Goal: Task Accomplishment & Management: Complete application form

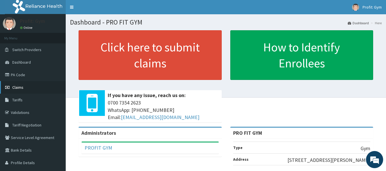
click at [23, 86] on span "Claims" at bounding box center [17, 87] width 11 height 5
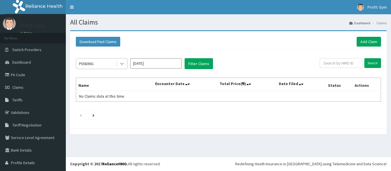
click at [122, 65] on icon at bounding box center [122, 64] width 6 height 6
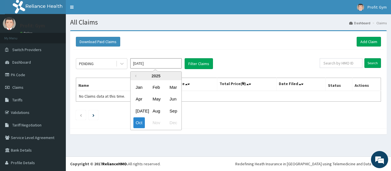
click at [164, 62] on input "Oct 2025" at bounding box center [155, 63] width 51 height 10
click at [170, 111] on div "Sep" at bounding box center [172, 111] width 11 height 11
type input "Sep 2025"
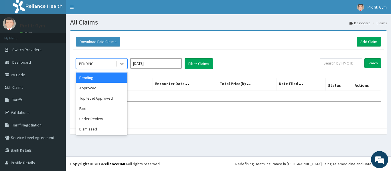
click at [110, 64] on div "PENDING" at bounding box center [96, 63] width 40 height 9
click at [88, 109] on div "Paid" at bounding box center [101, 109] width 51 height 10
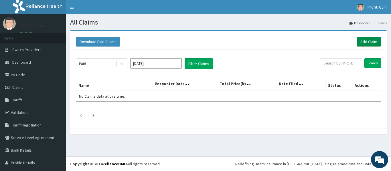
click at [368, 39] on link "Add Claim" at bounding box center [368, 42] width 24 height 10
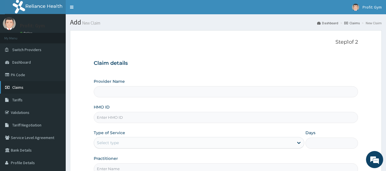
click at [26, 88] on link "Claims" at bounding box center [33, 87] width 66 height 13
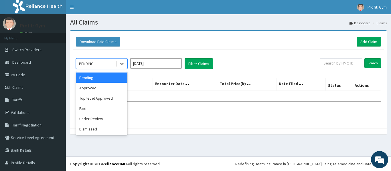
click at [121, 64] on icon at bounding box center [122, 64] width 6 height 6
click at [86, 112] on div "Paid" at bounding box center [101, 109] width 51 height 10
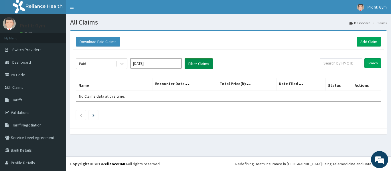
click at [205, 65] on button "Filter Claims" at bounding box center [199, 63] width 28 height 11
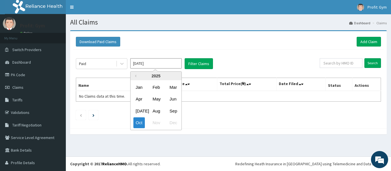
click at [163, 65] on input "Oct 2025" at bounding box center [155, 63] width 51 height 10
click at [174, 114] on div "Sep" at bounding box center [172, 111] width 11 height 11
type input "Sep 2025"
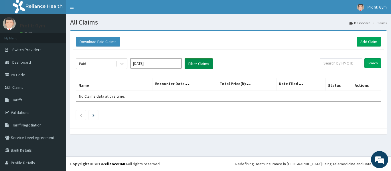
click at [202, 66] on button "Filter Claims" at bounding box center [199, 63] width 28 height 11
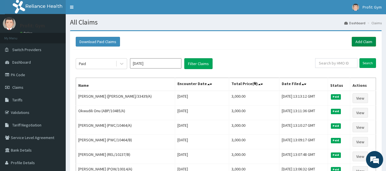
click at [364, 43] on link "Add Claim" at bounding box center [364, 42] width 24 height 10
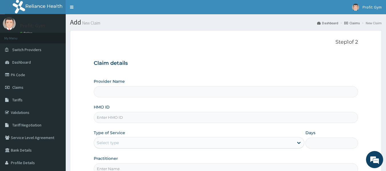
type input "PRO FIT GYM"
type input "1"
click at [121, 118] on input "HMO ID" at bounding box center [226, 117] width 265 height 11
type input "t"
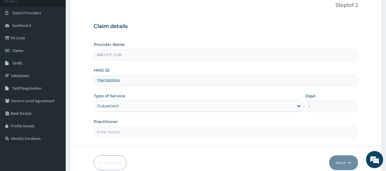
scroll to position [37, 0]
type input "TSK/10010/A"
click at [114, 132] on input "Practitioner" at bounding box center [226, 131] width 265 height 11
type input "GYM"
click at [343, 165] on button "Next" at bounding box center [344, 162] width 29 height 15
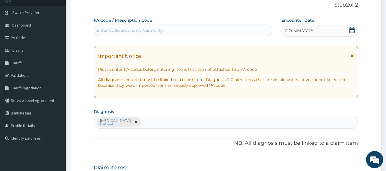
scroll to position [13, 0]
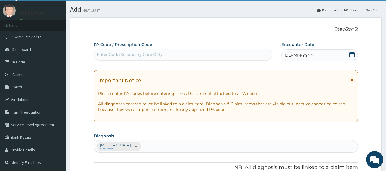
click at [186, 59] on div "Enter Code(Secondary Care Only)" at bounding box center [183, 54] width 179 height 9
type input "PA/809024"
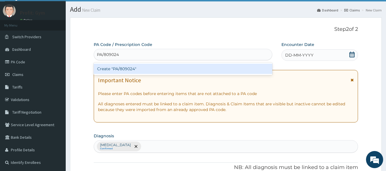
click at [169, 69] on div "Create "PA/809024"" at bounding box center [183, 69] width 179 height 10
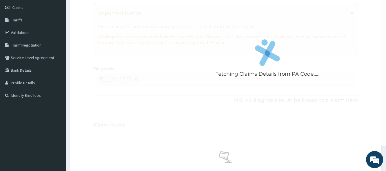
scroll to position [0, 0]
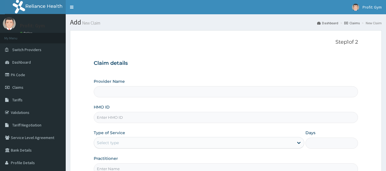
click at [121, 117] on input "HMO ID" at bounding box center [226, 117] width 265 height 11
type input "T"
type input "PRO FIT GYM"
type input "1"
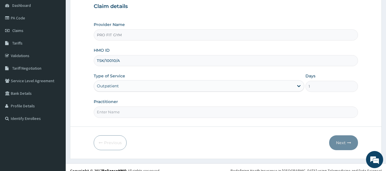
scroll to position [60, 0]
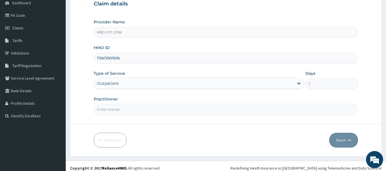
type input "TSK/10010/A"
drag, startPoint x: 129, startPoint y: 114, endPoint x: 130, endPoint y: 127, distance: 13.5
click at [130, 127] on form "Step 1 of 2 Claim details Provider Name PRO FIT GYM HMO ID TSK/10010/A Type of …" at bounding box center [226, 64] width 312 height 186
type input "GYM"
click at [354, 143] on button "Next" at bounding box center [344, 140] width 29 height 15
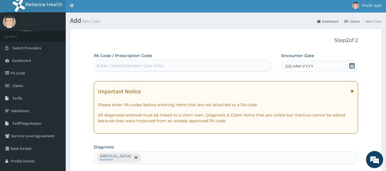
scroll to position [0, 0]
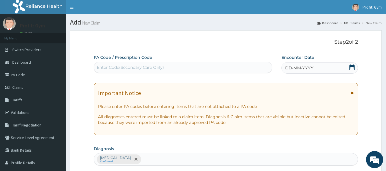
click at [157, 66] on div "Enter Code(Secondary Care Only)" at bounding box center [130, 68] width 67 height 6
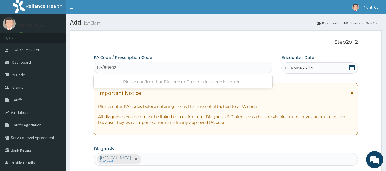
type input "PA/809024"
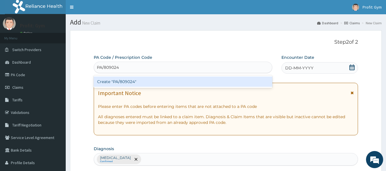
click at [157, 82] on div "Create "PA/809024"" at bounding box center [183, 82] width 179 height 10
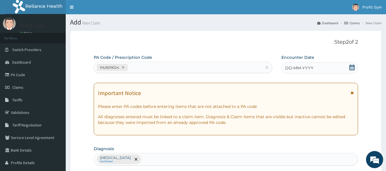
click at [323, 71] on div "DD-MM-YYYY" at bounding box center [320, 67] width 77 height 11
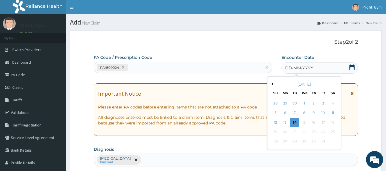
click at [272, 85] on button "Previous Month" at bounding box center [272, 84] width 3 height 3
click at [325, 131] on div "26" at bounding box center [323, 132] width 9 height 9
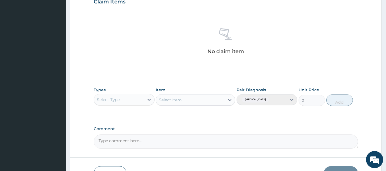
scroll to position [207, 0]
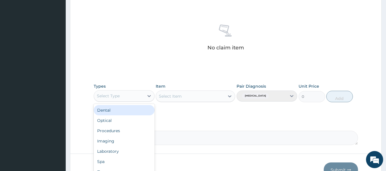
click at [135, 100] on div "Select Type" at bounding box center [119, 96] width 50 height 9
type input "G"
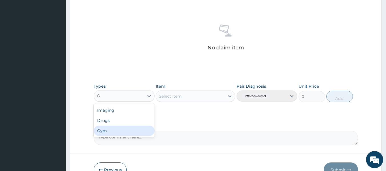
click at [116, 133] on div "Gym" at bounding box center [124, 131] width 61 height 10
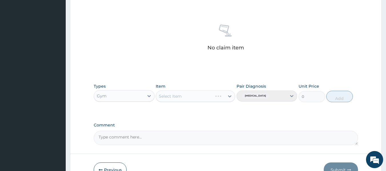
click at [180, 96] on div "Select Item" at bounding box center [196, 96] width 80 height 11
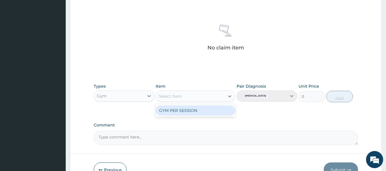
click at [200, 96] on div "Select Item" at bounding box center [190, 96] width 69 height 9
click at [195, 113] on div "GYM PER SESSION" at bounding box center [196, 111] width 80 height 10
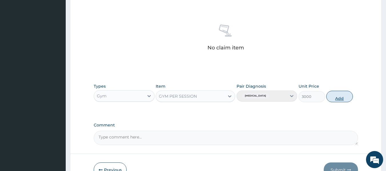
click at [341, 97] on button "Add" at bounding box center [340, 96] width 27 height 11
type input "0"
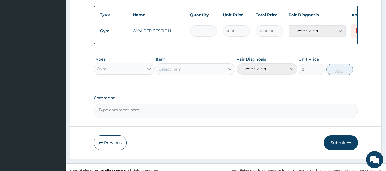
scroll to position [218, 0]
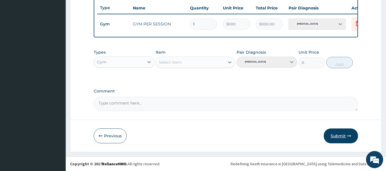
click at [342, 135] on button "Submit" at bounding box center [341, 136] width 34 height 15
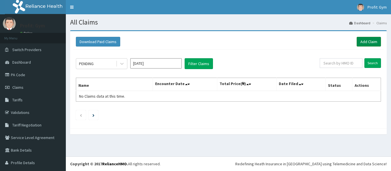
click at [362, 41] on link "Add Claim" at bounding box center [368, 42] width 24 height 10
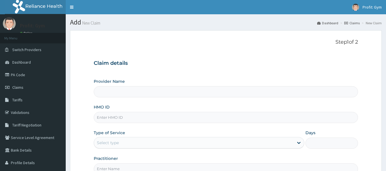
click at [115, 117] on input "HMO ID" at bounding box center [226, 117] width 265 height 11
type input "ACR/"
type input "PRO FIT GYM"
type input "1"
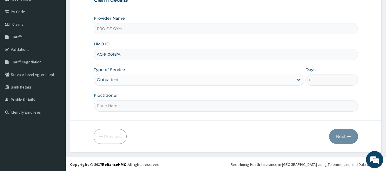
scroll to position [64, 0]
type input "ACR/10018/A"
click at [115, 108] on input "Practitioner" at bounding box center [226, 105] width 265 height 11
drag, startPoint x: 138, startPoint y: 128, endPoint x: 134, endPoint y: 106, distance: 23.2
click at [134, 106] on form "Step 1 of 2 Claim details Provider Name PRO FIT GYM HMO ID ACR/10018/A Type of …" at bounding box center [226, 60] width 312 height 186
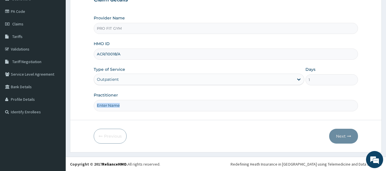
click at [134, 106] on input "Practitioner" at bounding box center [226, 105] width 265 height 11
type input "GYM"
click at [345, 134] on button "Next" at bounding box center [344, 136] width 29 height 15
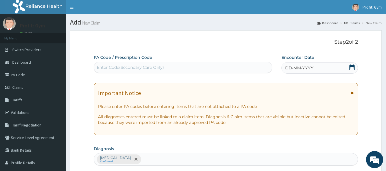
click at [213, 63] on div "Enter Code(Secondary Care Only)" at bounding box center [183, 67] width 179 height 9
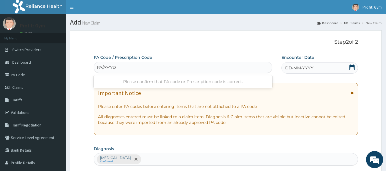
type input "PA/A747DC"
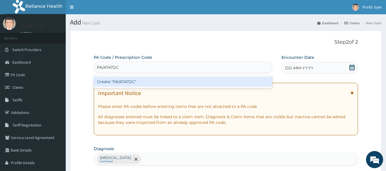
click at [188, 84] on div "Create "PA/A747DC"" at bounding box center [183, 82] width 179 height 10
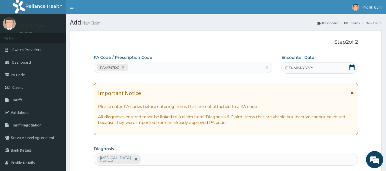
click at [298, 70] on span "DD-MM-YYYY" at bounding box center [300, 68] width 28 height 6
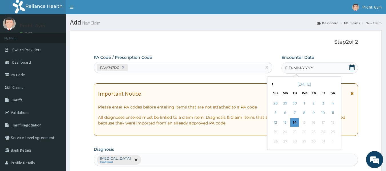
click at [272, 83] on button "Previous Month" at bounding box center [272, 84] width 3 height 3
click at [326, 131] on div "26" at bounding box center [323, 132] width 9 height 9
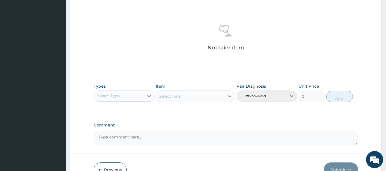
scroll to position [208, 0]
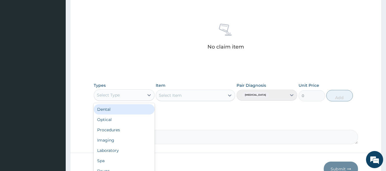
click at [138, 97] on div "Select Type" at bounding box center [119, 95] width 50 height 9
type input "GY"
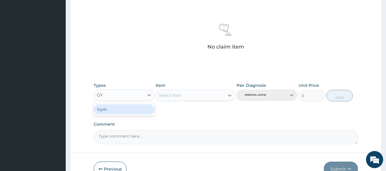
click at [128, 109] on div "Gym" at bounding box center [124, 109] width 61 height 10
click at [187, 95] on div "Select Item" at bounding box center [196, 95] width 80 height 11
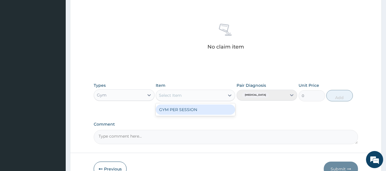
click at [199, 96] on div "Select Item" at bounding box center [190, 95] width 69 height 9
click at [195, 112] on div "GYM PER SESSION" at bounding box center [196, 110] width 80 height 10
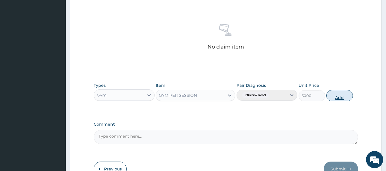
click at [340, 94] on button "Add" at bounding box center [340, 95] width 27 height 11
type input "0"
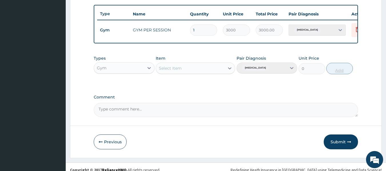
scroll to position [218, 0]
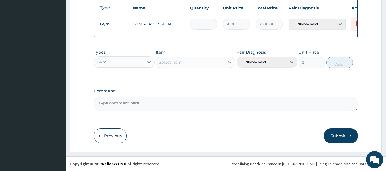
click at [345, 137] on button "Submit" at bounding box center [341, 136] width 34 height 15
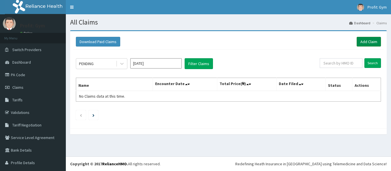
drag, startPoint x: 0, startPoint y: 0, endPoint x: 364, endPoint y: 43, distance: 367.0
click at [364, 43] on link "Add Claim" at bounding box center [368, 42] width 24 height 10
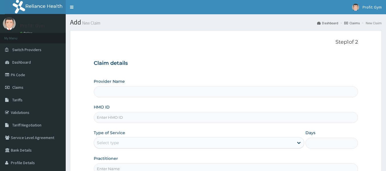
drag, startPoint x: 0, startPoint y: 0, endPoint x: 115, endPoint y: 120, distance: 165.7
click at [115, 120] on input "HMO ID" at bounding box center [226, 117] width 265 height 11
type input "OPN/100"
type input "PRO FIT GYM"
type input "1"
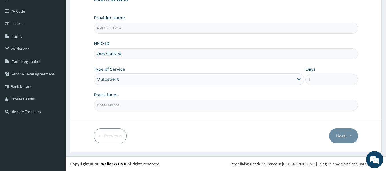
type input "OPN/10037/A"
click at [116, 109] on input "Practitioner" at bounding box center [226, 105] width 265 height 11
type input "GYM"
click at [343, 134] on button "Next" at bounding box center [344, 136] width 29 height 15
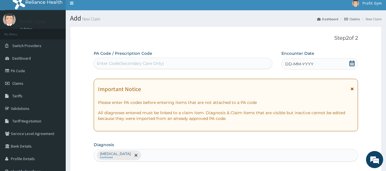
scroll to position [3, 0]
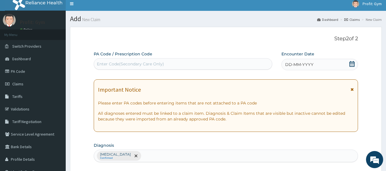
click at [156, 65] on div "Enter Code(Secondary Care Only)" at bounding box center [130, 64] width 67 height 6
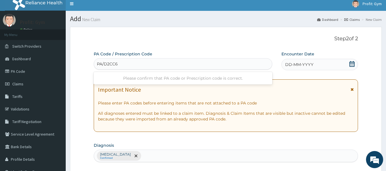
type input "PA/D2CC6F"
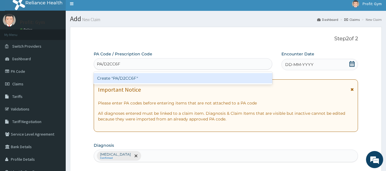
click at [146, 80] on div "Create "PA/D2CC6F"" at bounding box center [183, 78] width 179 height 10
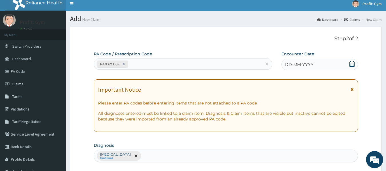
click at [353, 62] on icon at bounding box center [353, 64] width 6 height 6
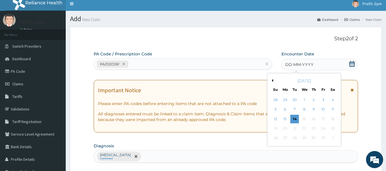
click at [274, 80] on div "October 2025" at bounding box center [304, 81] width 69 height 6
click at [273, 81] on button "Previous Month" at bounding box center [272, 80] width 3 height 3
click at [334, 129] on div "27" at bounding box center [333, 128] width 9 height 9
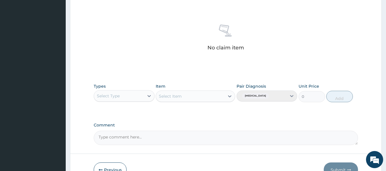
scroll to position [210, 0]
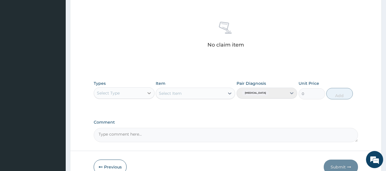
click at [146, 94] on div at bounding box center [149, 93] width 10 height 10
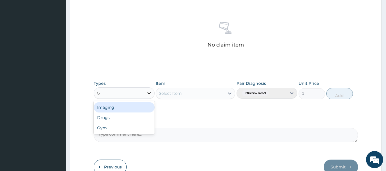
type input "GY"
click at [142, 108] on div "Gym" at bounding box center [124, 107] width 61 height 10
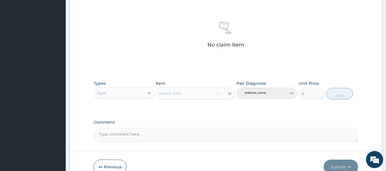
click at [195, 94] on div "Select Item" at bounding box center [196, 93] width 80 height 11
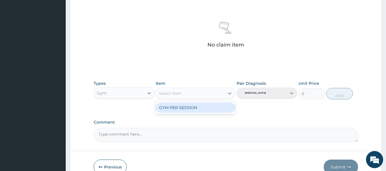
click at [195, 94] on div "Select Item" at bounding box center [190, 93] width 69 height 9
type input "GY"
click at [197, 112] on div "GYM PER SESSION" at bounding box center [196, 108] width 80 height 10
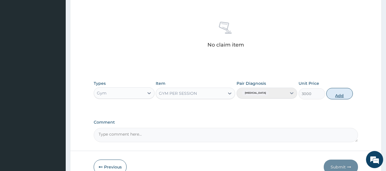
click at [335, 98] on button "Add" at bounding box center [340, 93] width 27 height 11
type input "0"
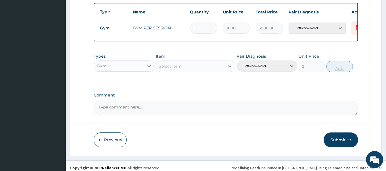
scroll to position [218, 0]
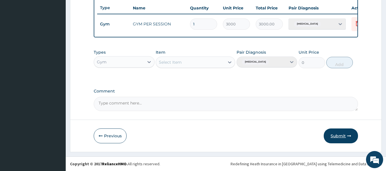
click at [340, 138] on button "Submit" at bounding box center [341, 136] width 34 height 15
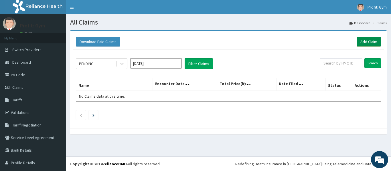
click at [365, 39] on link "Add Claim" at bounding box center [368, 42] width 24 height 10
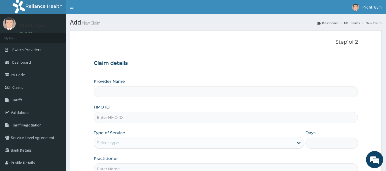
click at [121, 117] on input "HMO ID" at bounding box center [226, 117] width 265 height 11
type input "SLU/10005/A"
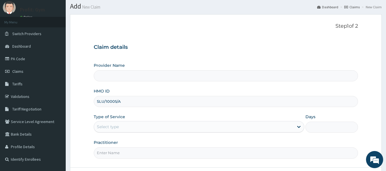
type input "PRO FIT GYM"
type input "1"
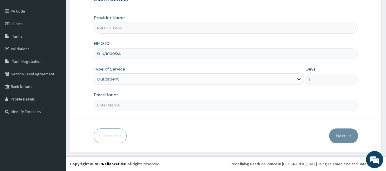
click at [122, 108] on input "Practitioner" at bounding box center [226, 105] width 265 height 11
type input "GYM"
click at [342, 135] on button "Next" at bounding box center [344, 136] width 29 height 15
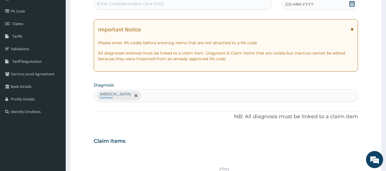
scroll to position [0, 0]
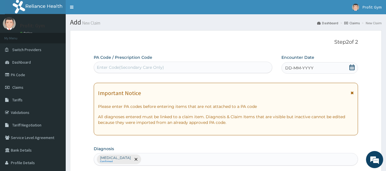
click at [163, 66] on div "Enter Code(Secondary Care Only)" at bounding box center [130, 68] width 67 height 6
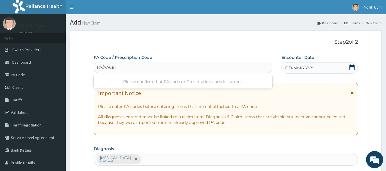
type input "PA/AA6E12"
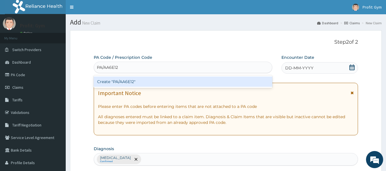
click at [153, 80] on div "Create "PA/AA6E12"" at bounding box center [183, 82] width 179 height 10
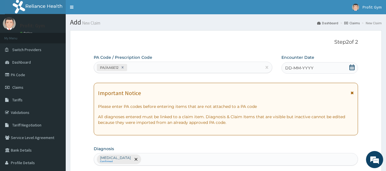
click at [351, 69] on icon at bounding box center [353, 68] width 6 height 6
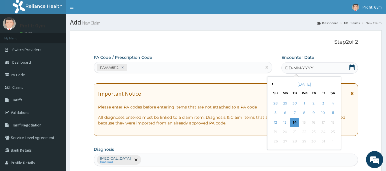
click at [272, 83] on button "Previous Month" at bounding box center [272, 84] width 3 height 3
click at [333, 132] on div "27" at bounding box center [333, 132] width 9 height 9
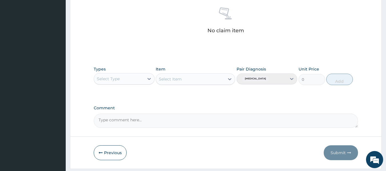
scroll to position [225, 0]
click at [144, 81] on div "Select Type" at bounding box center [119, 78] width 50 height 9
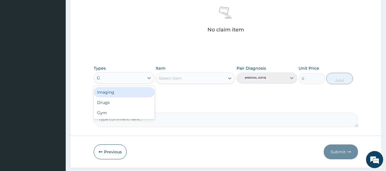
type input "GY"
click at [135, 92] on div "Gym" at bounding box center [124, 92] width 61 height 10
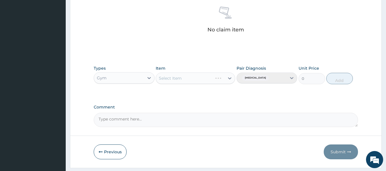
click at [185, 79] on div "Select Item" at bounding box center [196, 78] width 80 height 11
click at [217, 80] on div "Select Item" at bounding box center [190, 78] width 69 height 9
click at [195, 94] on div "GYM PER SESSION" at bounding box center [196, 93] width 80 height 10
click at [338, 79] on button "Add" at bounding box center [340, 78] width 27 height 11
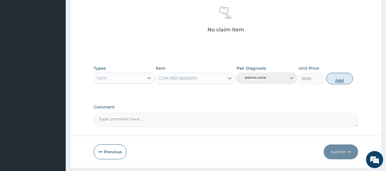
type input "0"
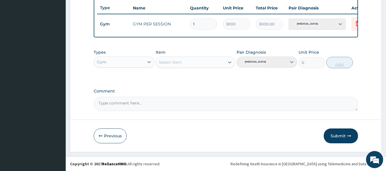
scroll to position [218, 0]
click at [345, 136] on button "Submit" at bounding box center [341, 136] width 34 height 15
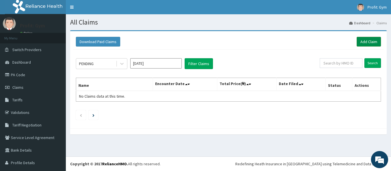
click at [364, 41] on link "Add Claim" at bounding box center [368, 42] width 24 height 10
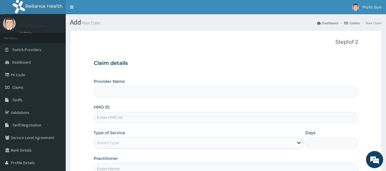
click at [134, 117] on input "HMO ID" at bounding box center [226, 117] width 265 height 11
type input "AB"
type input "PRO FIT GYM"
type input "1"
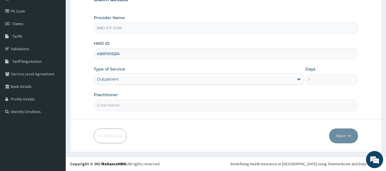
type input "ABP/10153/A"
click at [130, 108] on input "Practitioner" at bounding box center [226, 105] width 265 height 11
type input "GYM"
click at [342, 134] on button "Next" at bounding box center [344, 136] width 29 height 15
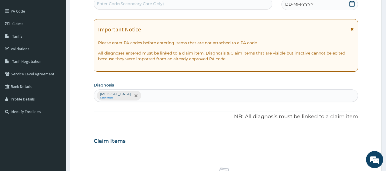
scroll to position [0, 0]
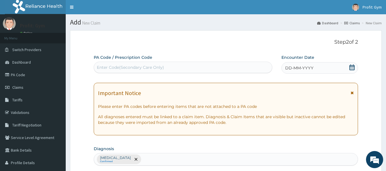
click at [191, 66] on div "Enter Code(Secondary Care Only)" at bounding box center [183, 67] width 179 height 9
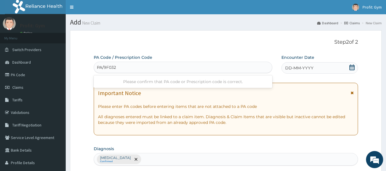
type input "PA/9F032C"
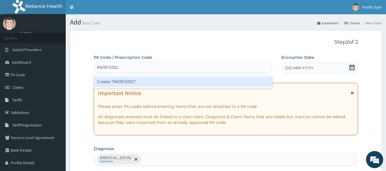
click at [158, 82] on div "Create "PA/9F032C"" at bounding box center [183, 82] width 179 height 10
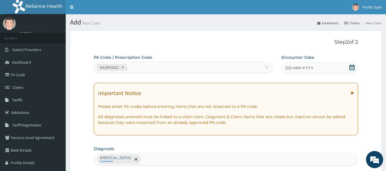
click at [352, 68] on icon at bounding box center [353, 68] width 6 height 6
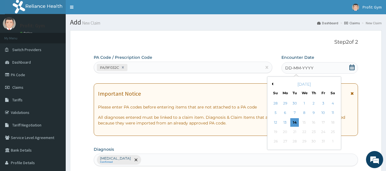
click at [273, 84] on button "Previous Month" at bounding box center [272, 84] width 3 height 3
click at [335, 133] on div "27" at bounding box center [333, 132] width 9 height 9
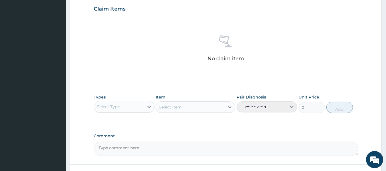
scroll to position [197, 0]
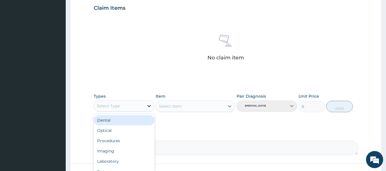
click at [145, 109] on div at bounding box center [149, 106] width 10 height 10
type input "G"
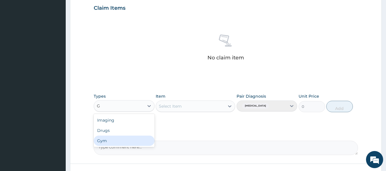
click at [111, 141] on div "Gym" at bounding box center [124, 141] width 61 height 10
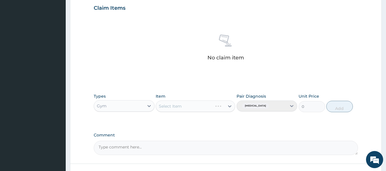
click at [181, 108] on div "Select Item" at bounding box center [196, 106] width 80 height 11
click at [201, 106] on div "Select Item" at bounding box center [190, 106] width 69 height 9
click at [192, 122] on div "GYM PER SESSION" at bounding box center [196, 121] width 80 height 10
click at [338, 108] on button "Add" at bounding box center [340, 106] width 27 height 11
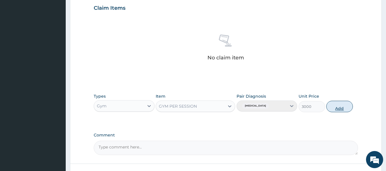
type input "0"
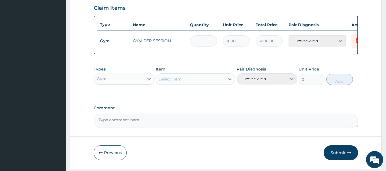
scroll to position [218, 0]
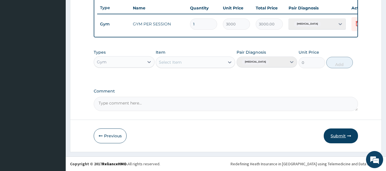
click at [340, 133] on button "Submit" at bounding box center [341, 136] width 34 height 15
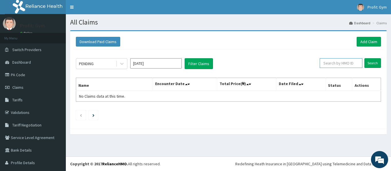
click at [334, 63] on input "text" at bounding box center [341, 63] width 43 height 10
type input "EZE"
click at [361, 41] on link "Add Claim" at bounding box center [368, 42] width 24 height 10
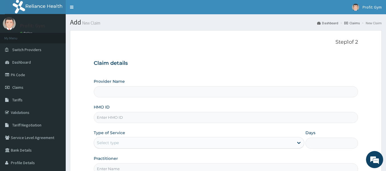
click at [104, 118] on input "HMO ID" at bounding box center [226, 117] width 265 height 11
type input "FTP"
type input "PRO FIT GYM"
type input "1"
type input "FTP/10053/A"
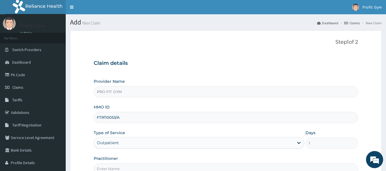
drag, startPoint x: 124, startPoint y: 117, endPoint x: 86, endPoint y: 116, distance: 37.5
click at [86, 116] on form "Step 1 of 2 Claim details Provider Name PRO FIT GYM HMO ID FTP/10053/A Type of …" at bounding box center [226, 123] width 312 height 186
click at [21, 112] on link "Validations" at bounding box center [33, 112] width 66 height 13
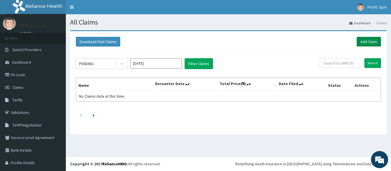
click at [360, 43] on link "Add Claim" at bounding box center [368, 42] width 24 height 10
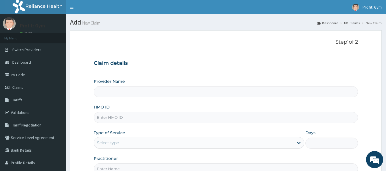
click at [110, 121] on input "HMO ID" at bounding box center [226, 117] width 265 height 11
paste input "EXP/10033/A"
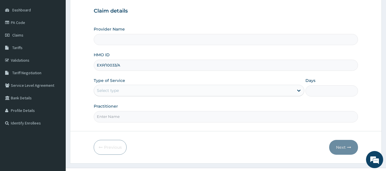
scroll to position [64, 0]
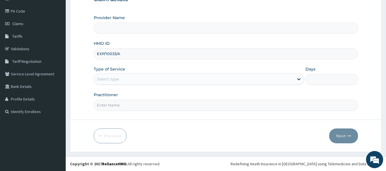
type input "EXP/10033/A"
click at [137, 107] on input "Practitioner" at bounding box center [226, 105] width 265 height 11
type input "GYM"
type input "PRO FIT GYM"
type input "1"
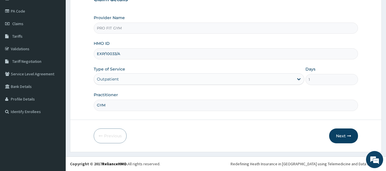
scroll to position [0, 0]
click at [348, 134] on icon "button" at bounding box center [350, 136] width 4 height 4
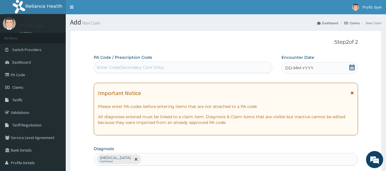
click at [138, 67] on div "Enter Code(Secondary Care Only)" at bounding box center [130, 68] width 67 height 6
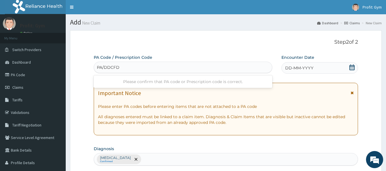
type input "PA/DDCFD3"
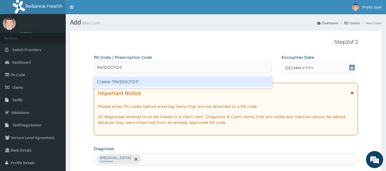
click at [137, 84] on div "Create "PA/DDCFD3"" at bounding box center [183, 82] width 179 height 10
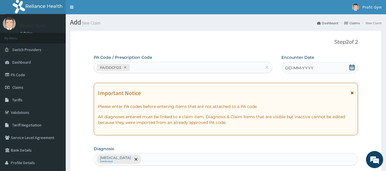
click at [314, 70] on div "DD-MM-YYYY" at bounding box center [320, 67] width 77 height 11
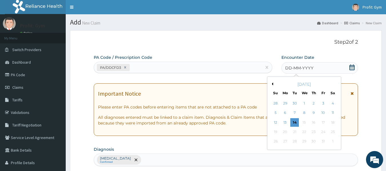
click at [272, 84] on button "Previous Month" at bounding box center [272, 84] width 3 height 3
click at [331, 132] on div "27" at bounding box center [333, 132] width 9 height 9
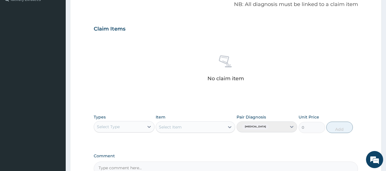
scroll to position [177, 0]
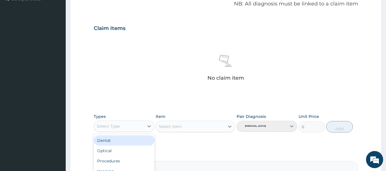
click at [135, 128] on div "Select Type" at bounding box center [119, 126] width 50 height 9
type input "G"
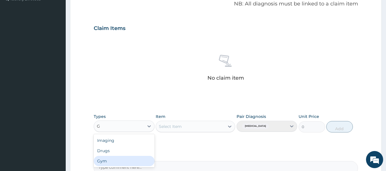
click at [107, 161] on div "Gym" at bounding box center [124, 161] width 61 height 10
click at [187, 125] on div "Select Item" at bounding box center [196, 126] width 80 height 11
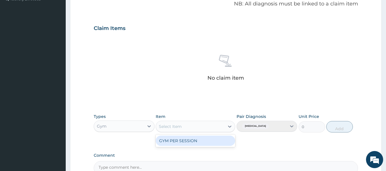
click at [187, 128] on div "Select Item" at bounding box center [190, 126] width 69 height 9
click at [185, 142] on div "GYM PER SESSION" at bounding box center [196, 141] width 80 height 10
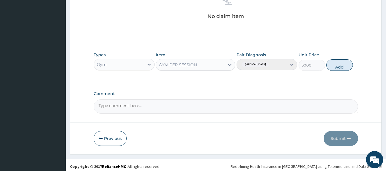
scroll to position [241, 0]
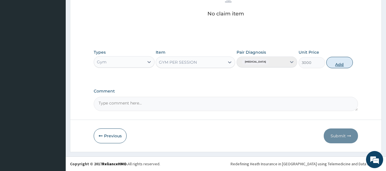
click at [340, 67] on button "Add" at bounding box center [340, 62] width 27 height 11
type input "0"
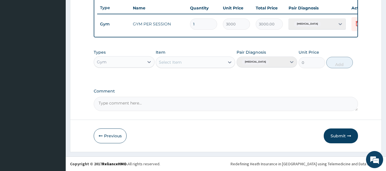
scroll to position [218, 0]
click at [342, 134] on button "Submit" at bounding box center [341, 136] width 34 height 15
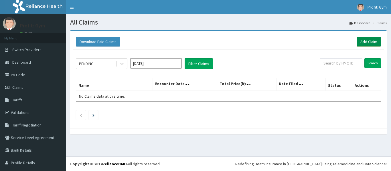
click at [362, 40] on link "Add Claim" at bounding box center [368, 42] width 24 height 10
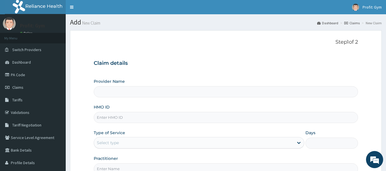
click at [119, 118] on input "HMO ID" at bounding box center [226, 117] width 265 height 11
type input "GTB/10724/A"
type input "PRO FIT GYM"
type input "1"
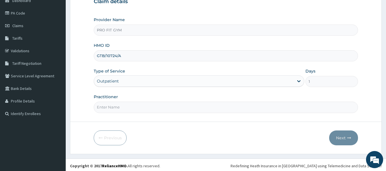
scroll to position [64, 0]
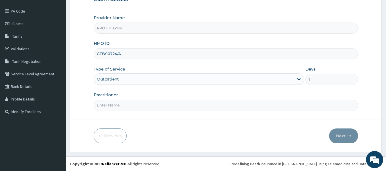
click at [122, 103] on input "Practitioner" at bounding box center [226, 105] width 265 height 11
type input "GYM"
click at [345, 138] on button "Next" at bounding box center [344, 136] width 29 height 15
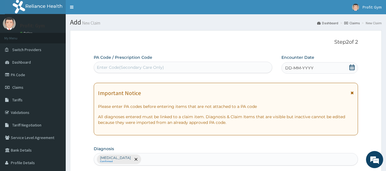
click at [177, 68] on div "Enter Code(Secondary Care Only)" at bounding box center [183, 67] width 179 height 9
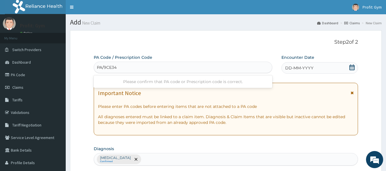
type input "PA/9CE34A"
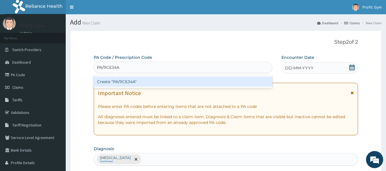
click at [161, 83] on div "Create "PA/9CE34A"" at bounding box center [183, 82] width 179 height 10
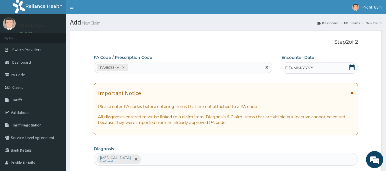
click at [311, 66] on span "DD-MM-YYYY" at bounding box center [300, 68] width 28 height 6
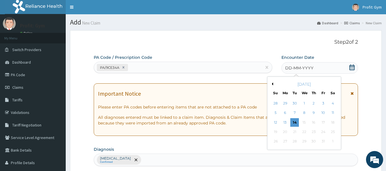
click at [273, 84] on button "Previous Month" at bounding box center [272, 84] width 3 height 3
click at [335, 133] on div "27" at bounding box center [333, 132] width 9 height 9
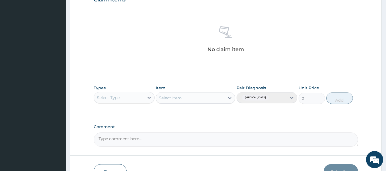
scroll to position [211, 0]
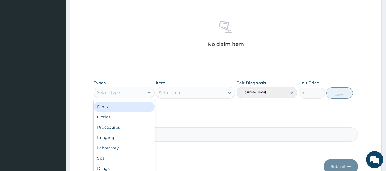
click at [115, 95] on div "Select Type" at bounding box center [108, 93] width 23 height 6
type input "G"
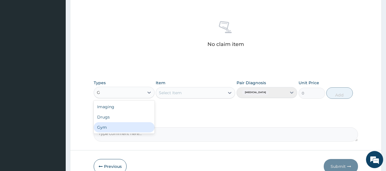
click at [100, 126] on div "Gym" at bounding box center [124, 127] width 61 height 10
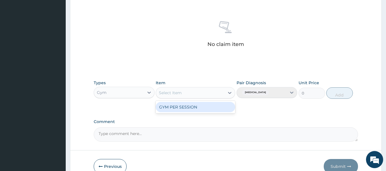
click at [185, 97] on div "Select Item" at bounding box center [190, 92] width 69 height 9
click at [185, 110] on div "GYM PER SESSION" at bounding box center [196, 107] width 80 height 10
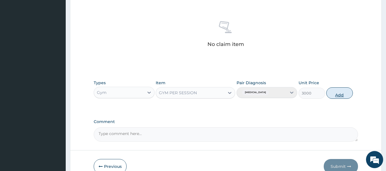
click at [345, 94] on button "Add" at bounding box center [340, 93] width 27 height 11
type input "0"
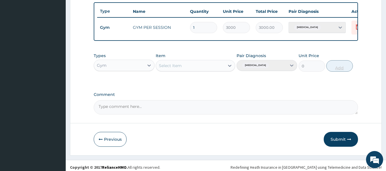
scroll to position [218, 0]
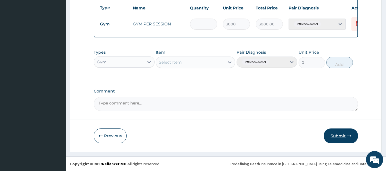
click at [346, 137] on button "Submit" at bounding box center [341, 136] width 34 height 15
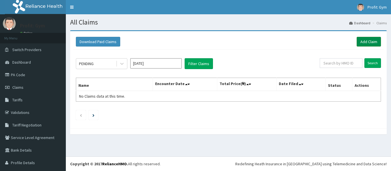
click at [363, 38] on link "Add Claim" at bounding box center [368, 42] width 24 height 10
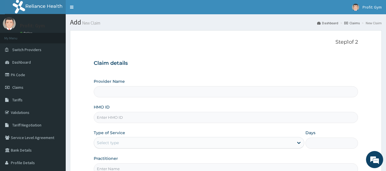
click at [109, 117] on input "HMO ID" at bounding box center [226, 117] width 265 height 11
type input "ABP/10018/A"
type input "PRO FIT GYM"
type input "1"
click at [115, 117] on input "ABP/10018/A" at bounding box center [226, 117] width 265 height 11
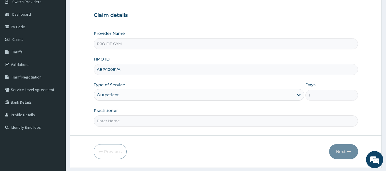
scroll to position [49, 0]
type input "ABP/10081/A"
click at [138, 118] on input "Practitioner" at bounding box center [226, 120] width 265 height 11
type input "GYM"
click at [336, 154] on button "Next" at bounding box center [344, 151] width 29 height 15
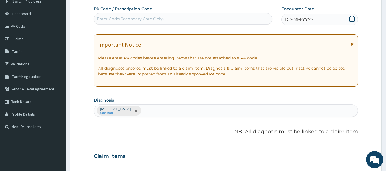
scroll to position [0, 0]
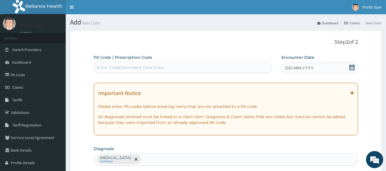
click at [212, 67] on div "Enter Code(Secondary Care Only)" at bounding box center [183, 67] width 179 height 9
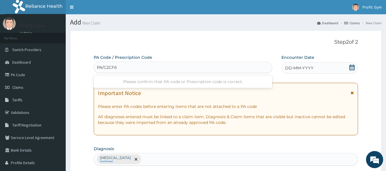
type input "PA/C2CF62"
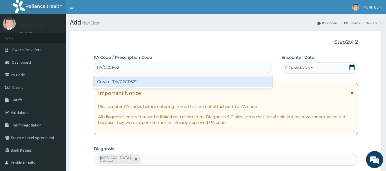
click at [161, 85] on div "Create "PA/C2CF62"" at bounding box center [183, 82] width 179 height 10
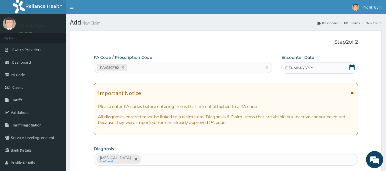
click at [353, 67] on icon at bounding box center [352, 68] width 5 height 6
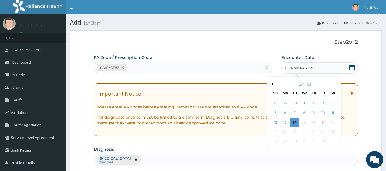
click at [273, 84] on button "Previous Month" at bounding box center [272, 84] width 3 height 3
click at [334, 133] on div "27" at bounding box center [333, 132] width 9 height 9
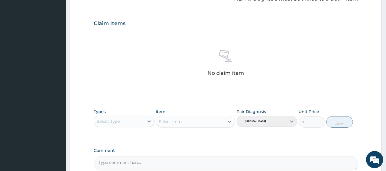
scroll to position [182, 0]
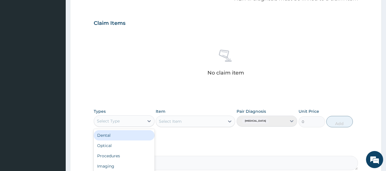
click at [110, 124] on div "Select Type" at bounding box center [119, 121] width 50 height 9
type input "G"
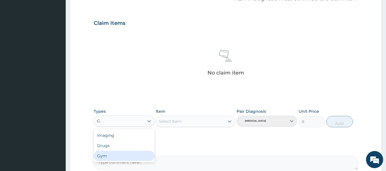
click at [108, 157] on div "Gym" at bounding box center [124, 156] width 61 height 10
click at [182, 124] on div "Select Item" at bounding box center [196, 121] width 80 height 11
click at [182, 122] on div "Select Item" at bounding box center [170, 122] width 23 height 6
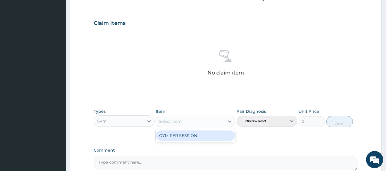
click at [183, 140] on div "GYM PER SESSION" at bounding box center [196, 136] width 80 height 10
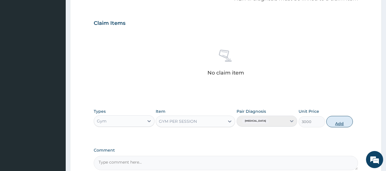
click at [336, 124] on button "Add" at bounding box center [340, 121] width 27 height 11
type input "0"
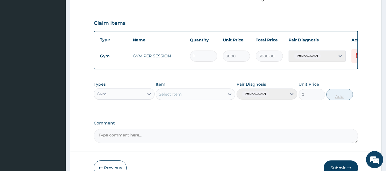
scroll to position [218, 0]
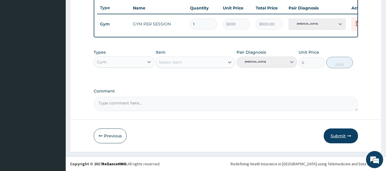
click at [342, 136] on button "Submit" at bounding box center [341, 136] width 34 height 15
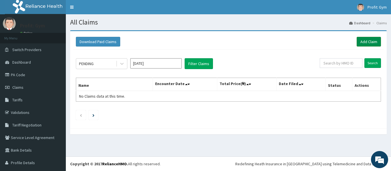
click at [362, 44] on link "Add Claim" at bounding box center [368, 42] width 24 height 10
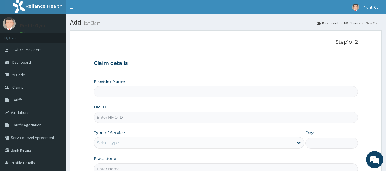
click at [116, 115] on input "HMO ID" at bounding box center [226, 117] width 265 height 11
type input "PWC"
type input "PRO FIT GYM"
type input "1"
type input "PWC/10464/B"
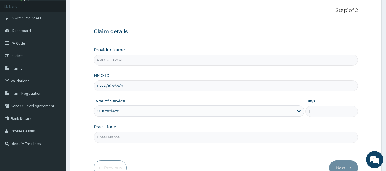
scroll to position [39, 0]
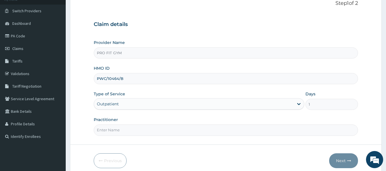
click at [129, 127] on input "Practitioner" at bounding box center [226, 130] width 265 height 11
type input "GYM"
click at [345, 164] on button "Next" at bounding box center [344, 161] width 29 height 15
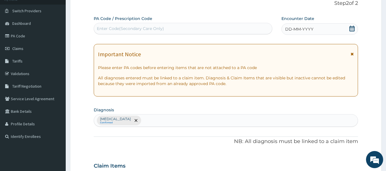
scroll to position [0, 0]
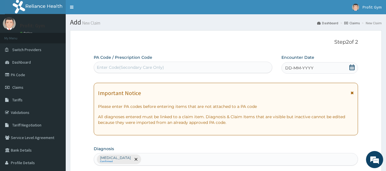
click at [171, 69] on div "Enter Code(Secondary Care Only)" at bounding box center [183, 67] width 179 height 9
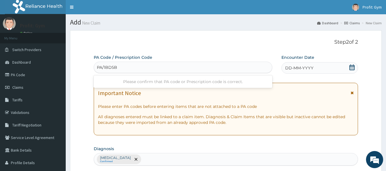
type input "PA/1BD5BA"
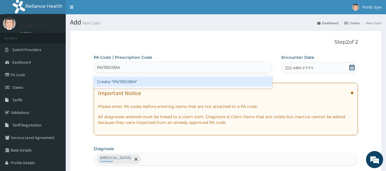
click at [148, 81] on div "Create "PA/1BD5BA"" at bounding box center [183, 82] width 179 height 10
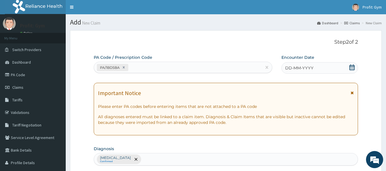
click at [353, 67] on icon at bounding box center [352, 68] width 5 height 6
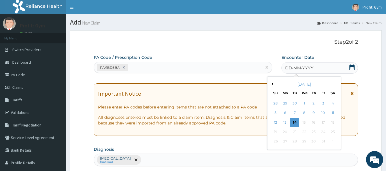
click at [273, 84] on button "Previous Month" at bounding box center [272, 84] width 3 height 3
click at [283, 142] on div "29" at bounding box center [285, 142] width 9 height 9
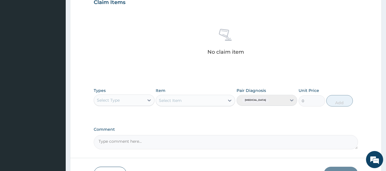
scroll to position [203, 0]
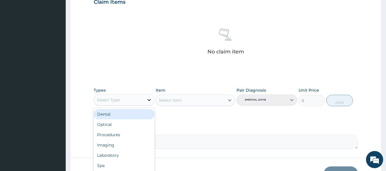
click at [146, 103] on icon at bounding box center [149, 100] width 6 height 6
type input "G"
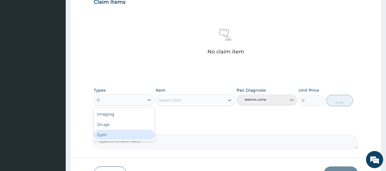
click at [108, 140] on div "Imaging Drugs Gym" at bounding box center [124, 124] width 61 height 33
click at [114, 135] on div "Gym" at bounding box center [124, 135] width 61 height 10
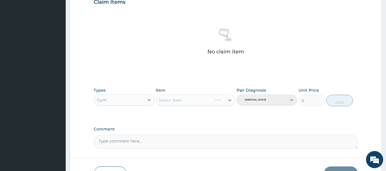
click at [184, 101] on div "Select Item" at bounding box center [196, 100] width 80 height 11
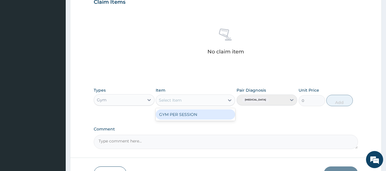
click at [188, 101] on div "Select Item" at bounding box center [190, 100] width 69 height 9
drag, startPoint x: 189, startPoint y: 120, endPoint x: 189, endPoint y: 117, distance: 3.4
click at [189, 117] on div "GYM PER SESSION" at bounding box center [196, 114] width 80 height 13
click at [189, 117] on div "GYM PER SESSION" at bounding box center [196, 115] width 80 height 10
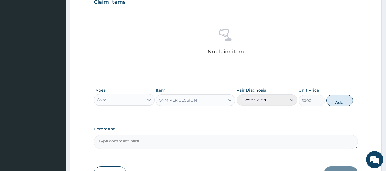
click at [339, 102] on button "Add" at bounding box center [340, 100] width 27 height 11
type input "0"
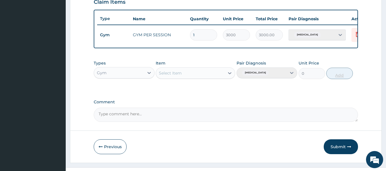
scroll to position [218, 0]
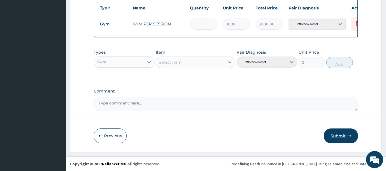
click at [344, 138] on button "Submit" at bounding box center [341, 136] width 34 height 15
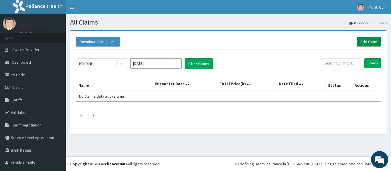
click at [358, 40] on link "Add Claim" at bounding box center [368, 42] width 24 height 10
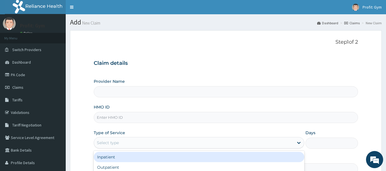
click at [115, 142] on div "Select type" at bounding box center [108, 143] width 22 height 6
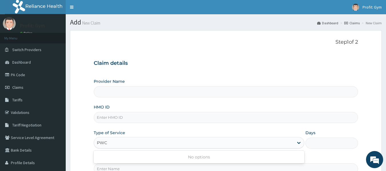
type input "PWC"
click at [88, 104] on form "Step 1 of 2 Claim details Provider Name HMO ID Type of Service Select type Days…" at bounding box center [226, 123] width 312 height 186
type input "PRO FIT GYM"
type input "1"
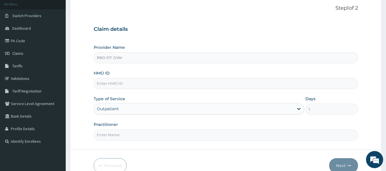
scroll to position [34, 0]
click at [118, 84] on input "HMO ID" at bounding box center [226, 83] width 265 height 11
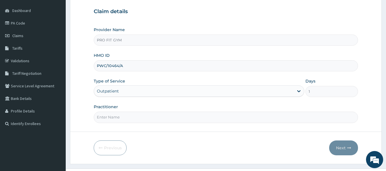
scroll to position [64, 0]
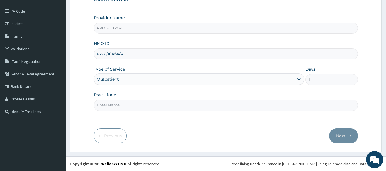
type input "PWC/10464/A"
click at [134, 104] on input "Practitioner" at bounding box center [226, 105] width 265 height 11
type input "GYM"
click at [346, 137] on button "Next" at bounding box center [344, 136] width 29 height 15
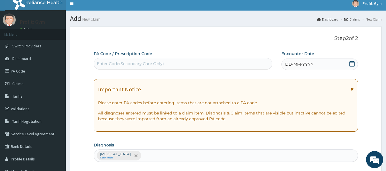
scroll to position [0, 0]
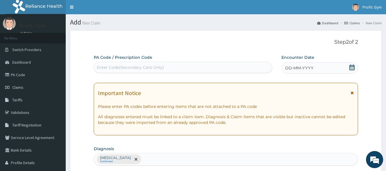
click at [214, 66] on div "Enter Code(Secondary Care Only)" at bounding box center [183, 67] width 179 height 9
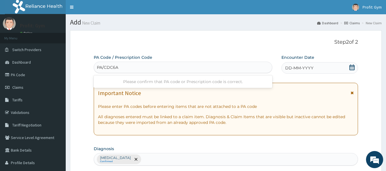
type input "PA/CDC6AB"
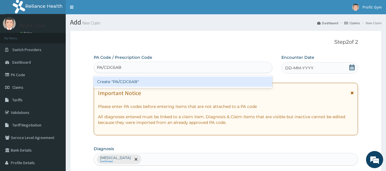
click at [190, 81] on div "Create "PA/CDC6AB"" at bounding box center [183, 82] width 179 height 10
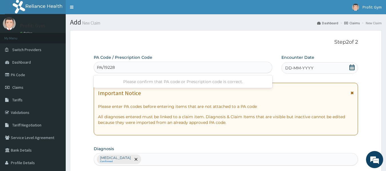
type input "PA/19228E"
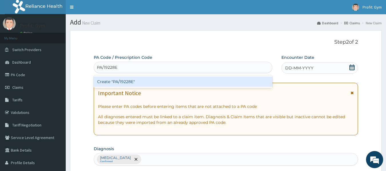
click at [188, 83] on div "Create "PA/19228E"" at bounding box center [183, 82] width 179 height 10
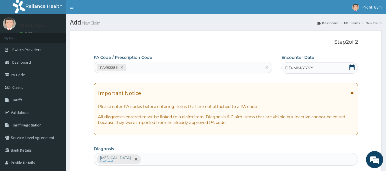
click at [349, 64] on div "DD-MM-YYYY" at bounding box center [320, 67] width 77 height 11
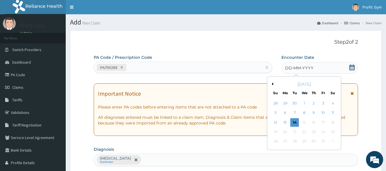
click at [273, 85] on div "October 2025" at bounding box center [304, 85] width 69 height 6
click at [273, 84] on button "Previous Month" at bounding box center [272, 84] width 3 height 3
click at [287, 141] on div "29" at bounding box center [285, 142] width 9 height 9
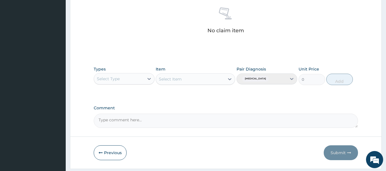
scroll to position [241, 0]
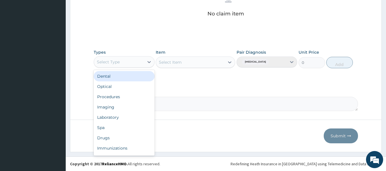
click at [138, 68] on div "Select Type" at bounding box center [124, 61] width 61 height 11
type input "G"
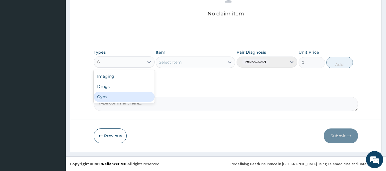
click at [113, 98] on div "Gym" at bounding box center [124, 97] width 61 height 10
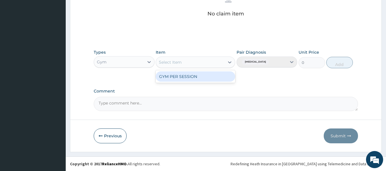
click at [178, 65] on div "Select Item" at bounding box center [190, 62] width 69 height 9
click at [179, 77] on div "GYM PER SESSION" at bounding box center [196, 77] width 80 height 10
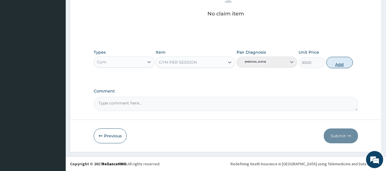
click at [338, 62] on button "Add" at bounding box center [340, 62] width 27 height 11
type input "0"
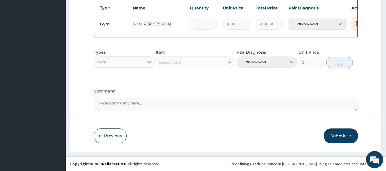
scroll to position [218, 0]
click at [342, 135] on button "Submit" at bounding box center [341, 136] width 34 height 15
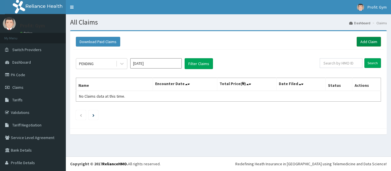
drag, startPoint x: 0, startPoint y: 0, endPoint x: 362, endPoint y: 44, distance: 365.1
click at [362, 44] on link "Add Claim" at bounding box center [368, 42] width 24 height 10
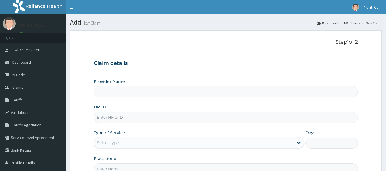
drag, startPoint x: 0, startPoint y: 0, endPoint x: 130, endPoint y: 119, distance: 176.8
click at [130, 119] on input "HMO ID" at bounding box center [226, 117] width 265 height 11
type input "PRS/10174/B"
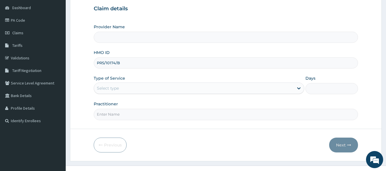
scroll to position [64, 0]
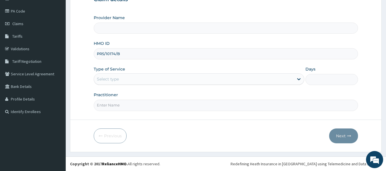
click at [136, 107] on input "Practitioner" at bounding box center [226, 105] width 265 height 11
type input "PRO FIT GYM"
type input "1"
type input "GYM"
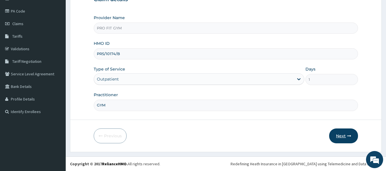
click at [342, 140] on button "Next" at bounding box center [344, 136] width 29 height 15
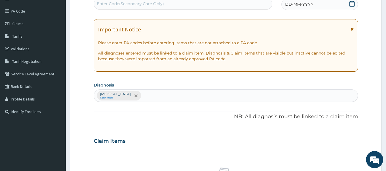
scroll to position [0, 0]
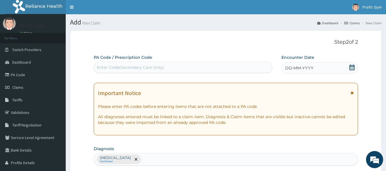
click at [217, 68] on div "Enter Code(Secondary Care Only)" at bounding box center [183, 67] width 179 height 9
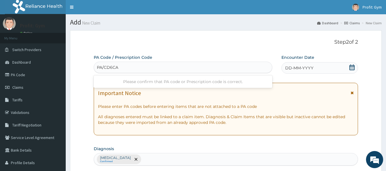
type input "PA/CD6CAB"
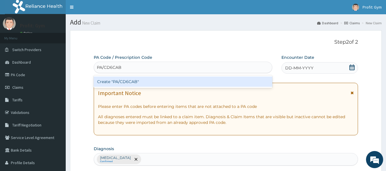
click at [204, 81] on div "Create "PA/CD6CAB"" at bounding box center [183, 82] width 179 height 10
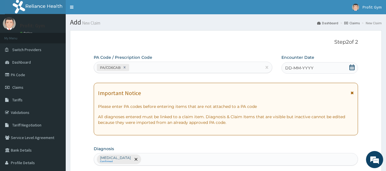
click at [349, 66] on div "DD-MM-YYYY" at bounding box center [320, 67] width 77 height 11
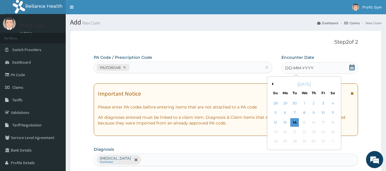
click at [273, 85] on button "Previous Month" at bounding box center [272, 84] width 3 height 3
click at [288, 141] on div "29" at bounding box center [285, 142] width 9 height 9
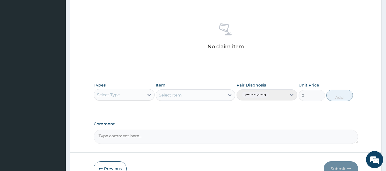
scroll to position [241, 0]
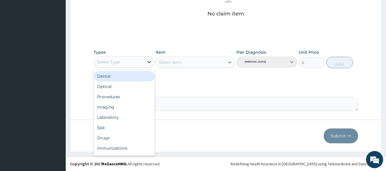
click at [146, 64] on icon at bounding box center [149, 62] width 6 height 6
type input "G"
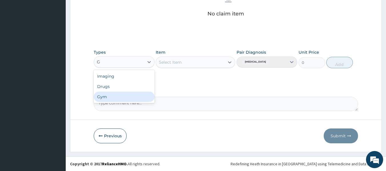
click at [99, 102] on div "Gym" at bounding box center [124, 97] width 61 height 10
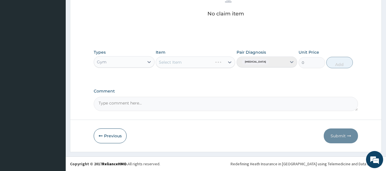
click at [189, 62] on div "Select Item" at bounding box center [196, 62] width 80 height 11
click at [189, 62] on div "Select Item" at bounding box center [190, 62] width 69 height 9
click at [190, 78] on div "GYM PER SESSION" at bounding box center [196, 77] width 80 height 10
click at [336, 66] on button "Add" at bounding box center [340, 62] width 27 height 11
type input "0"
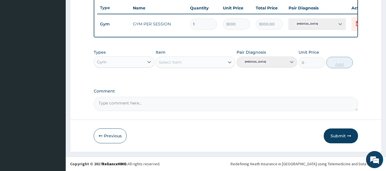
scroll to position [218, 0]
click at [344, 135] on button "Submit" at bounding box center [341, 136] width 34 height 15
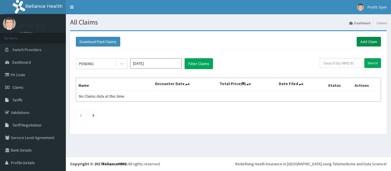
click at [365, 43] on link "Add Claim" at bounding box center [368, 42] width 24 height 10
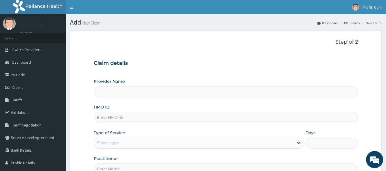
type input "PRO FIT GYM"
type input "1"
click at [131, 121] on input "HMO ID" at bounding box center [226, 117] width 265 height 11
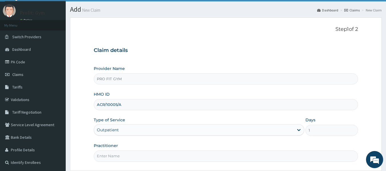
scroll to position [21, 0]
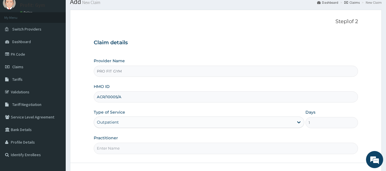
type input "ACR/10005/A"
click at [121, 149] on input "Practitioner" at bounding box center [226, 148] width 265 height 11
type input "GYM"
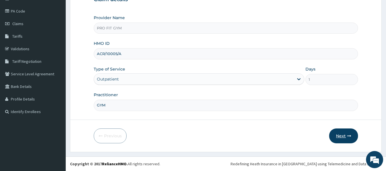
click at [345, 138] on button "Next" at bounding box center [344, 136] width 29 height 15
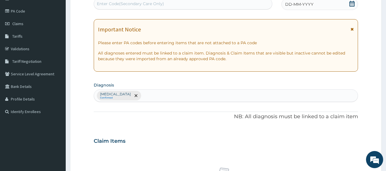
scroll to position [0, 0]
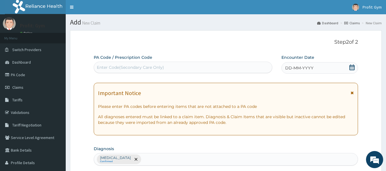
click at [188, 72] on div "Enter Code(Secondary Care Only)" at bounding box center [183, 67] width 179 height 9
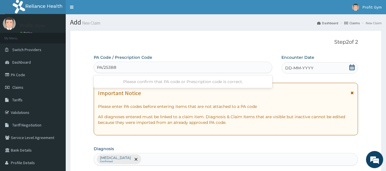
type input "PA/253B8F"
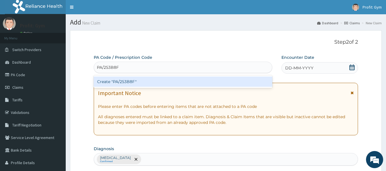
click at [177, 82] on div "Create "PA/253B8F"" at bounding box center [183, 82] width 179 height 10
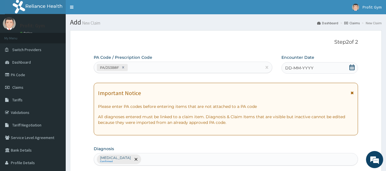
click at [352, 67] on icon at bounding box center [353, 68] width 6 height 6
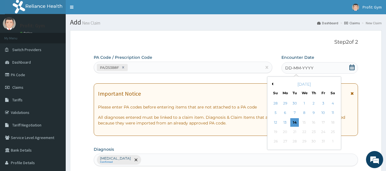
click at [273, 83] on button "Previous Month" at bounding box center [272, 84] width 3 height 3
click at [285, 143] on div "29" at bounding box center [285, 142] width 9 height 9
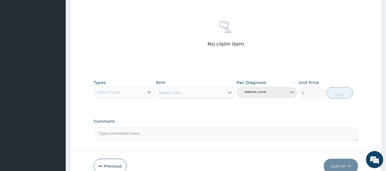
scroll to position [241, 0]
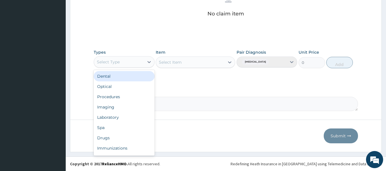
click at [141, 63] on div "Select Type" at bounding box center [119, 62] width 50 height 9
type input "G"
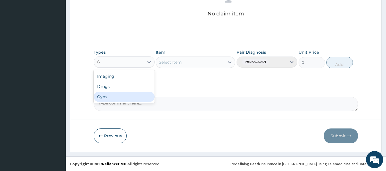
click at [103, 98] on div "Gym" at bounding box center [124, 97] width 61 height 10
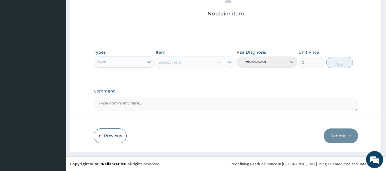
click at [179, 62] on div "Select Item" at bounding box center [196, 62] width 80 height 11
click at [179, 62] on div "Select Item" at bounding box center [170, 63] width 23 height 6
click at [187, 76] on div "GYM PER SESSION" at bounding box center [196, 77] width 80 height 10
click at [344, 65] on button "Add" at bounding box center [340, 62] width 27 height 11
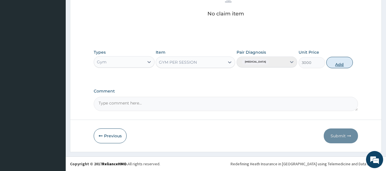
type input "0"
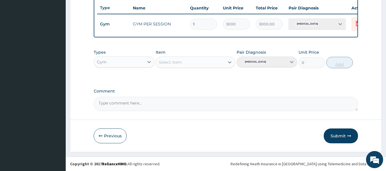
scroll to position [218, 0]
click at [339, 134] on button "Submit" at bounding box center [341, 136] width 34 height 15
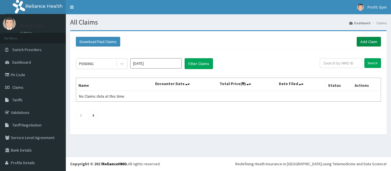
drag, startPoint x: 0, startPoint y: 0, endPoint x: 363, endPoint y: 43, distance: 365.9
click at [363, 43] on link "Add Claim" at bounding box center [368, 42] width 24 height 10
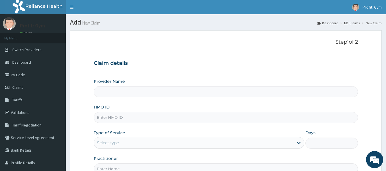
click at [116, 116] on input "HMO ID" at bounding box center [226, 117] width 265 height 11
type input "ARM/"
type input "PRO FIT GYM"
type input "1"
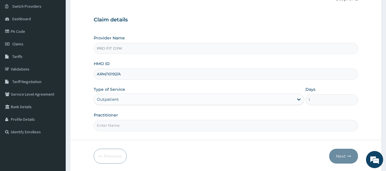
scroll to position [44, 0]
type input "ARM/10192/A"
click at [126, 129] on input "Practitioner" at bounding box center [226, 125] width 265 height 11
type input "GYM"
click at [337, 157] on button "Next" at bounding box center [344, 156] width 29 height 15
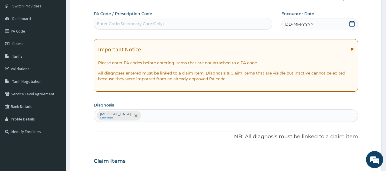
scroll to position [0, 0]
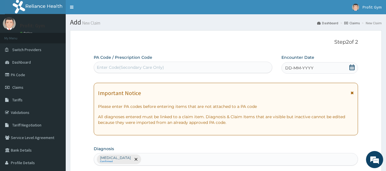
click at [177, 65] on div "Enter Code(Secondary Care Only)" at bounding box center [183, 67] width 179 height 9
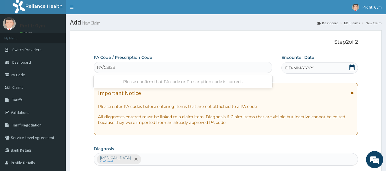
type input "PA/C3153A"
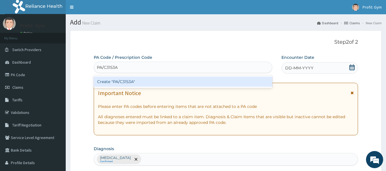
click at [124, 81] on div "Create "PA/C3153A"" at bounding box center [183, 82] width 179 height 10
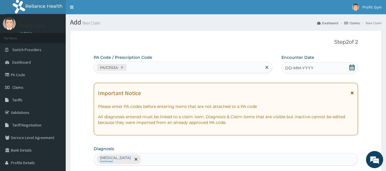
click at [352, 66] on icon at bounding box center [352, 68] width 5 height 6
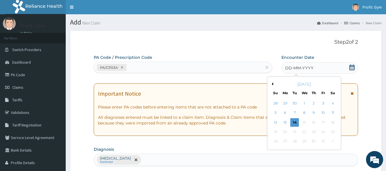
click at [272, 83] on button "Previous Month" at bounding box center [272, 84] width 3 height 3
click at [288, 140] on div "29" at bounding box center [285, 142] width 9 height 9
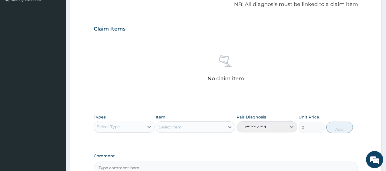
scroll to position [179, 0]
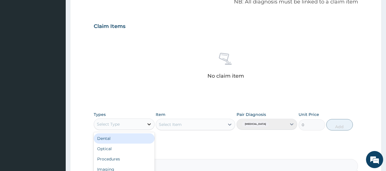
click at [147, 125] on icon at bounding box center [149, 125] width 6 height 6
type input "G"
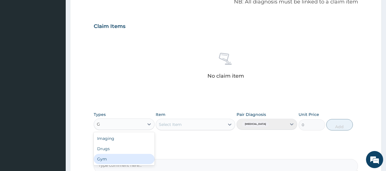
click at [108, 158] on div "Gym" at bounding box center [124, 159] width 61 height 10
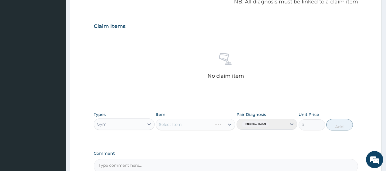
click at [181, 129] on div "Select Item" at bounding box center [196, 124] width 80 height 11
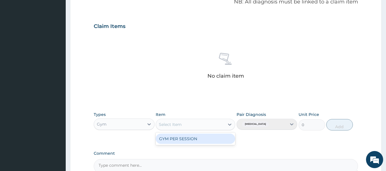
click at [183, 125] on div "Select Item" at bounding box center [190, 124] width 69 height 9
click at [188, 140] on div "GYM PER SESSION" at bounding box center [196, 139] width 80 height 10
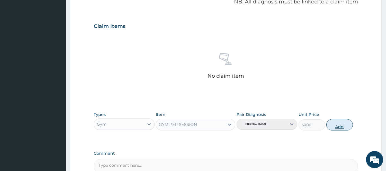
click at [335, 126] on button "Add" at bounding box center [340, 124] width 27 height 11
type input "0"
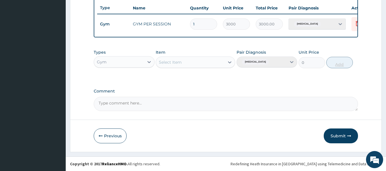
scroll to position [218, 0]
click at [336, 136] on button "Submit" at bounding box center [341, 136] width 34 height 15
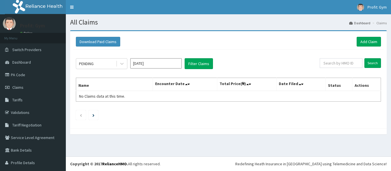
click at [360, 44] on link "Add Claim" at bounding box center [368, 42] width 24 height 10
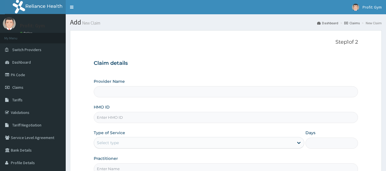
click at [115, 118] on input "HMO ID" at bounding box center [226, 117] width 265 height 11
type input "PW"
type input "PRO FIT GYM"
type input "1"
type input "PWC/10464/B"
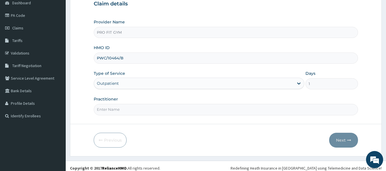
scroll to position [64, 0]
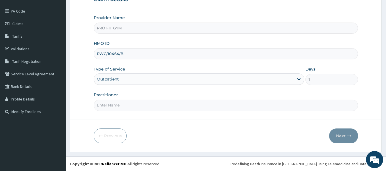
click at [143, 106] on input "Practitioner" at bounding box center [226, 105] width 265 height 11
type input "GYM"
click at [346, 134] on button "Next" at bounding box center [344, 136] width 29 height 15
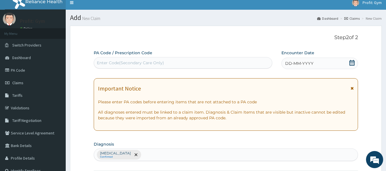
scroll to position [0, 0]
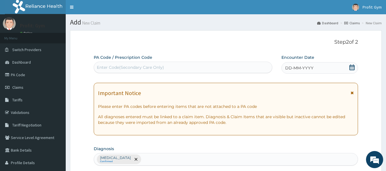
click at [217, 69] on div "Enter Code(Secondary Care Only)" at bounding box center [183, 67] width 179 height 9
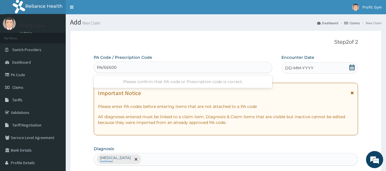
type input "PA/6E6007"
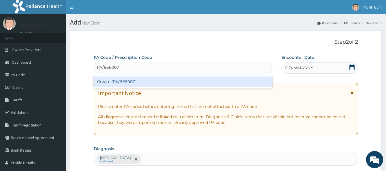
click at [191, 83] on div "Create "PA/6E6007"" at bounding box center [183, 82] width 179 height 10
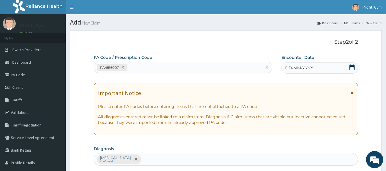
click at [351, 66] on icon at bounding box center [352, 68] width 5 height 6
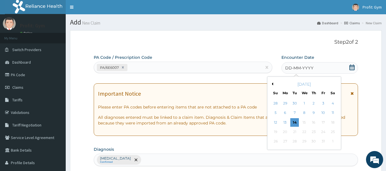
click at [272, 84] on button "Previous Month" at bounding box center [272, 84] width 3 height 3
click at [295, 140] on div "30" at bounding box center [295, 142] width 9 height 9
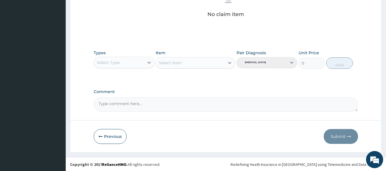
scroll to position [241, 0]
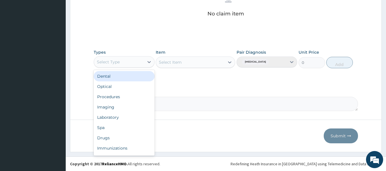
click at [140, 62] on div "Select Type" at bounding box center [119, 62] width 50 height 9
type input "G"
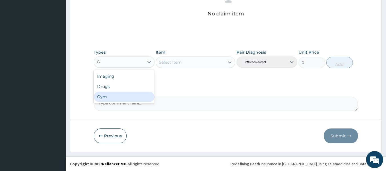
click at [114, 96] on div "Gym" at bounding box center [124, 97] width 61 height 10
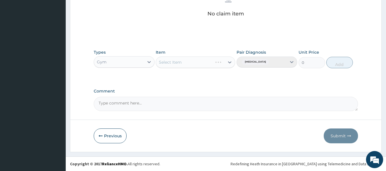
click at [214, 60] on div "Select Item" at bounding box center [196, 62] width 80 height 11
click at [214, 60] on div "Select Item" at bounding box center [190, 62] width 69 height 9
click at [200, 76] on div "GYM PER SESSION" at bounding box center [196, 77] width 80 height 10
click at [341, 62] on button "Add" at bounding box center [340, 62] width 27 height 11
type input "0"
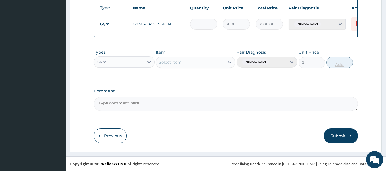
scroll to position [218, 0]
click at [344, 136] on button "Submit" at bounding box center [341, 136] width 34 height 15
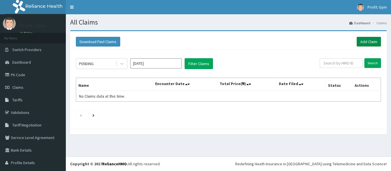
click at [363, 42] on link "Add Claim" at bounding box center [368, 42] width 24 height 10
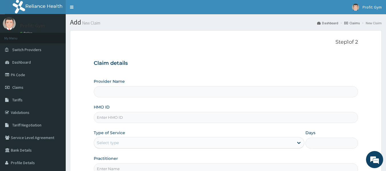
click at [107, 118] on input "HMO ID" at bounding box center [226, 117] width 265 height 11
type input "PW"
type input "PRO FIT GYM"
type input "1"
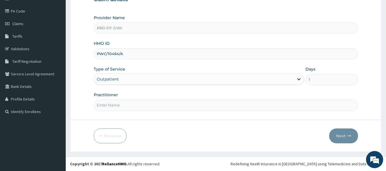
type input "PWC/10464/A"
click at [123, 106] on input "Practitioner" at bounding box center [226, 105] width 265 height 11
type input "GYM"
click at [344, 134] on button "Next" at bounding box center [344, 136] width 29 height 15
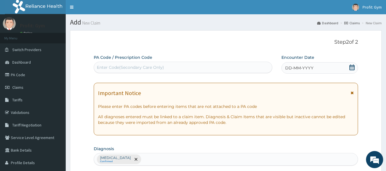
click at [152, 68] on div "Enter Code(Secondary Care Only)" at bounding box center [130, 68] width 67 height 6
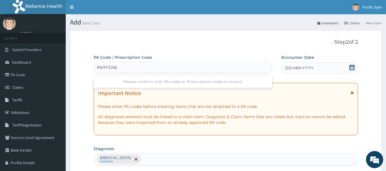
type input "PA/FFD5EC"
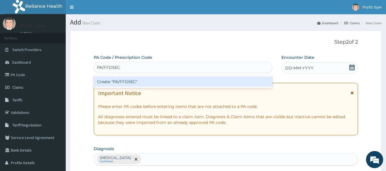
click at [145, 84] on div "Create "PA/FFD5EC"" at bounding box center [183, 82] width 179 height 10
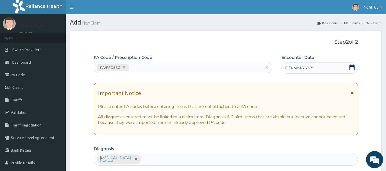
click at [352, 69] on icon at bounding box center [353, 68] width 6 height 6
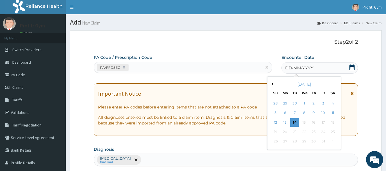
click at [273, 84] on button "Previous Month" at bounding box center [272, 84] width 3 height 3
click at [296, 140] on div "30" at bounding box center [295, 142] width 9 height 9
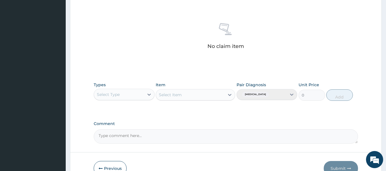
scroll to position [209, 0]
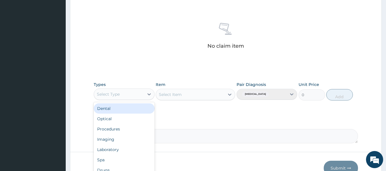
click at [130, 96] on div "Select Type" at bounding box center [119, 94] width 50 height 9
type input "G"
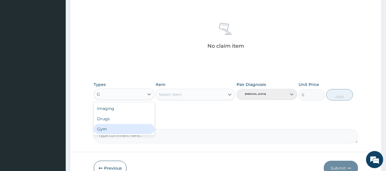
click at [115, 129] on div "Gym" at bounding box center [124, 129] width 61 height 10
click at [187, 94] on div "Select Item" at bounding box center [196, 94] width 80 height 11
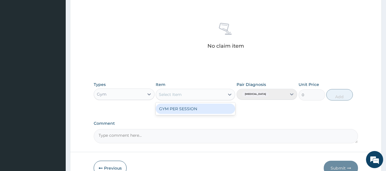
click at [202, 94] on div "Select Item" at bounding box center [190, 94] width 69 height 9
click at [197, 111] on div "GYM PER SESSION" at bounding box center [196, 109] width 80 height 10
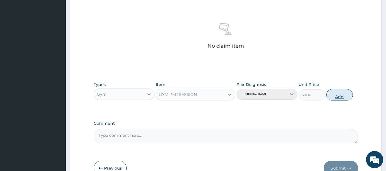
click at [341, 96] on button "Add" at bounding box center [340, 94] width 27 height 11
type input "0"
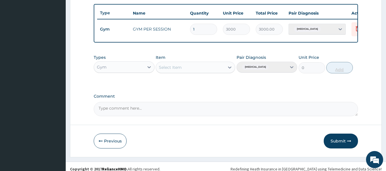
scroll to position [218, 0]
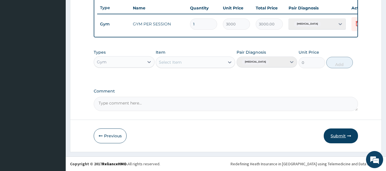
click at [336, 135] on button "Submit" at bounding box center [341, 136] width 34 height 15
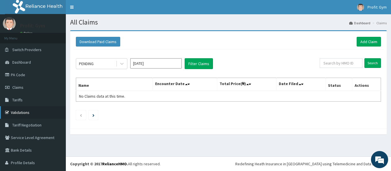
click at [21, 111] on link "Validations" at bounding box center [33, 112] width 66 height 13
click at [372, 41] on link "Add Claim" at bounding box center [368, 42] width 24 height 10
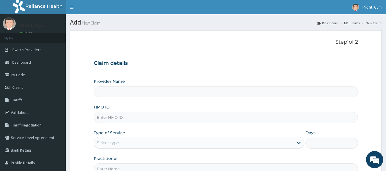
click at [119, 118] on input "HMO ID" at bounding box center [226, 117] width 265 height 11
paste input "ABP/10485/A"
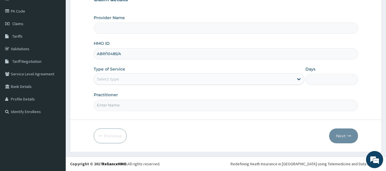
type input "ABP/10485/A"
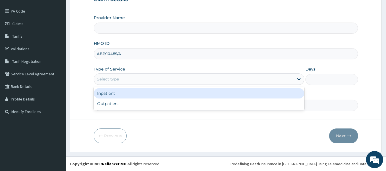
click at [143, 81] on div "Select type" at bounding box center [194, 79] width 200 height 9
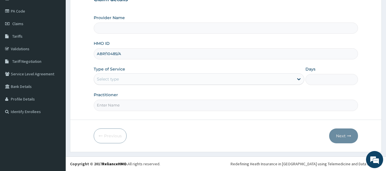
click at [198, 129] on div "Previous Next" at bounding box center [226, 136] width 265 height 15
type input "PRO FIT GYM"
type input "1"
click at [174, 106] on input "Practitioner" at bounding box center [226, 105] width 265 height 11
type input "GYM"
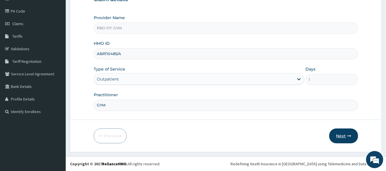
click at [347, 137] on button "Next" at bounding box center [344, 136] width 29 height 15
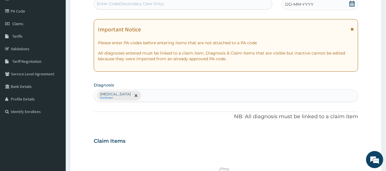
scroll to position [0, 0]
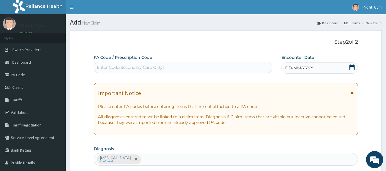
click at [176, 66] on div "Enter Code(Secondary Care Only)" at bounding box center [183, 67] width 179 height 9
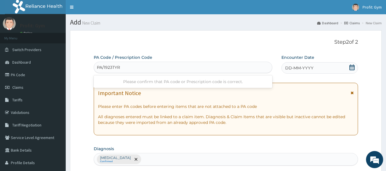
type input "PA/1923TY"
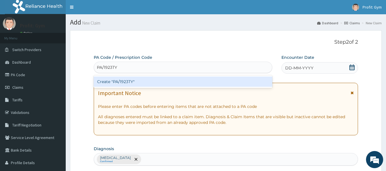
click at [135, 80] on div "Create "PA/1923TY"" at bounding box center [183, 82] width 179 height 10
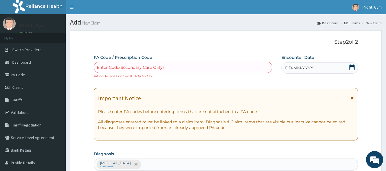
click at [351, 67] on icon at bounding box center [352, 68] width 5 height 6
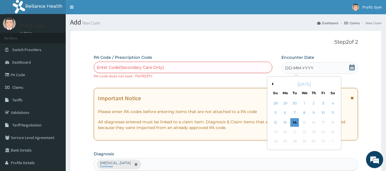
click at [273, 84] on button "Previous Month" at bounding box center [272, 84] width 3 height 3
click at [294, 142] on div "30" at bounding box center [295, 142] width 9 height 9
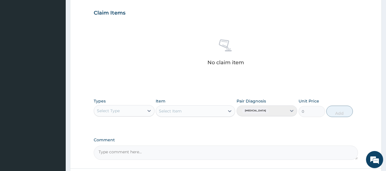
scroll to position [199, 0]
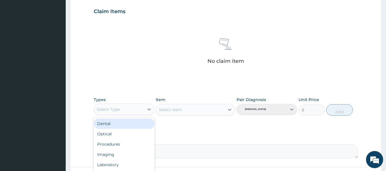
click at [135, 109] on div "Select Type" at bounding box center [119, 109] width 50 height 9
type input "G"
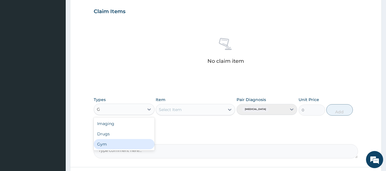
click at [114, 145] on div "Gym" at bounding box center [124, 144] width 61 height 10
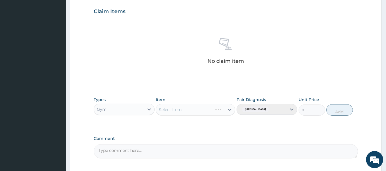
click at [229, 107] on div "Select Item" at bounding box center [196, 109] width 80 height 11
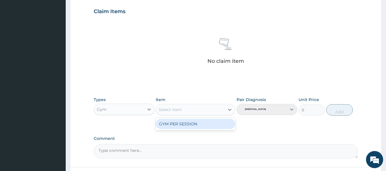
click at [221, 112] on div "Select Item" at bounding box center [190, 109] width 69 height 9
click at [209, 124] on div "GYM PER SESSION" at bounding box center [196, 124] width 80 height 10
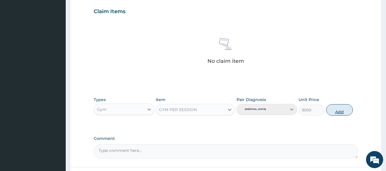
click at [341, 111] on button "Add" at bounding box center [340, 109] width 27 height 11
type input "0"
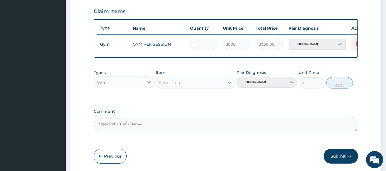
scroll to position [223, 0]
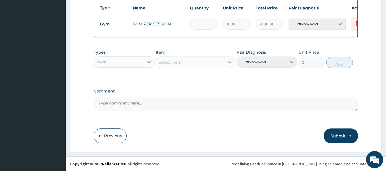
click at [340, 134] on button "Submit" at bounding box center [341, 136] width 34 height 15
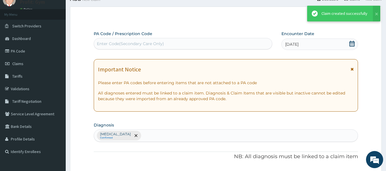
scroll to position [218, 0]
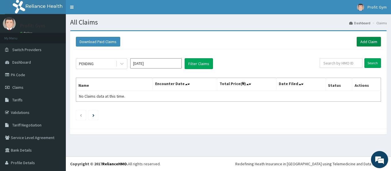
click at [368, 43] on link "Add Claim" at bounding box center [368, 42] width 24 height 10
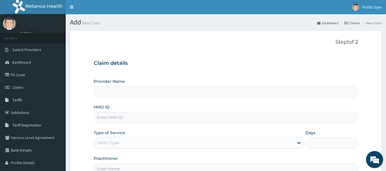
click at [113, 118] on input "HMO ID" at bounding box center [226, 117] width 265 height 11
type input "REL/"
type input "PRO FIT GYM"
type input "1"
type input "REL/10237/B"
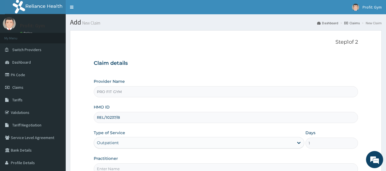
scroll to position [64, 0]
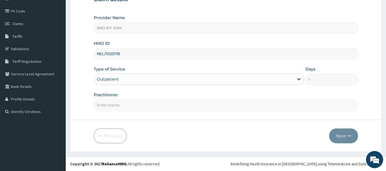
click at [125, 104] on input "Practitioner" at bounding box center [226, 105] width 265 height 11
type input "GYM"
click at [346, 139] on button "Next" at bounding box center [344, 136] width 29 height 15
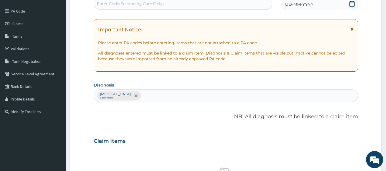
scroll to position [0, 0]
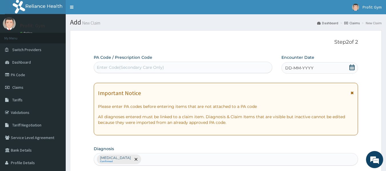
click at [196, 65] on div "Enter Code(Secondary Care Only)" at bounding box center [183, 67] width 179 height 9
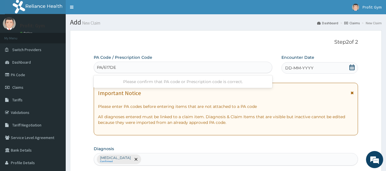
type input "PA/617DES"
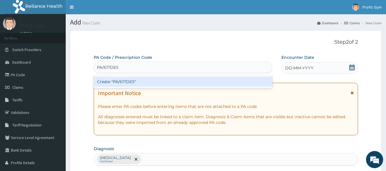
click at [162, 85] on div "Create "PA/617DES"" at bounding box center [183, 82] width 179 height 10
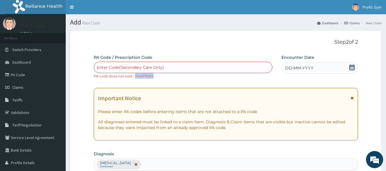
drag, startPoint x: 156, startPoint y: 76, endPoint x: 135, endPoint y: 77, distance: 20.9
click at [135, 77] on div "Enter Code(Secondary Care Only) PA code does not exist : PA/617DES" at bounding box center [183, 70] width 179 height 17
copy small "PA/617DES"
click at [135, 69] on div "Enter Code(Secondary Care Only)" at bounding box center [130, 68] width 67 height 6
paste input "PA/617DES"
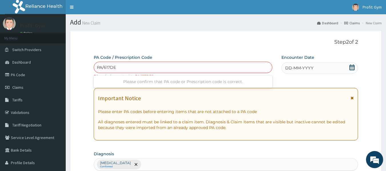
type input "PA/617DE5"
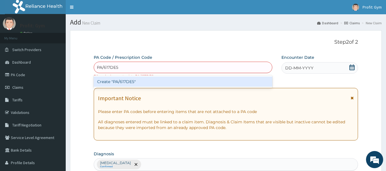
click at [138, 80] on div "Create "PA/617DE5"" at bounding box center [183, 82] width 179 height 10
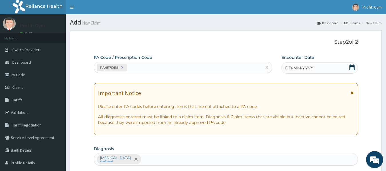
click at [353, 67] on icon at bounding box center [352, 68] width 5 height 6
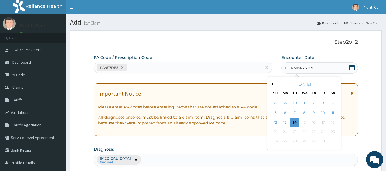
click at [273, 86] on div "October 2025" at bounding box center [304, 85] width 69 height 6
click at [273, 84] on button "Previous Month" at bounding box center [272, 84] width 3 height 3
click at [296, 143] on div "30" at bounding box center [295, 142] width 9 height 9
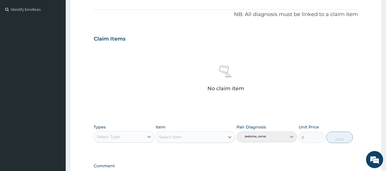
scroll to position [185, 0]
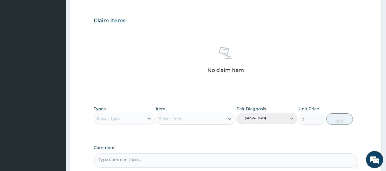
click at [131, 116] on div "Select Type" at bounding box center [119, 118] width 50 height 9
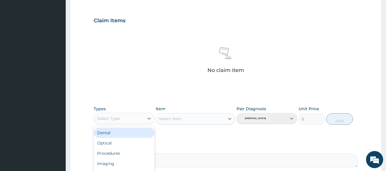
type input "G"
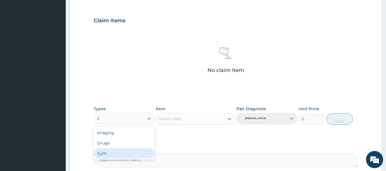
click at [110, 154] on div "Gym" at bounding box center [124, 153] width 61 height 10
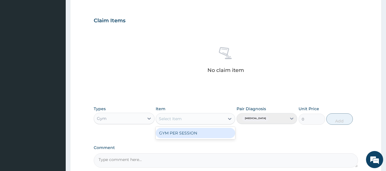
click at [189, 116] on div "Select Item" at bounding box center [190, 118] width 69 height 9
click at [190, 133] on div "GYM PER SESSION" at bounding box center [196, 133] width 80 height 10
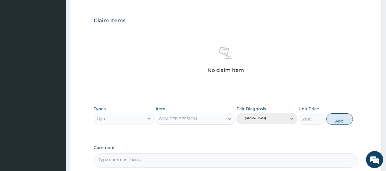
click at [344, 120] on button "Add" at bounding box center [340, 119] width 27 height 11
type input "0"
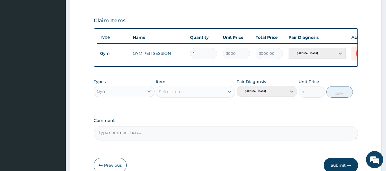
scroll to position [218, 0]
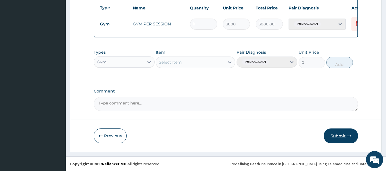
click at [345, 135] on button "Submit" at bounding box center [341, 136] width 34 height 15
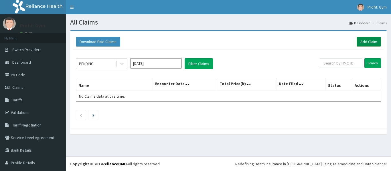
click at [363, 40] on link "Add Claim" at bounding box center [368, 42] width 24 height 10
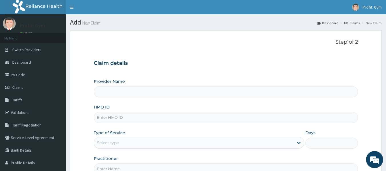
click at [116, 120] on input "HMO ID" at bounding box center [226, 117] width 265 height 11
type input "BIG/10021/A"
type input "PRO FIT GYM"
type input "1"
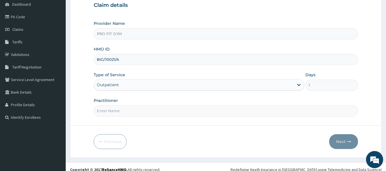
scroll to position [64, 0]
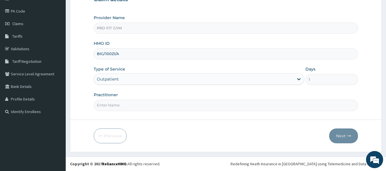
click at [126, 107] on input "Practitioner" at bounding box center [226, 105] width 265 height 11
type input "GYM"
click at [338, 136] on button "Next" at bounding box center [344, 136] width 29 height 15
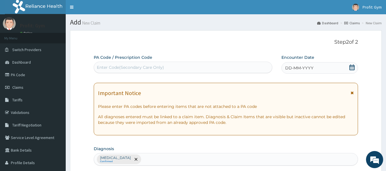
click at [200, 68] on div "Enter Code(Secondary Care Only)" at bounding box center [183, 67] width 179 height 9
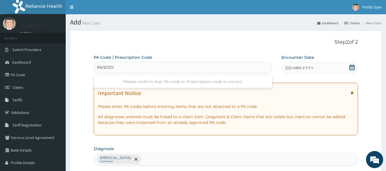
type input "PA/E031FF"
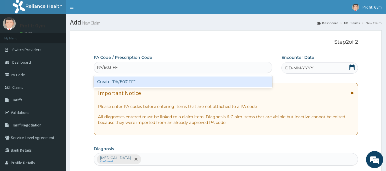
click at [182, 82] on div "Create "PA/E031FF"" at bounding box center [183, 82] width 179 height 10
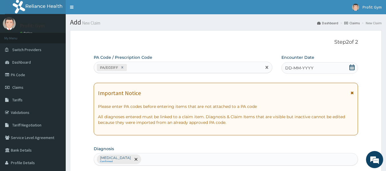
click at [349, 67] on div "DD-MM-YYYY" at bounding box center [320, 67] width 77 height 11
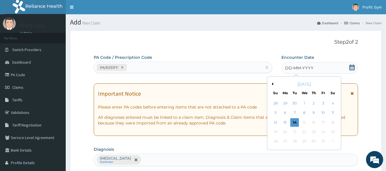
click at [279, 80] on div "October 2025 Su Mo Tu We Th Fr Sa" at bounding box center [304, 87] width 69 height 17
click at [273, 83] on div "Previous Month October 2025 Su Mo Tu We Th Fr Sa 28 29 30 1 2 3 4 5 6 7 8 9 10 …" at bounding box center [304, 114] width 74 height 74
click at [273, 83] on button "Previous Month" at bounding box center [272, 84] width 3 height 3
click at [295, 142] on div "30" at bounding box center [295, 142] width 9 height 9
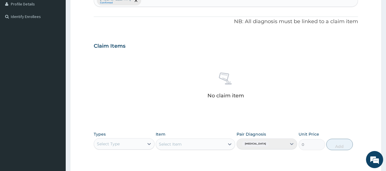
scroll to position [159, 0]
click at [145, 144] on div at bounding box center [149, 144] width 10 height 10
type input "G"
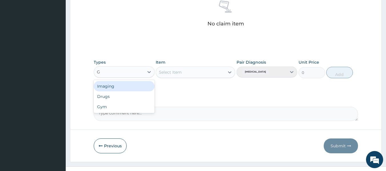
scroll to position [232, 0]
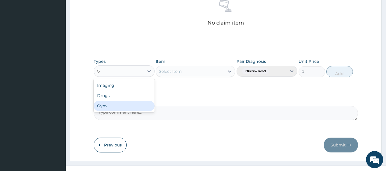
click at [120, 104] on div "Gym" at bounding box center [124, 106] width 61 height 10
click at [197, 70] on div "Select Item" at bounding box center [196, 71] width 80 height 11
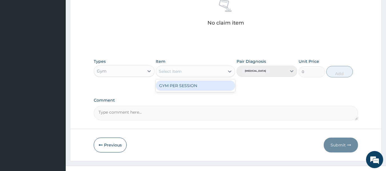
click at [198, 71] on div "Select Item" at bounding box center [190, 71] width 69 height 9
click at [198, 87] on div "GYM PER SESSION" at bounding box center [196, 86] width 80 height 10
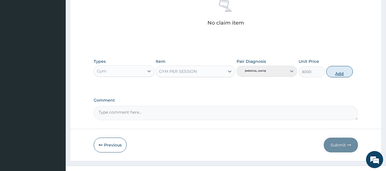
click at [337, 71] on button "Add" at bounding box center [340, 71] width 27 height 11
type input "0"
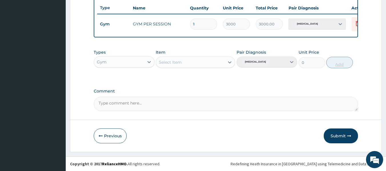
scroll to position [218, 0]
click at [339, 136] on button "Submit" at bounding box center [341, 136] width 34 height 15
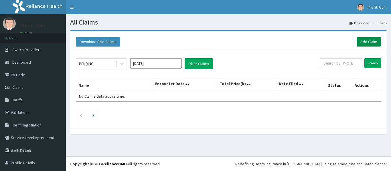
click at [362, 41] on link "Add Claim" at bounding box center [368, 42] width 24 height 10
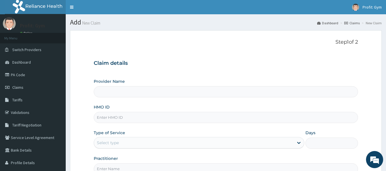
click at [131, 116] on input "HMO ID" at bounding box center [226, 117] width 265 height 11
type input "PRS/10174/B"
type input "PRO FIT GYM"
type input "1"
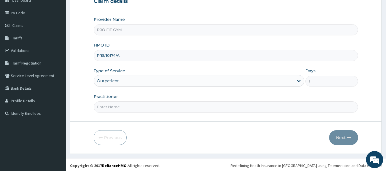
scroll to position [62, 0]
type input "PRS/10174/A"
click at [129, 108] on input "Practitioner" at bounding box center [226, 106] width 265 height 11
type input "GYM"
click at [350, 136] on icon "button" at bounding box center [350, 138] width 4 height 4
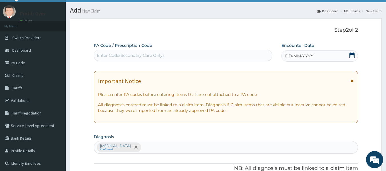
scroll to position [1, 0]
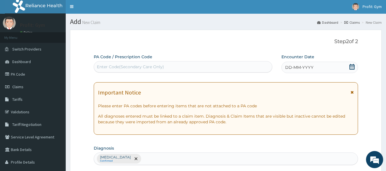
click at [165, 67] on div "Enter Code(Secondary Care Only)" at bounding box center [183, 66] width 179 height 9
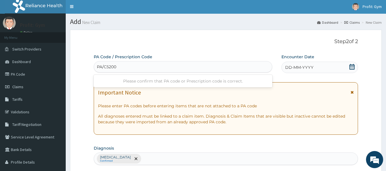
type input "PA/C52005"
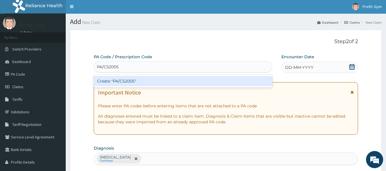
click at [139, 83] on div "Create "PA/C52005"" at bounding box center [183, 81] width 179 height 10
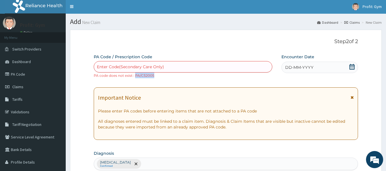
drag, startPoint x: 158, startPoint y: 73, endPoint x: 136, endPoint y: 76, distance: 22.3
click at [136, 76] on div "Enter Code(Secondary Care Only) PA code does not exist : PA/C52005" at bounding box center [183, 69] width 179 height 17
copy small "PA/C52005"
click at [165, 65] on div "Enter Code(Secondary Care Only)" at bounding box center [183, 66] width 179 height 9
paste input "PA/C52005"
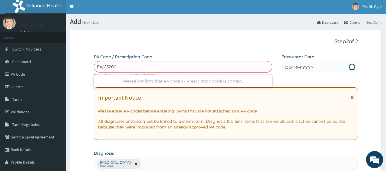
type input "PA/C5200S"
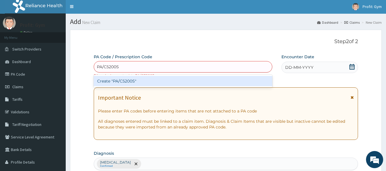
click at [159, 79] on div "Create "PA/C5200S"" at bounding box center [183, 81] width 179 height 10
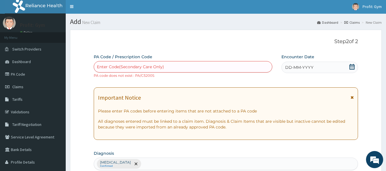
paste input "PA/C52005"
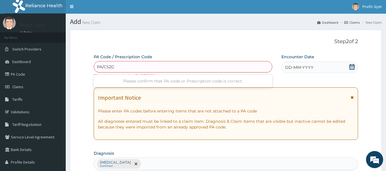
type input "PA/C52DD5"
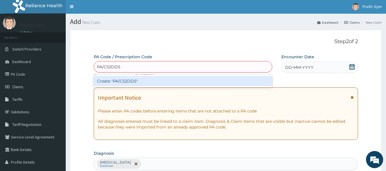
click at [152, 80] on div "Create "PA/C52DD5"" at bounding box center [183, 81] width 179 height 10
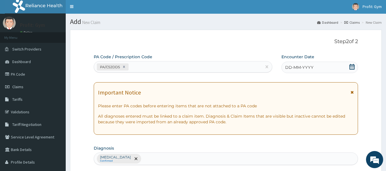
click at [352, 69] on icon at bounding box center [353, 67] width 6 height 6
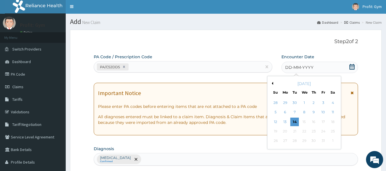
click at [273, 82] on button "Previous Month" at bounding box center [272, 83] width 3 height 3
click at [295, 141] on div "30" at bounding box center [295, 141] width 9 height 9
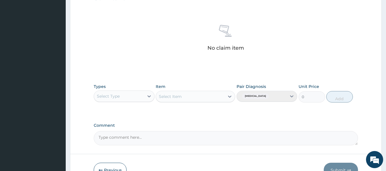
scroll to position [228, 0]
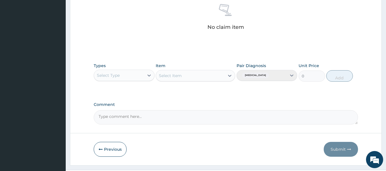
click at [122, 80] on div "Select Type" at bounding box center [124, 75] width 61 height 11
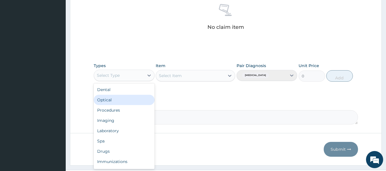
type input "G"
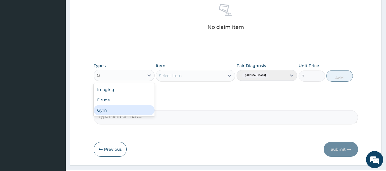
click at [112, 112] on div "Gym" at bounding box center [124, 110] width 61 height 10
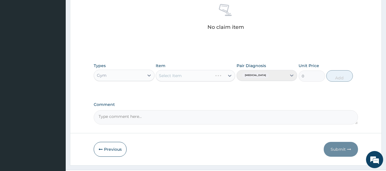
click at [186, 77] on div "Select Item" at bounding box center [196, 75] width 80 height 11
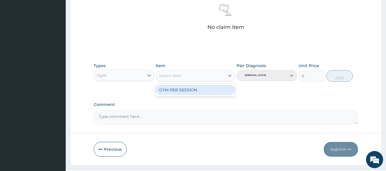
click at [186, 77] on div "Select Item" at bounding box center [190, 75] width 69 height 9
click at [189, 90] on div "GYM PER SESSION" at bounding box center [196, 90] width 80 height 10
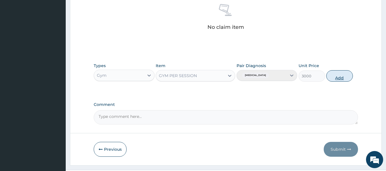
click at [340, 77] on button "Add" at bounding box center [340, 75] width 27 height 11
type input "0"
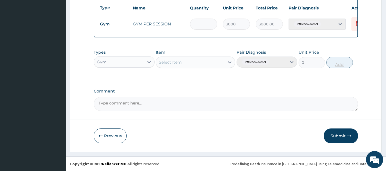
scroll to position [218, 0]
click at [341, 137] on button "Submit" at bounding box center [341, 136] width 34 height 15
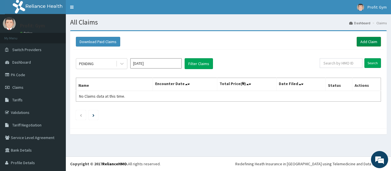
click at [359, 38] on link "Add Claim" at bounding box center [368, 42] width 24 height 10
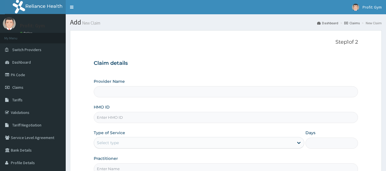
click at [118, 120] on input "HMO ID" at bounding box center [226, 117] width 265 height 11
type input "ARM/192"
type input "PRO FIT GYM"
type input "1"
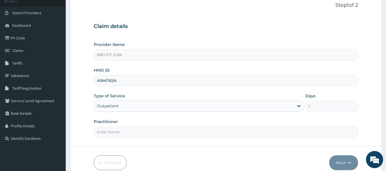
scroll to position [64, 0]
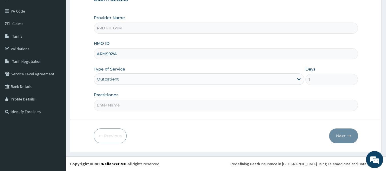
type input "ARM/192/A"
click at [118, 107] on input "Practitioner" at bounding box center [226, 105] width 265 height 11
type input "GYM"
click at [343, 135] on button "Next" at bounding box center [344, 136] width 29 height 15
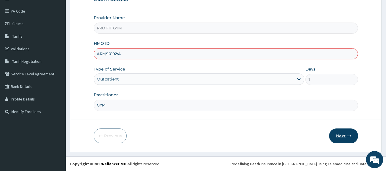
type input "ARM/10192/A"
click at [346, 138] on button "Next" at bounding box center [344, 136] width 29 height 15
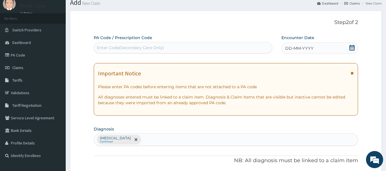
scroll to position [19, 0]
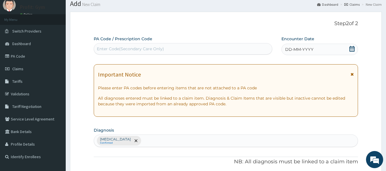
click at [158, 47] on div "Enter Code(Secondary Care Only)" at bounding box center [130, 49] width 67 height 6
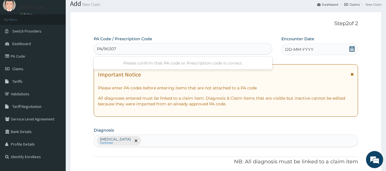
type input "PA/96307E"
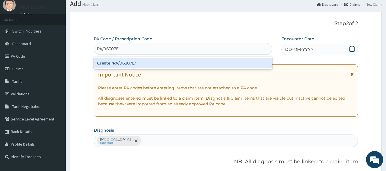
click at [146, 66] on div "Create "PA/96307E"" at bounding box center [183, 63] width 179 height 10
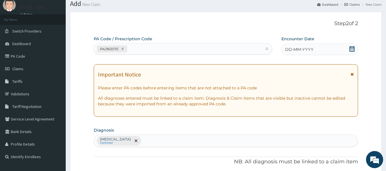
click at [352, 48] on icon at bounding box center [352, 49] width 5 height 6
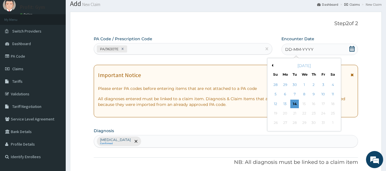
click at [273, 66] on button "Previous Month" at bounding box center [272, 65] width 3 height 3
click at [295, 124] on div "30" at bounding box center [295, 123] width 9 height 9
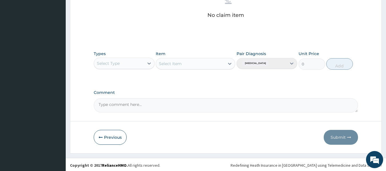
scroll to position [241, 0]
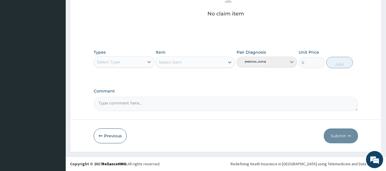
click at [142, 64] on div "Select Type" at bounding box center [119, 62] width 50 height 9
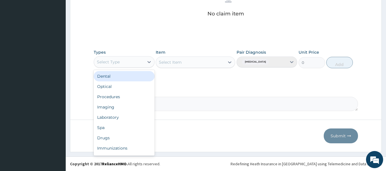
type input "G"
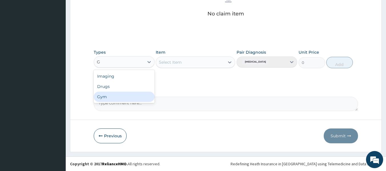
click at [110, 97] on div "Gym" at bounding box center [124, 97] width 61 height 10
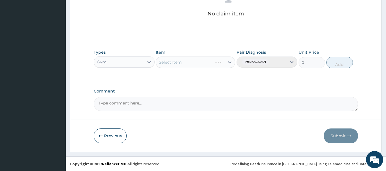
click at [177, 63] on div "Select Item" at bounding box center [196, 62] width 80 height 11
click at [177, 63] on div "Select Item" at bounding box center [170, 63] width 23 height 6
click at [178, 76] on div "GYM PER SESSION" at bounding box center [196, 77] width 80 height 10
click at [339, 62] on button "Add" at bounding box center [340, 62] width 27 height 11
type input "0"
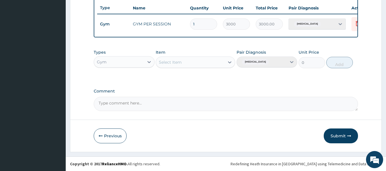
scroll to position [218, 0]
click at [344, 137] on button "Submit" at bounding box center [341, 136] width 34 height 15
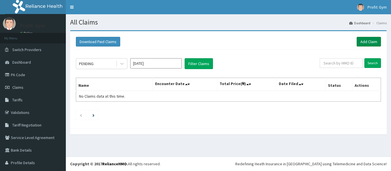
click at [368, 41] on link "Add Claim" at bounding box center [368, 42] width 24 height 10
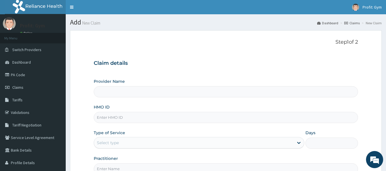
click at [113, 119] on input "HMO ID" at bounding box center [226, 117] width 265 height 11
type input "TSK/"
type input "PRO FIT GYM"
type input "1"
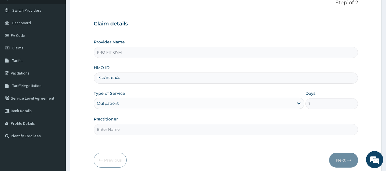
type input "TSK/10010/A"
click at [115, 131] on input "Practitioner" at bounding box center [226, 129] width 265 height 11
type input "GYM"
click at [344, 159] on button "Next" at bounding box center [344, 160] width 29 height 15
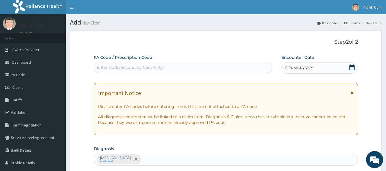
click at [149, 67] on div "Enter Code(Secondary Care Only)" at bounding box center [130, 68] width 67 height 6
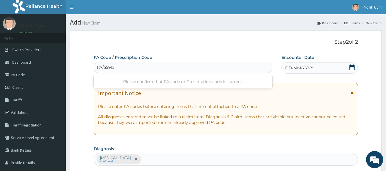
type input "PA/55915F"
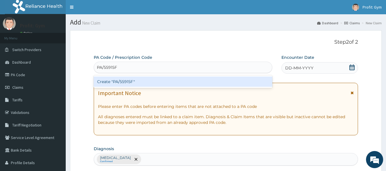
click at [140, 82] on div "Create "PA/55915F"" at bounding box center [183, 82] width 179 height 10
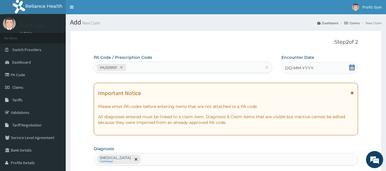
click at [349, 66] on div "DD-MM-YYYY" at bounding box center [320, 67] width 77 height 11
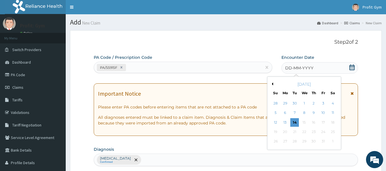
click at [273, 83] on div "[DATE]" at bounding box center [304, 85] width 69 height 6
click at [296, 104] on div "30" at bounding box center [295, 103] width 9 height 9
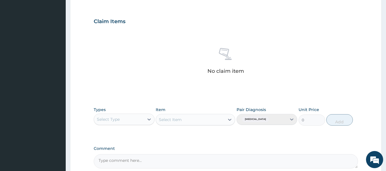
scroll to position [188, 0]
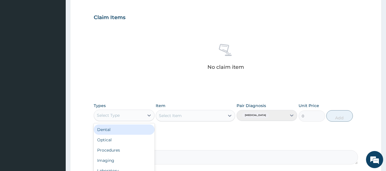
click at [144, 117] on div "Select Type" at bounding box center [119, 115] width 50 height 9
type input "GY"
click at [118, 131] on div "Gym" at bounding box center [124, 130] width 61 height 10
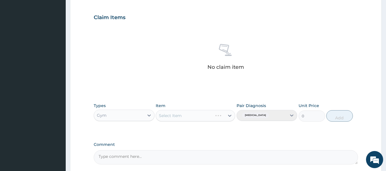
click at [174, 118] on div "Select Item" at bounding box center [196, 115] width 80 height 11
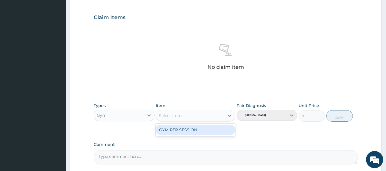
click at [174, 118] on div "Select Item" at bounding box center [170, 116] width 23 height 6
click at [182, 133] on div "GYM PER SESSION" at bounding box center [196, 130] width 80 height 10
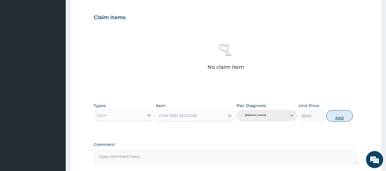
click at [335, 116] on button "Add" at bounding box center [340, 115] width 27 height 11
type input "0"
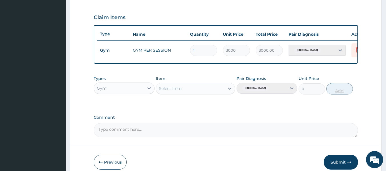
scroll to position [218, 0]
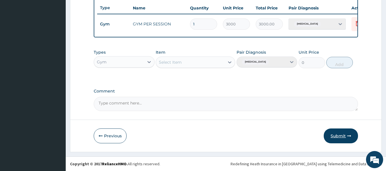
click at [345, 138] on button "Submit" at bounding box center [341, 136] width 34 height 15
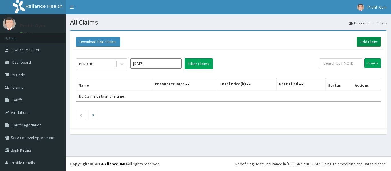
click at [372, 45] on link "Add Claim" at bounding box center [368, 42] width 24 height 10
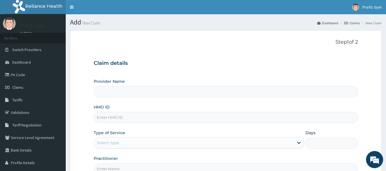
click at [108, 119] on input "HMO ID" at bounding box center [226, 117] width 265 height 11
type input "ACR/100"
type input "PRO FIT GYM"
type input "1"
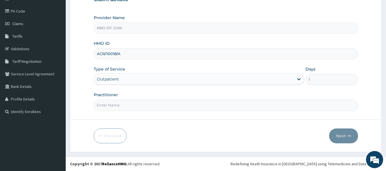
type input "ACR/10018/A"
click at [113, 107] on input "Practitioner" at bounding box center [226, 105] width 265 height 11
type input "GYM"
click at [350, 136] on icon "button" at bounding box center [350, 136] width 4 height 4
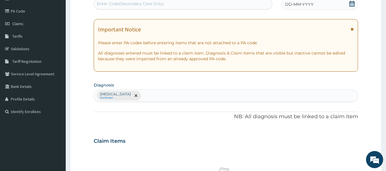
scroll to position [0, 0]
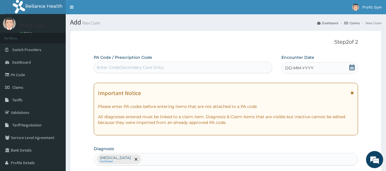
click at [233, 69] on div "Enter Code(Secondary Care Only)" at bounding box center [183, 67] width 179 height 9
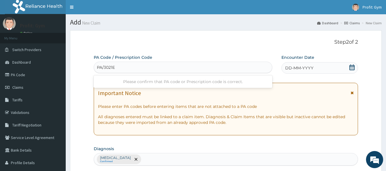
type input "PA/3021EE"
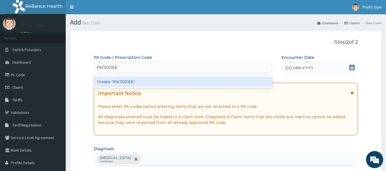
click at [161, 85] on div "Create "PA/3021EE"" at bounding box center [183, 82] width 179 height 10
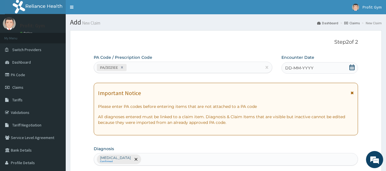
click at [352, 68] on icon at bounding box center [353, 68] width 6 height 6
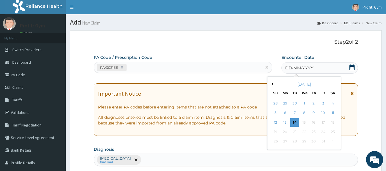
click at [273, 85] on div "October 2025" at bounding box center [304, 85] width 69 height 6
click at [295, 104] on div "30" at bounding box center [295, 103] width 9 height 9
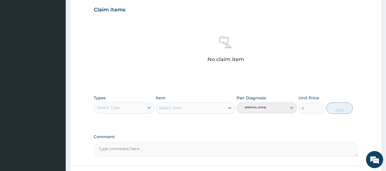
scroll to position [199, 0]
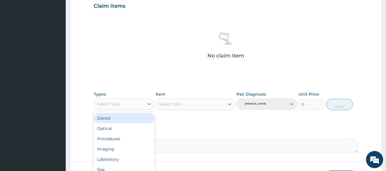
click at [139, 106] on div "Select Type" at bounding box center [119, 104] width 50 height 9
type input "GY"
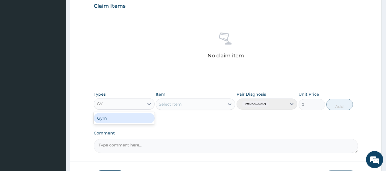
click at [130, 118] on div "Gym" at bounding box center [124, 118] width 61 height 10
click at [170, 107] on div "Select Item" at bounding box center [196, 104] width 80 height 11
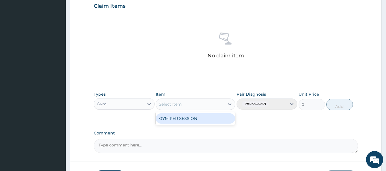
click at [176, 105] on div "Select Item" at bounding box center [170, 105] width 23 height 6
click at [182, 119] on div "GYM PER SESSION" at bounding box center [196, 119] width 80 height 10
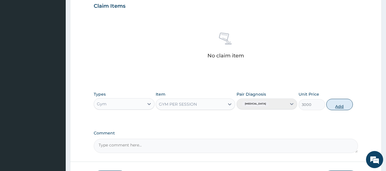
click at [340, 108] on button "Add" at bounding box center [340, 104] width 27 height 11
type input "0"
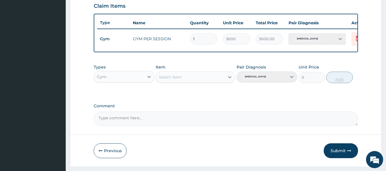
scroll to position [218, 0]
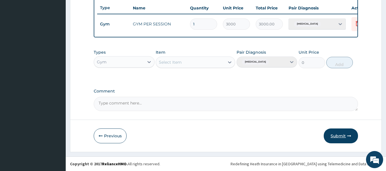
click at [341, 135] on button "Submit" at bounding box center [341, 136] width 34 height 15
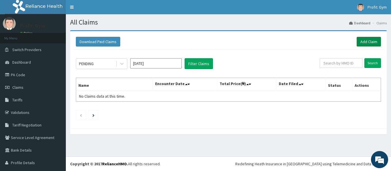
click at [369, 42] on link "Add Claim" at bounding box center [368, 42] width 24 height 10
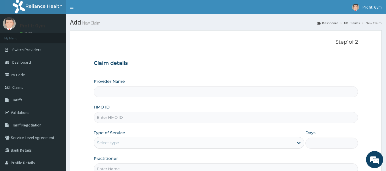
type input "PRO FIT GYM"
type input "1"
click at [113, 116] on input "HMO ID" at bounding box center [226, 117] width 265 height 11
type input "PRS/10174/B"
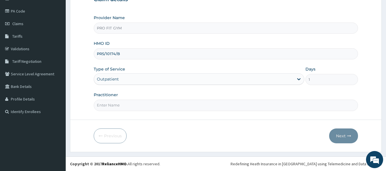
click at [137, 108] on input "Practitioner" at bounding box center [226, 105] width 265 height 11
type input "GYM"
click at [343, 141] on button "Next" at bounding box center [344, 136] width 29 height 15
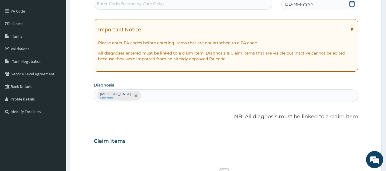
scroll to position [0, 0]
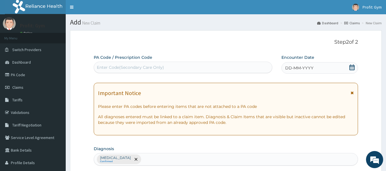
click at [212, 67] on div "Enter Code(Secondary Care Only)" at bounding box center [183, 67] width 179 height 9
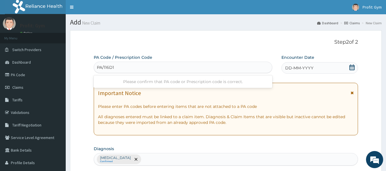
type input "PA/116D16"
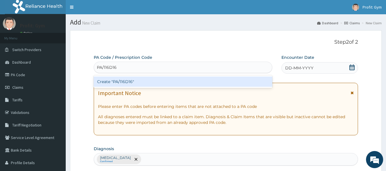
click at [173, 85] on div "Create "PA/116D16"" at bounding box center [183, 82] width 179 height 10
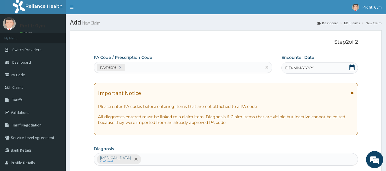
click at [352, 66] on icon at bounding box center [353, 68] width 6 height 6
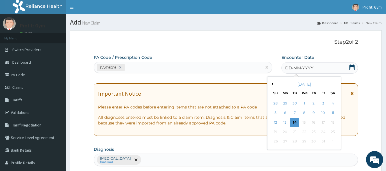
click at [272, 84] on button "Previous Month" at bounding box center [272, 84] width 3 height 3
click at [286, 102] on div "1" at bounding box center [285, 103] width 9 height 9
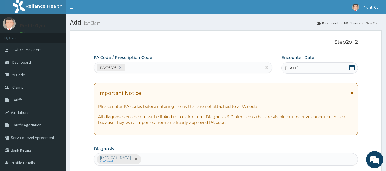
click at [353, 68] on icon at bounding box center [353, 68] width 6 height 6
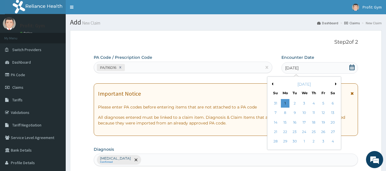
click at [337, 86] on div "September 2025" at bounding box center [304, 85] width 69 height 6
click at [303, 144] on div "1" at bounding box center [304, 142] width 9 height 9
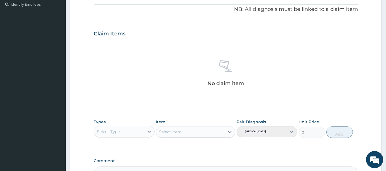
scroll to position [172, 0]
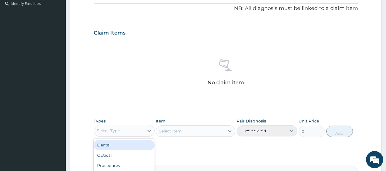
click at [121, 133] on div "Select Type" at bounding box center [119, 130] width 50 height 9
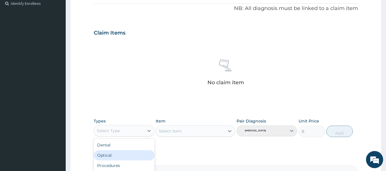
type input "G"
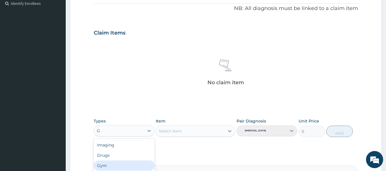
click at [108, 162] on div "Gym" at bounding box center [124, 166] width 61 height 10
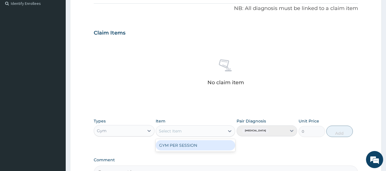
click at [179, 134] on div "Select Item" at bounding box center [170, 131] width 23 height 6
click at [183, 146] on div "GYM PER SESSION" at bounding box center [196, 145] width 80 height 10
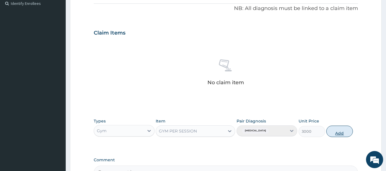
click at [338, 130] on button "Add" at bounding box center [340, 131] width 27 height 11
type input "0"
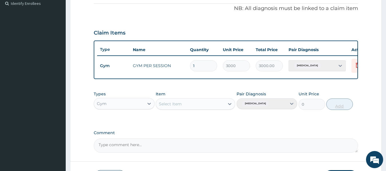
scroll to position [218, 0]
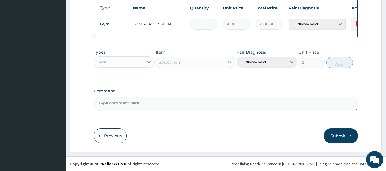
click at [342, 136] on button "Submit" at bounding box center [341, 136] width 34 height 15
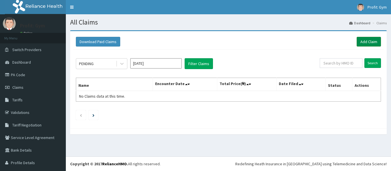
click at [363, 41] on link "Add Claim" at bounding box center [368, 42] width 24 height 10
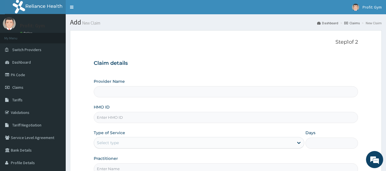
click at [128, 117] on input "HMO ID" at bounding box center [226, 117] width 265 height 11
type input "ACR/"
type input "PRO FIT GYM"
type input "1"
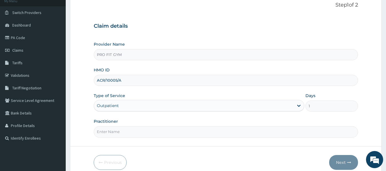
scroll to position [37, 0]
type input "ACR/10005/A"
click at [121, 131] on input "Practitioner" at bounding box center [226, 131] width 265 height 11
type input "GYM"
click at [345, 166] on button "Next" at bounding box center [344, 162] width 29 height 15
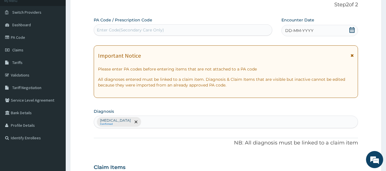
scroll to position [0, 0]
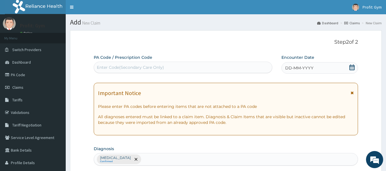
click at [190, 64] on div "Enter Code(Secondary Care Only)" at bounding box center [183, 67] width 179 height 9
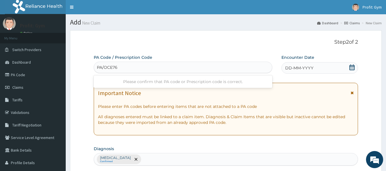
type input "PA/OCE765"
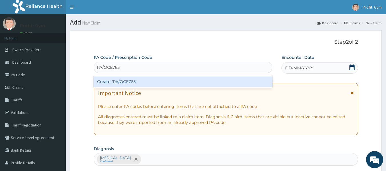
click at [157, 85] on div "Create "PA/OCE765"" at bounding box center [183, 82] width 179 height 10
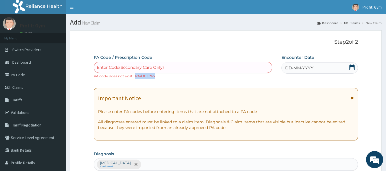
drag, startPoint x: 158, startPoint y: 75, endPoint x: 136, endPoint y: 75, distance: 22.9
click at [136, 75] on div "Enter Code(Secondary Care Only) PA code does not exist : PA/OCE765" at bounding box center [183, 70] width 179 height 17
copy small "PA/OCE765"
click at [154, 66] on div "Enter Code(Secondary Care Only)" at bounding box center [130, 68] width 67 height 6
paste input "PA/OCE765"
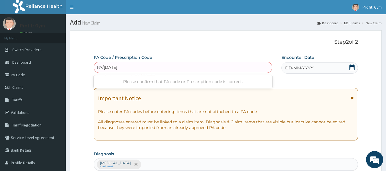
type input "PA/0CE765"
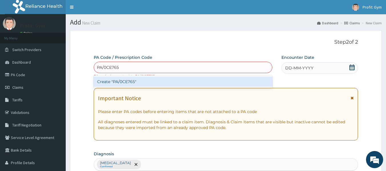
click at [150, 82] on div "Create "PA/0CE765"" at bounding box center [183, 82] width 179 height 10
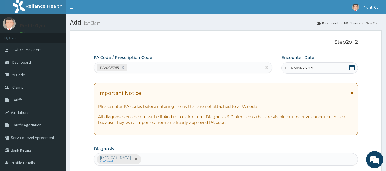
click at [325, 69] on div "DD-MM-YYYY" at bounding box center [320, 67] width 77 height 11
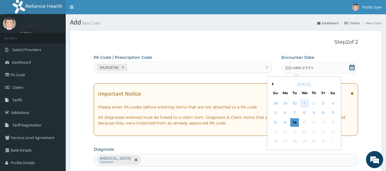
click at [305, 103] on div "1" at bounding box center [304, 103] width 9 height 9
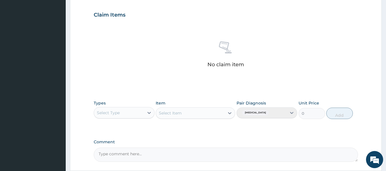
scroll to position [191, 0]
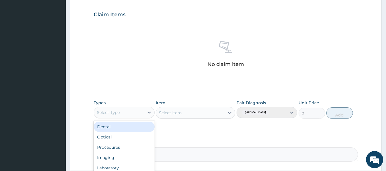
click at [134, 112] on div "Select Type" at bounding box center [119, 112] width 50 height 9
type input "G"
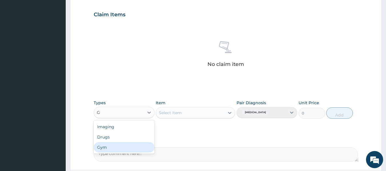
click at [108, 152] on div "Gym" at bounding box center [124, 147] width 61 height 10
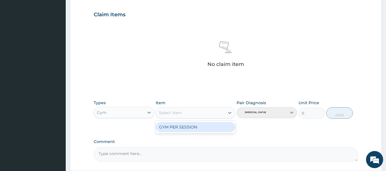
click at [181, 113] on div "Select Item" at bounding box center [170, 113] width 23 height 6
click at [187, 130] on div "GYM PER SESSION" at bounding box center [196, 127] width 80 height 10
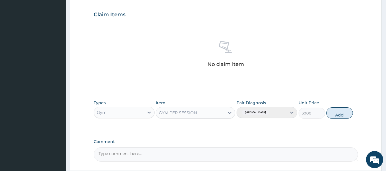
click at [343, 113] on button "Add" at bounding box center [340, 113] width 27 height 11
type input "0"
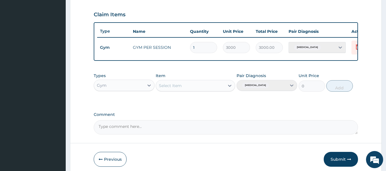
scroll to position [218, 0]
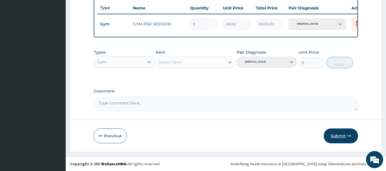
click at [343, 135] on button "Submit" at bounding box center [341, 136] width 34 height 15
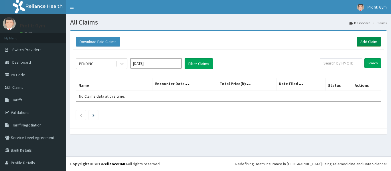
click at [360, 40] on link "Add Claim" at bounding box center [368, 42] width 24 height 10
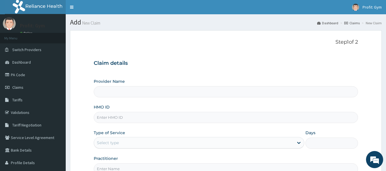
click at [130, 117] on input "HMO ID" at bounding box center [226, 117] width 265 height 11
type input "GTB/10724/A"
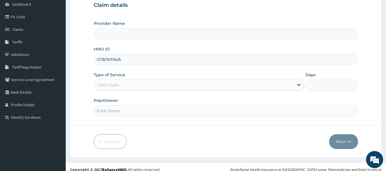
scroll to position [64, 0]
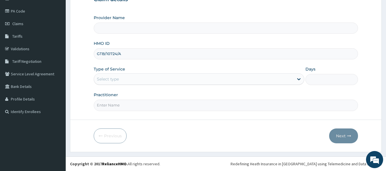
type input "PRO FIT GYM"
type input "1"
click at [133, 105] on input "Practitioner" at bounding box center [226, 105] width 265 height 11
type input "GYM"
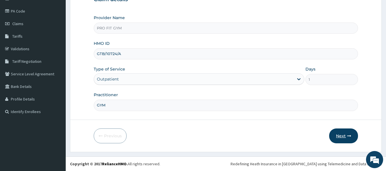
click at [349, 136] on icon "button" at bounding box center [350, 136] width 4 height 4
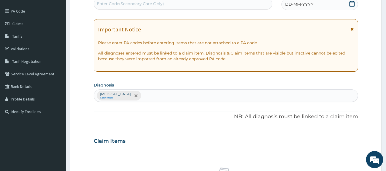
scroll to position [0, 0]
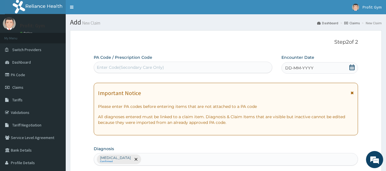
click at [160, 65] on div "Enter Code(Secondary Care Only)" at bounding box center [130, 68] width 67 height 6
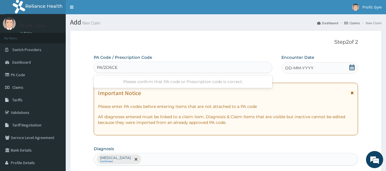
type input "PA/2D6CE7"
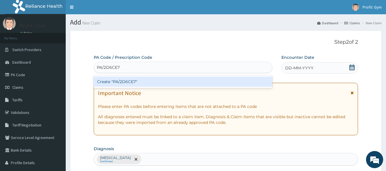
click at [148, 83] on div "Create "PA/2D6CE7"" at bounding box center [183, 82] width 179 height 10
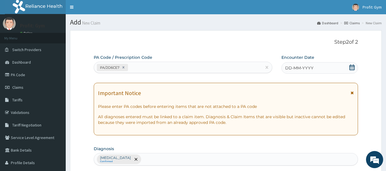
click at [352, 68] on icon at bounding box center [353, 68] width 6 height 6
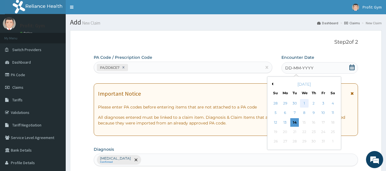
click at [306, 102] on div "1" at bounding box center [304, 103] width 9 height 9
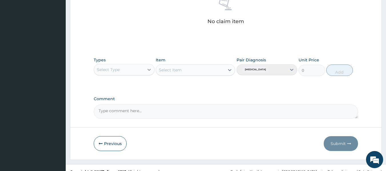
scroll to position [236, 0]
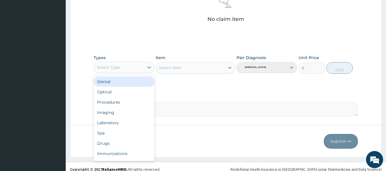
click at [133, 69] on div "Select Type" at bounding box center [119, 67] width 50 height 9
type input "G"
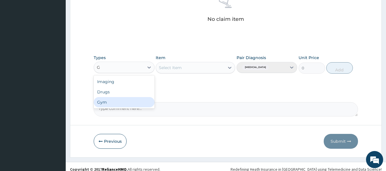
click at [105, 102] on div "Gym" at bounding box center [124, 102] width 61 height 10
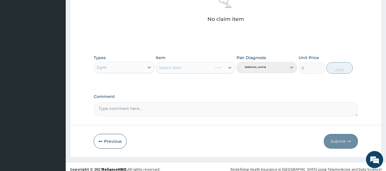
click at [205, 66] on div "Select Item" at bounding box center [196, 67] width 80 height 11
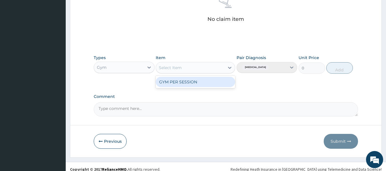
click at [210, 68] on div "Select Item" at bounding box center [190, 67] width 69 height 9
click at [209, 82] on div "GYM PER SESSION" at bounding box center [196, 82] width 80 height 10
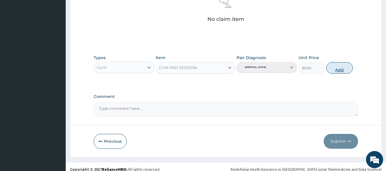
click at [346, 68] on button "Add" at bounding box center [340, 67] width 27 height 11
type input "0"
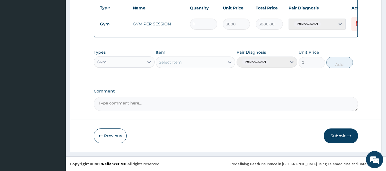
scroll to position [218, 0]
click at [342, 136] on button "Submit" at bounding box center [341, 136] width 34 height 15
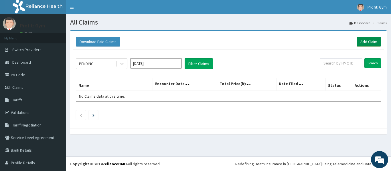
click at [357, 42] on link "Add Claim" at bounding box center [368, 42] width 24 height 10
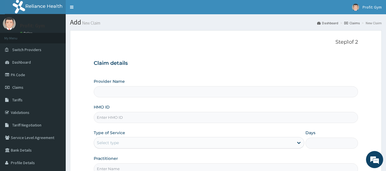
click at [166, 118] on input "HMO ID" at bounding box center [226, 117] width 265 height 11
type input "REL/10237/B"
type input "PRO FIT GYM"
type input "1"
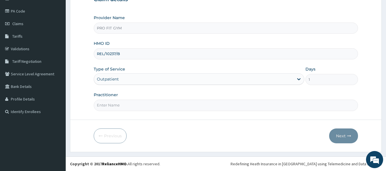
click at [151, 104] on input "Practitioner" at bounding box center [226, 105] width 265 height 11
type input "GYM"
click at [349, 136] on icon "button" at bounding box center [350, 136] width 4 height 4
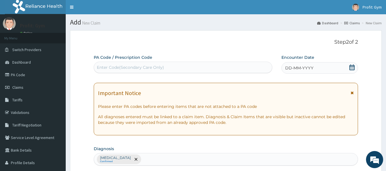
click at [178, 69] on div "Enter Code(Secondary Care Only)" at bounding box center [183, 67] width 179 height 9
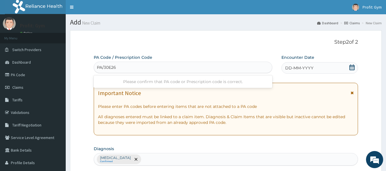
type input "PA/30E26D"
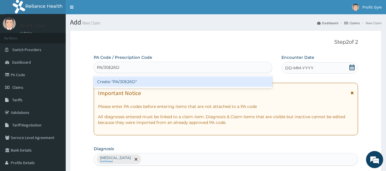
click at [170, 81] on div "Create "PA/30E26D"" at bounding box center [183, 82] width 179 height 10
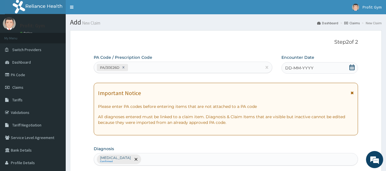
click at [298, 69] on span "DD-MM-YYYY" at bounding box center [300, 68] width 28 height 6
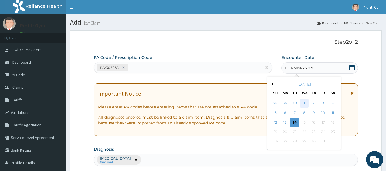
click at [305, 101] on div "1" at bounding box center [304, 103] width 9 height 9
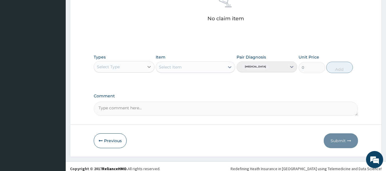
scroll to position [241, 0]
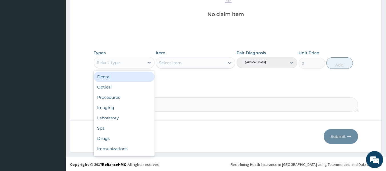
click at [138, 62] on div "Select Type" at bounding box center [119, 62] width 50 height 9
type input "G"
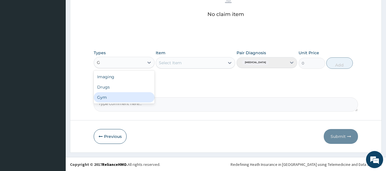
click at [107, 96] on div "Gym" at bounding box center [124, 97] width 61 height 10
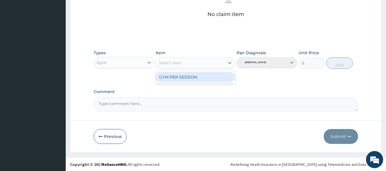
click at [179, 63] on div "Select Item" at bounding box center [170, 63] width 23 height 6
click at [188, 76] on div "GYM PER SESSION" at bounding box center [196, 77] width 80 height 10
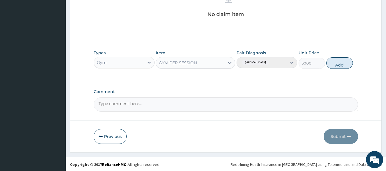
click at [338, 66] on button "Add" at bounding box center [340, 63] width 27 height 11
type input "0"
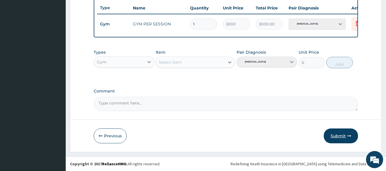
click at [345, 133] on button "Submit" at bounding box center [341, 136] width 34 height 15
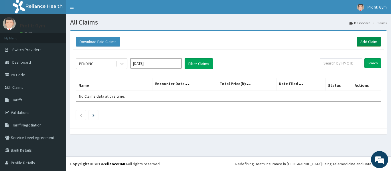
click at [368, 41] on link "Add Claim" at bounding box center [368, 42] width 24 height 10
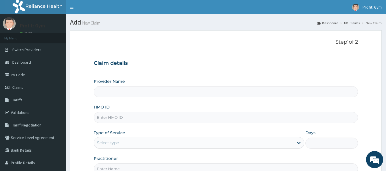
click at [118, 117] on input "HMO ID" at bounding box center [226, 117] width 265 height 11
type input "ABP"
type input "PRO FIT GYM"
type input "1"
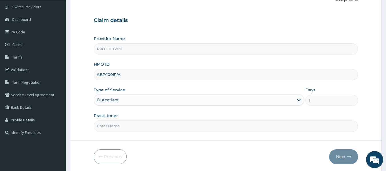
scroll to position [43, 0]
type input "ABP/10081/A"
click at [124, 126] on input "Practitioner" at bounding box center [226, 125] width 265 height 11
type input "GYM"
click at [345, 154] on button "Next" at bounding box center [344, 156] width 29 height 15
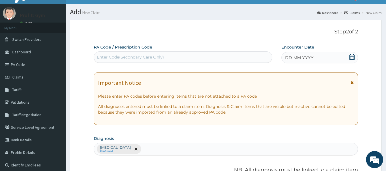
scroll to position [0, 0]
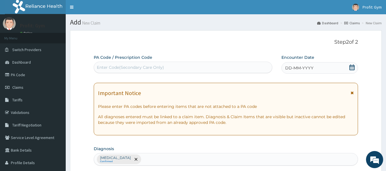
click at [204, 65] on div "Enter Code(Secondary Care Only)" at bounding box center [183, 67] width 179 height 9
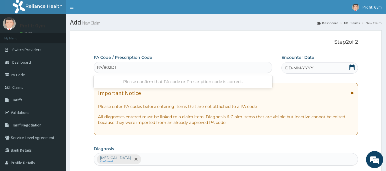
type input "PA/802D17"
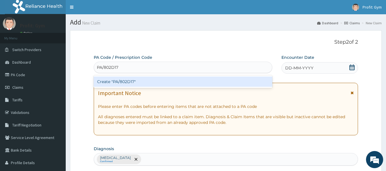
click at [167, 83] on div "Create "PA/802D17"" at bounding box center [183, 82] width 179 height 10
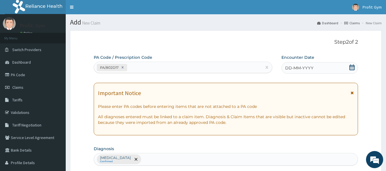
click at [313, 70] on span "DD-MM-YYYY" at bounding box center [300, 68] width 28 height 6
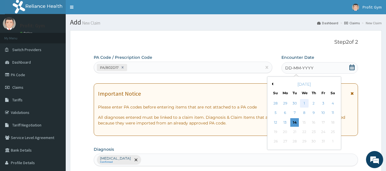
click at [304, 103] on div "1" at bounding box center [304, 103] width 9 height 9
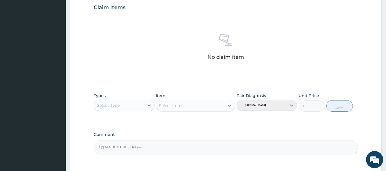
scroll to position [241, 0]
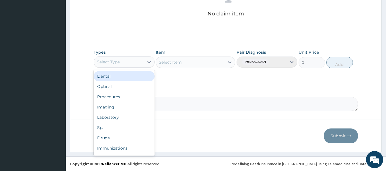
click at [139, 66] on div "Select Type" at bounding box center [119, 62] width 50 height 9
type input "G"
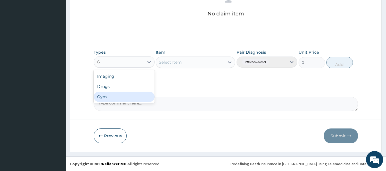
click at [110, 99] on div "Gym" at bounding box center [124, 97] width 61 height 10
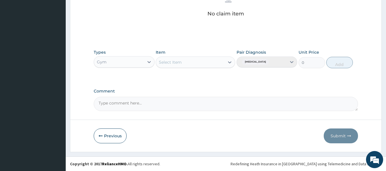
click at [198, 62] on div "Select Item" at bounding box center [196, 62] width 80 height 11
click at [181, 62] on div "Select Item" at bounding box center [170, 63] width 23 height 6
click at [182, 78] on div "GYM PER SESSION" at bounding box center [196, 77] width 80 height 10
click at [337, 62] on button "Add" at bounding box center [340, 62] width 27 height 11
type input "0"
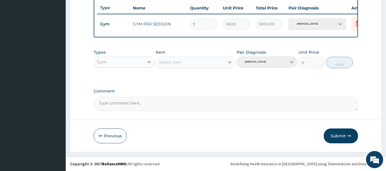
scroll to position [218, 0]
click at [342, 136] on button "Submit" at bounding box center [341, 136] width 34 height 15
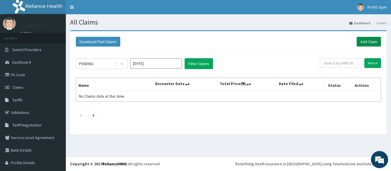
click at [366, 44] on link "Add Claim" at bounding box center [368, 42] width 24 height 10
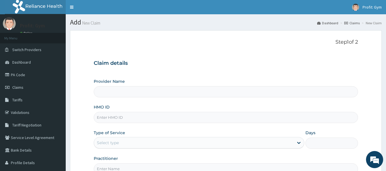
click at [128, 119] on input "HMO ID" at bounding box center [226, 117] width 265 height 11
type input "A"
type input "PRO FIT GYM"
type input "1"
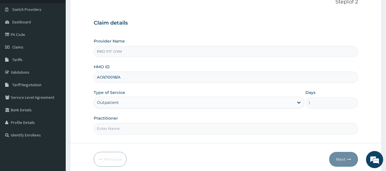
scroll to position [41, 0]
type input "ACR/10018/A"
click at [124, 129] on input "Practitioner" at bounding box center [226, 128] width 265 height 11
type input "GYM"
click at [346, 157] on button "Next" at bounding box center [344, 159] width 29 height 15
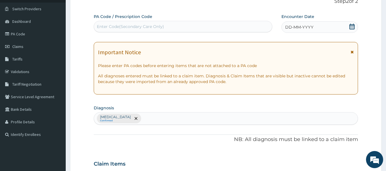
scroll to position [0, 0]
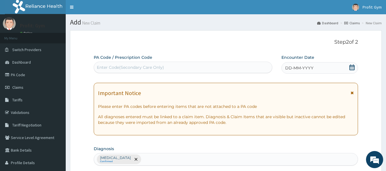
click at [179, 66] on div "Enter Code(Secondary Care Only)" at bounding box center [183, 67] width 179 height 9
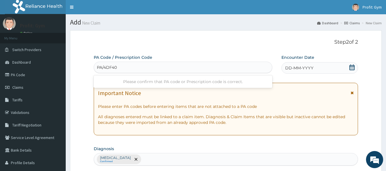
type input "PA/4DF40F"
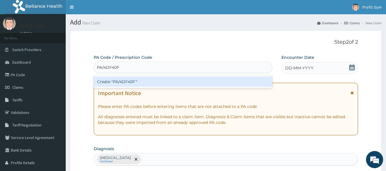
click at [120, 83] on div "Create "PA/4DF40F"" at bounding box center [183, 82] width 179 height 10
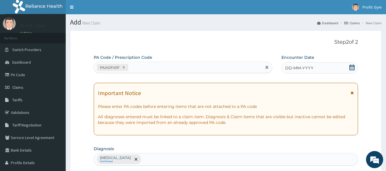
click at [352, 67] on icon at bounding box center [353, 68] width 6 height 6
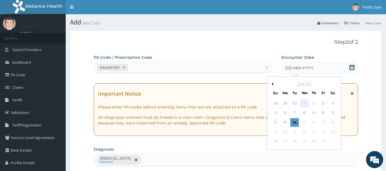
click at [306, 104] on div "1" at bounding box center [304, 103] width 9 height 9
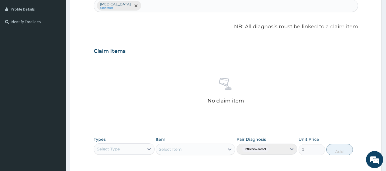
scroll to position [154, 0]
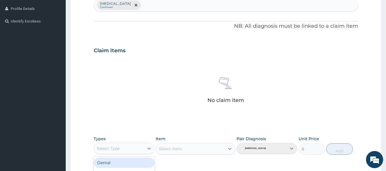
click at [138, 146] on div "Select Type" at bounding box center [119, 148] width 50 height 9
type input "G"
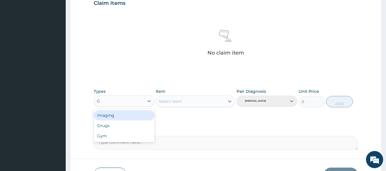
scroll to position [205, 0]
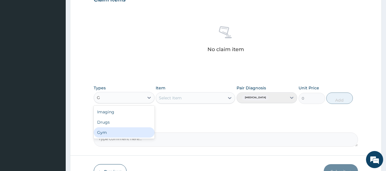
click at [112, 132] on div "Gym" at bounding box center [124, 133] width 61 height 10
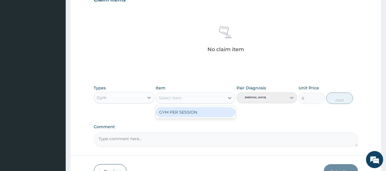
click at [184, 100] on div "Select Item" at bounding box center [190, 98] width 69 height 9
click at [182, 116] on div "GYM PER SESSION" at bounding box center [196, 112] width 80 height 10
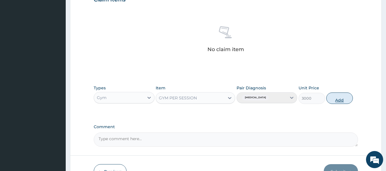
click at [349, 100] on button "Add" at bounding box center [340, 98] width 27 height 11
type input "0"
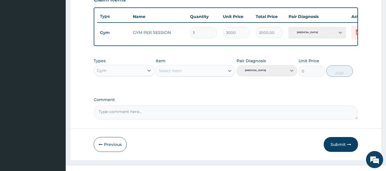
scroll to position [218, 0]
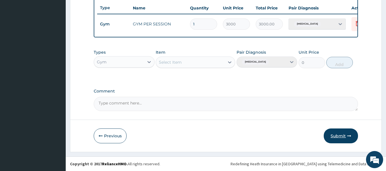
click at [343, 134] on button "Submit" at bounding box center [341, 136] width 34 height 15
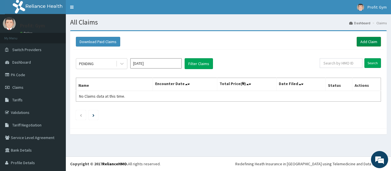
click at [361, 39] on link "Add Claim" at bounding box center [368, 42] width 24 height 10
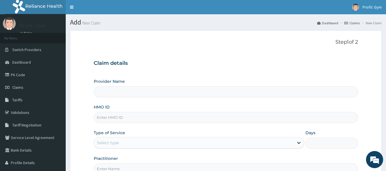
click at [128, 116] on input "HMO ID" at bounding box center [226, 117] width 265 height 11
type input "FMC"
type input "PRO FIT GYM"
type input "1"
type input "FMC/11044/E"
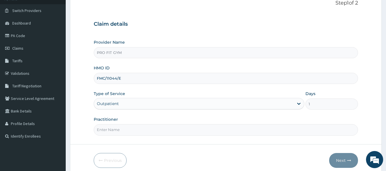
scroll to position [39, 0]
click at [115, 128] on input "Practitioner" at bounding box center [226, 129] width 265 height 11
type input "GYM"
click at [346, 163] on button "Next" at bounding box center [344, 160] width 29 height 15
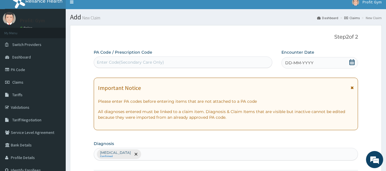
scroll to position [0, 0]
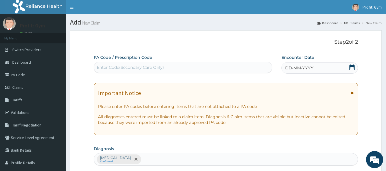
click at [204, 66] on div "Enter Code(Secondary Care Only)" at bounding box center [183, 67] width 179 height 9
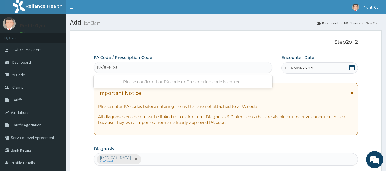
type input "PA/8E6D3A"
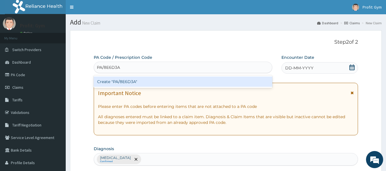
click at [152, 79] on div "Create "PA/8E6D3A"" at bounding box center [183, 82] width 179 height 10
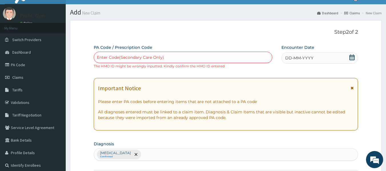
scroll to position [10, 0]
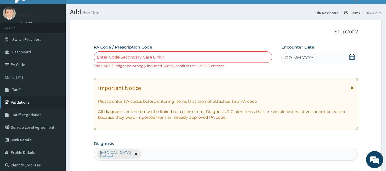
click at [21, 100] on link "Validations" at bounding box center [33, 102] width 66 height 13
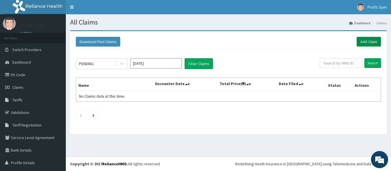
click at [362, 41] on link "Add Claim" at bounding box center [368, 42] width 24 height 10
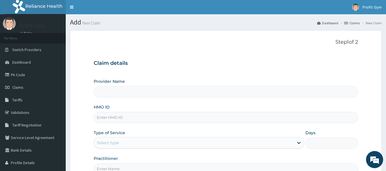
click at [109, 119] on input "HMO ID" at bounding box center [226, 117] width 265 height 11
paste input "FMC/11644/E"
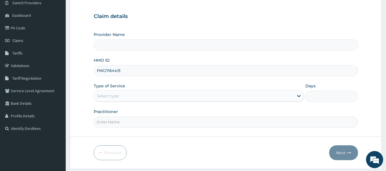
scroll to position [47, 0]
type input "FMC/11644/E"
click at [118, 120] on input "Practitioner" at bounding box center [226, 121] width 265 height 11
type input "PRO FIT GYM"
type input "1"
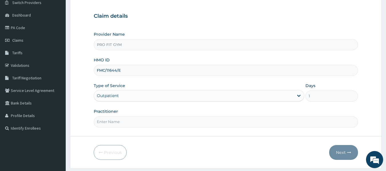
type input "GYM"
click at [344, 153] on button "Next" at bounding box center [344, 152] width 29 height 15
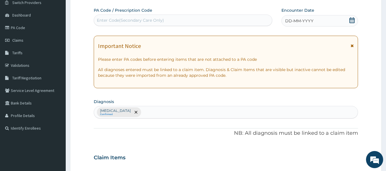
scroll to position [0, 0]
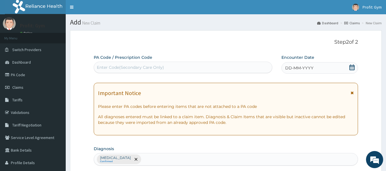
click at [201, 68] on div "Enter Code(Secondary Care Only)" at bounding box center [183, 67] width 179 height 9
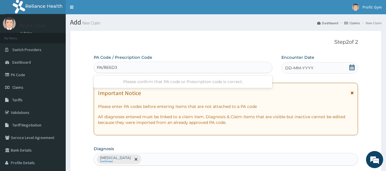
type input "PA/8E6D3A"
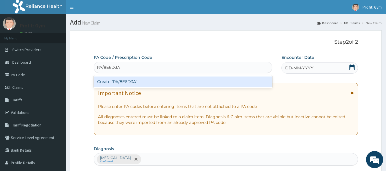
click at [161, 79] on div "Create "PA/8E6D3A"" at bounding box center [183, 82] width 179 height 10
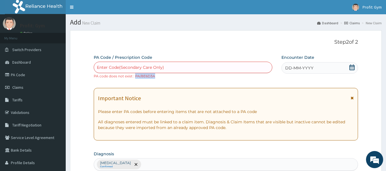
drag, startPoint x: 157, startPoint y: 74, endPoint x: 136, endPoint y: 76, distance: 21.5
click at [136, 76] on div "Enter Code(Secondary Care Only) PA code does not exist : PA/8E6D3A" at bounding box center [183, 70] width 179 height 17
copy small "PA/8E6D3A"
click at [153, 66] on div "Enter Code(Secondary Care Only)" at bounding box center [130, 68] width 67 height 6
paste input "PA/8E6D3A"
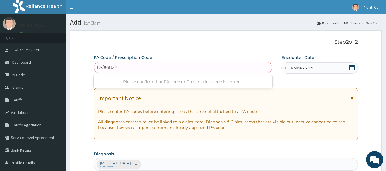
type input "PA/8C6D3A"
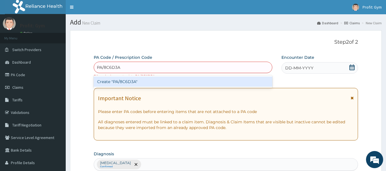
click at [150, 81] on div "Create "PA/8C6D3A"" at bounding box center [183, 82] width 179 height 10
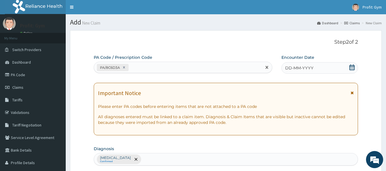
click at [310, 69] on span "DD-MM-YYYY" at bounding box center [300, 68] width 28 height 6
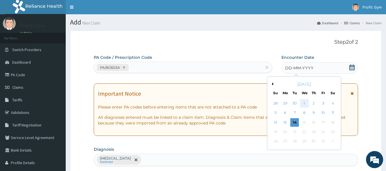
click at [305, 104] on div "1" at bounding box center [304, 103] width 9 height 9
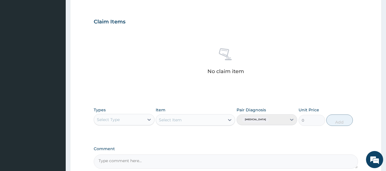
scroll to position [184, 0]
click at [138, 116] on div "Select Type" at bounding box center [119, 119] width 50 height 9
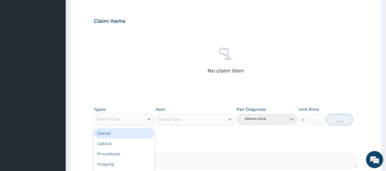
type input "G"
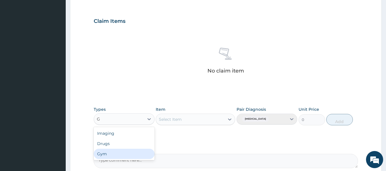
click at [111, 156] on div "Gym" at bounding box center [124, 154] width 61 height 10
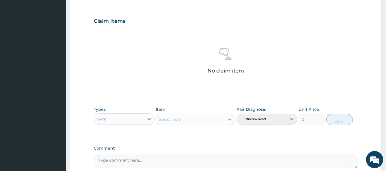
click at [197, 121] on div "Select Item" at bounding box center [190, 119] width 69 height 9
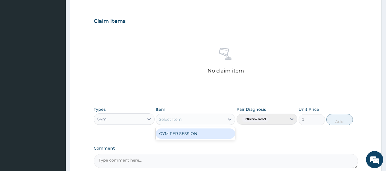
click at [195, 134] on div "GYM PER SESSION" at bounding box center [196, 134] width 80 height 10
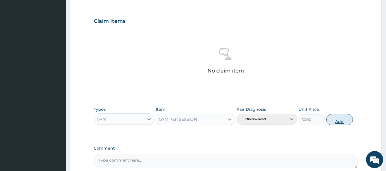
click at [342, 119] on button "Add" at bounding box center [340, 119] width 27 height 11
type input "0"
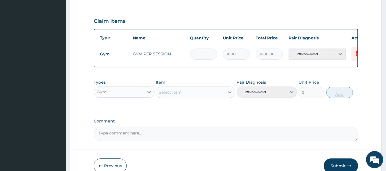
scroll to position [218, 0]
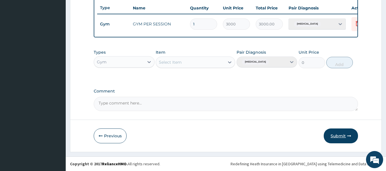
click at [342, 135] on button "Submit" at bounding box center [341, 136] width 34 height 15
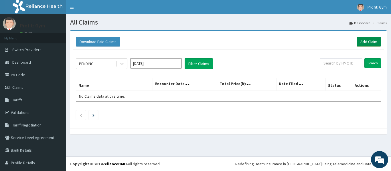
click at [366, 41] on link "Add Claim" at bounding box center [368, 42] width 24 height 10
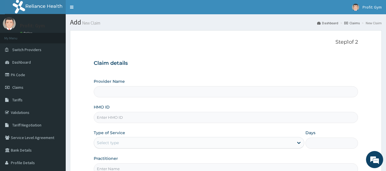
click at [129, 117] on input "HMO ID" at bounding box center [226, 117] width 265 height 11
type input "PWC/10464/B"
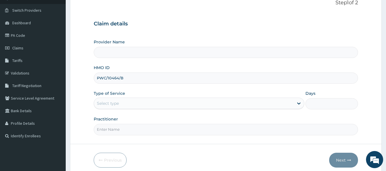
type input "PRO FIT GYM"
type input "1"
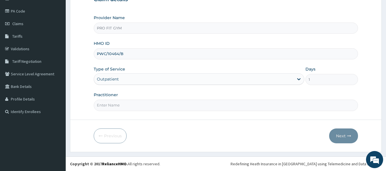
click at [129, 106] on input "Practitioner" at bounding box center [226, 105] width 265 height 11
type input "GYM"
click at [343, 130] on button "Next" at bounding box center [344, 136] width 29 height 15
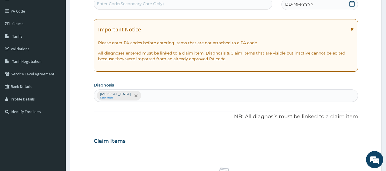
scroll to position [0, 0]
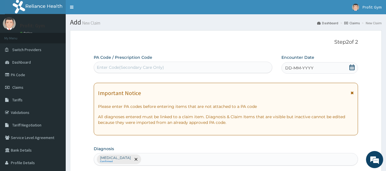
click at [196, 66] on div "Enter Code(Secondary Care Only)" at bounding box center [183, 67] width 179 height 9
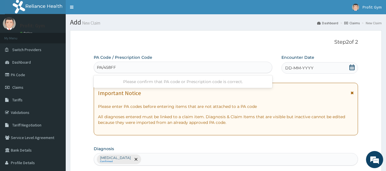
type input "PA/458FF9"
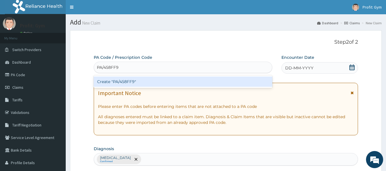
click at [170, 80] on div "Create "PA/458FF9"" at bounding box center [183, 82] width 179 height 10
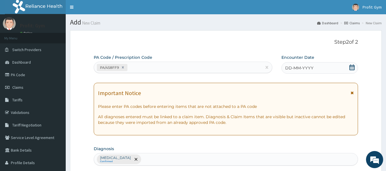
click at [349, 67] on div "DD-MM-YYYY" at bounding box center [320, 67] width 77 height 11
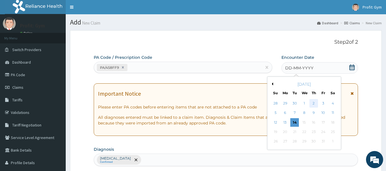
click at [314, 104] on div "2" at bounding box center [314, 103] width 9 height 9
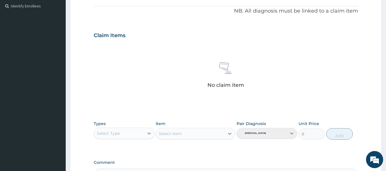
scroll to position [170, 0]
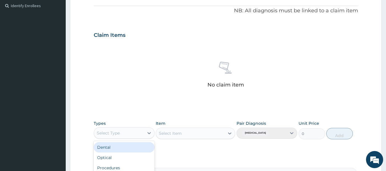
click at [130, 136] on div "Select Type" at bounding box center [119, 133] width 50 height 9
type input "G"
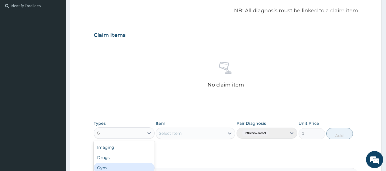
click at [109, 166] on div "Gym" at bounding box center [124, 168] width 61 height 10
click at [178, 134] on div "Select Item" at bounding box center [196, 133] width 80 height 11
click at [178, 134] on div "Select Item" at bounding box center [170, 134] width 23 height 6
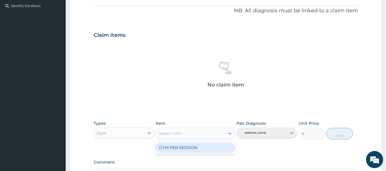
click at [186, 150] on div "GYM PER SESSION" at bounding box center [196, 148] width 80 height 10
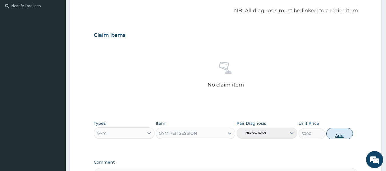
click at [340, 133] on button "Add" at bounding box center [340, 133] width 27 height 11
type input "0"
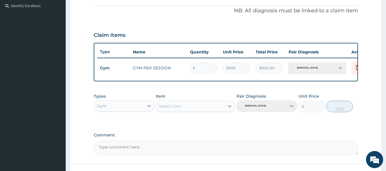
scroll to position [218, 0]
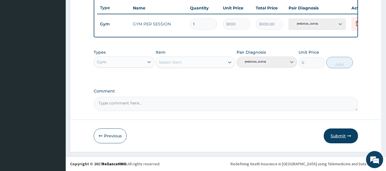
click at [339, 136] on button "Submit" at bounding box center [341, 136] width 34 height 15
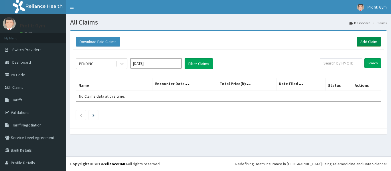
click at [358, 43] on link "Add Claim" at bounding box center [368, 42] width 24 height 10
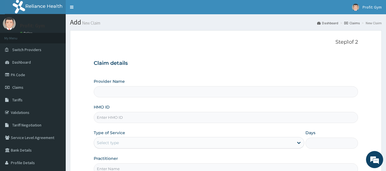
click at [131, 120] on input "HMO ID" at bounding box center [226, 117] width 265 height 11
type input "PWC/10464/"
type input "PRO FIT GYM"
type input "1"
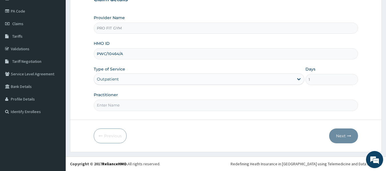
type input "PWC/10464/A"
click at [138, 106] on input "Practitioner" at bounding box center [226, 105] width 265 height 11
type input "GYM"
click at [341, 135] on button "Next" at bounding box center [344, 136] width 29 height 15
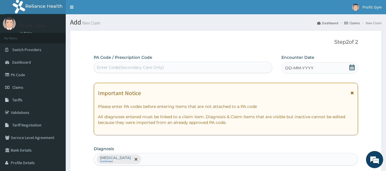
scroll to position [0, 0]
click at [173, 68] on div "Enter Code(Secondary Care Only)" at bounding box center [183, 67] width 179 height 9
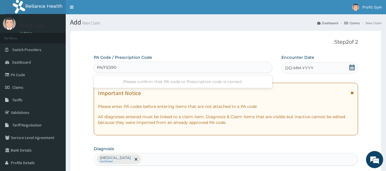
type input "PA/FE590D"
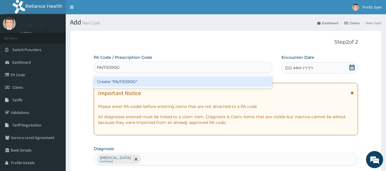
click at [152, 85] on div "Create "PA/FE590D"" at bounding box center [183, 82] width 179 height 10
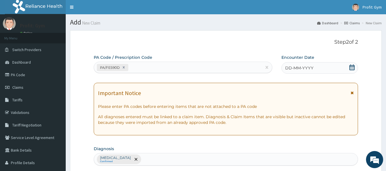
click at [314, 71] on div "DD-MM-YYYY" at bounding box center [320, 67] width 77 height 11
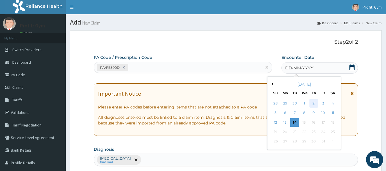
click at [314, 105] on div "2" at bounding box center [314, 103] width 9 height 9
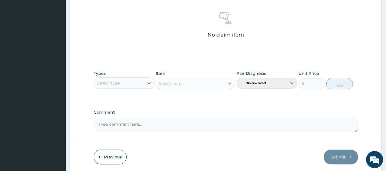
scroll to position [241, 0]
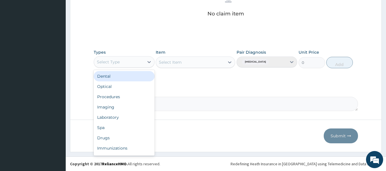
click at [140, 59] on div "Select Type" at bounding box center [119, 62] width 50 height 9
type input "G"
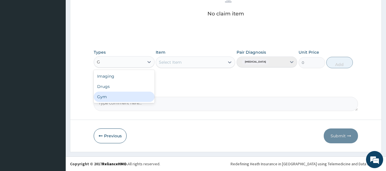
click at [112, 97] on div "Gym" at bounding box center [124, 97] width 61 height 10
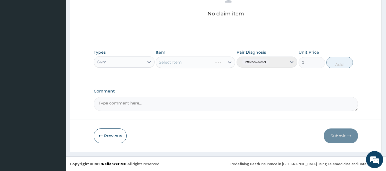
click at [192, 61] on div "Select Item" at bounding box center [196, 62] width 80 height 11
click at [192, 61] on div "Select Item" at bounding box center [190, 62] width 69 height 9
click at [195, 76] on div "GYM PER SESSION" at bounding box center [196, 77] width 80 height 10
click at [343, 66] on button "Add" at bounding box center [340, 62] width 27 height 11
type input "0"
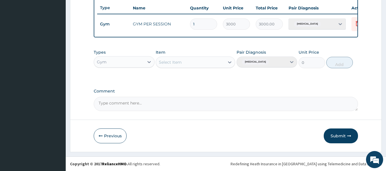
scroll to position [218, 0]
click at [347, 133] on button "Submit" at bounding box center [341, 136] width 34 height 15
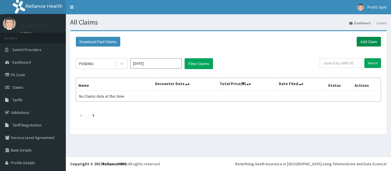
drag, startPoint x: 0, startPoint y: 0, endPoint x: 364, endPoint y: 40, distance: 366.6
click at [364, 40] on link "Add Claim" at bounding box center [368, 42] width 24 height 10
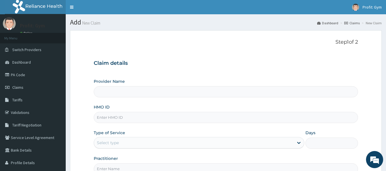
click at [135, 118] on input "HMO ID" at bounding box center [226, 117] width 265 height 11
type input "REL/10237/B"
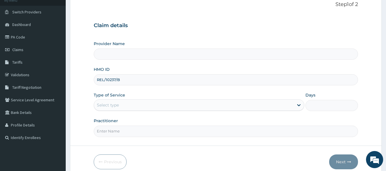
type input "PRO FIT GYM"
type input "1"
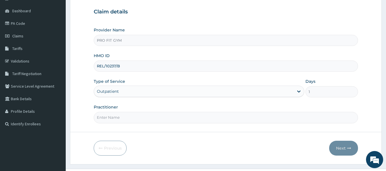
scroll to position [57, 0]
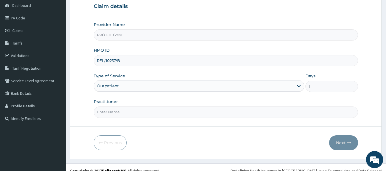
click at [144, 111] on input "Practitioner" at bounding box center [226, 112] width 265 height 11
type input "GYM"
click at [350, 140] on button "Next" at bounding box center [344, 143] width 29 height 15
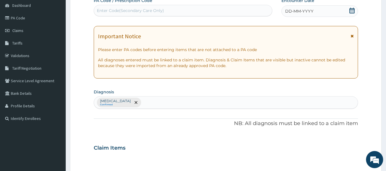
scroll to position [0, 0]
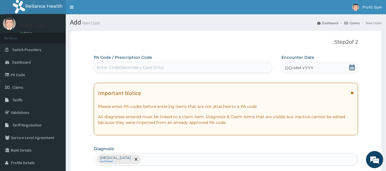
click at [204, 69] on div "Enter Code(Secondary Care Only)" at bounding box center [183, 67] width 179 height 9
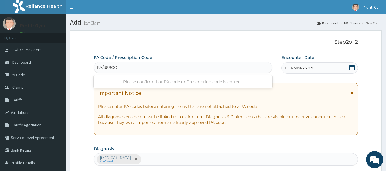
type input "PA/388CC7"
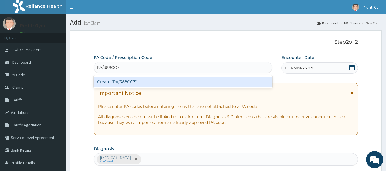
click at [177, 81] on div "Create "PA/388CC7"" at bounding box center [183, 82] width 179 height 10
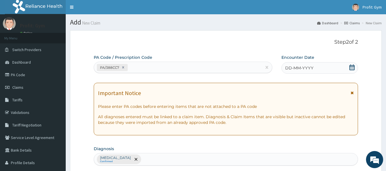
click at [352, 68] on icon at bounding box center [352, 68] width 5 height 6
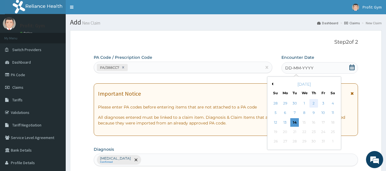
click at [313, 105] on div "2" at bounding box center [314, 103] width 9 height 9
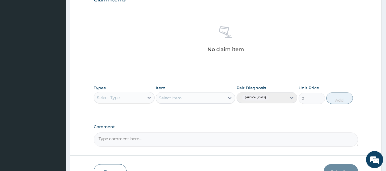
scroll to position [215, 0]
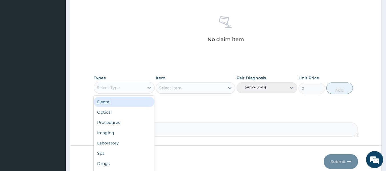
click at [131, 90] on div "Select Type" at bounding box center [119, 87] width 50 height 9
type input "G"
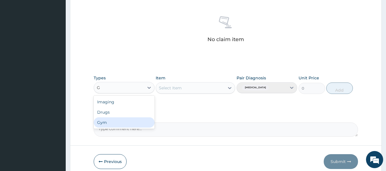
click at [108, 124] on div "Gym" at bounding box center [124, 123] width 61 height 10
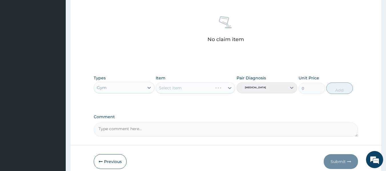
click at [190, 88] on div "Select Item" at bounding box center [196, 87] width 80 height 11
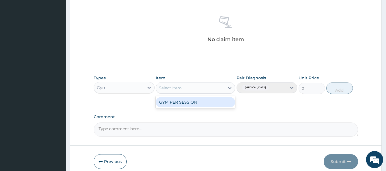
click at [191, 88] on div "Select Item" at bounding box center [190, 88] width 69 height 9
click at [190, 103] on div "GYM PER SESSION" at bounding box center [196, 102] width 80 height 10
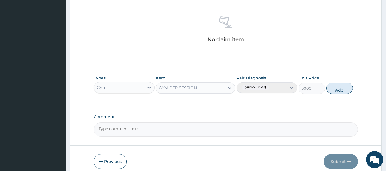
click at [338, 92] on button "Add" at bounding box center [340, 88] width 27 height 11
type input "0"
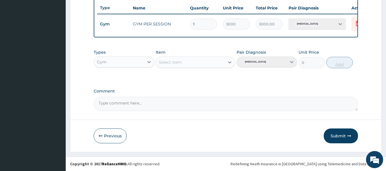
scroll to position [218, 0]
click at [344, 138] on button "Submit" at bounding box center [341, 136] width 34 height 15
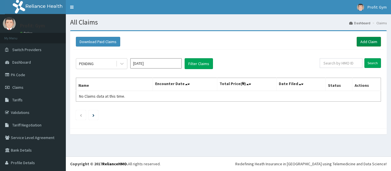
click at [362, 44] on link "Add Claim" at bounding box center [368, 42] width 24 height 10
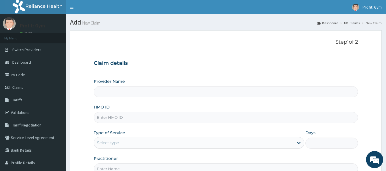
click at [115, 117] on input "HMO ID" at bounding box center [226, 117] width 265 height 11
type input "BIG/10021/A"
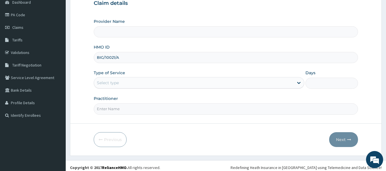
scroll to position [61, 0]
type input "PRO FIT GYM"
type input "1"
click at [129, 110] on input "Practitioner" at bounding box center [226, 108] width 265 height 11
type input "GYM"
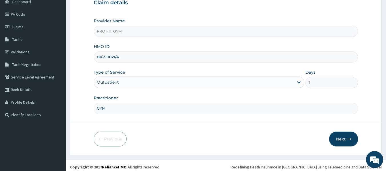
click at [355, 139] on button "Next" at bounding box center [344, 139] width 29 height 15
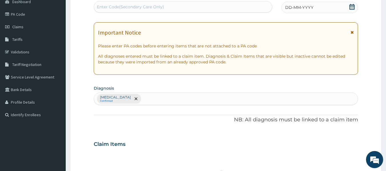
scroll to position [0, 0]
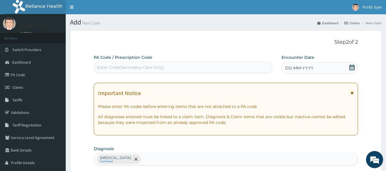
click at [197, 66] on div "Enter Code(Secondary Care Only)" at bounding box center [183, 67] width 179 height 9
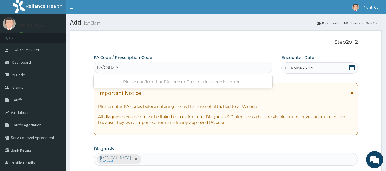
type input "PA/C3D3D7"
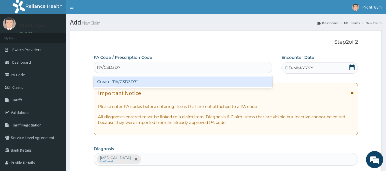
click at [152, 84] on div "Create "PA/C3D3D7"" at bounding box center [183, 82] width 179 height 10
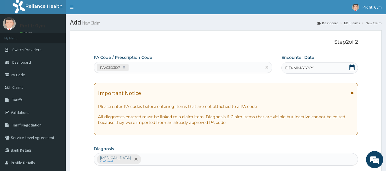
click at [352, 68] on icon at bounding box center [353, 68] width 6 height 6
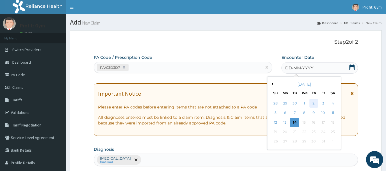
click at [316, 103] on div "2" at bounding box center [314, 103] width 9 height 9
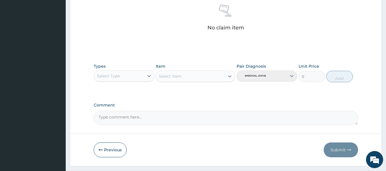
scroll to position [228, 0]
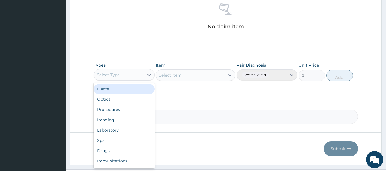
click at [139, 74] on div "Select Type" at bounding box center [119, 74] width 50 height 9
type input "G"
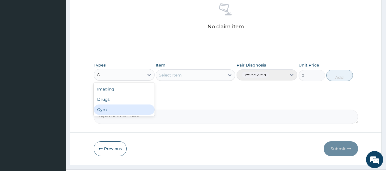
click at [117, 106] on div "Gym" at bounding box center [124, 110] width 61 height 10
click at [188, 78] on div "Select Item" at bounding box center [196, 75] width 80 height 11
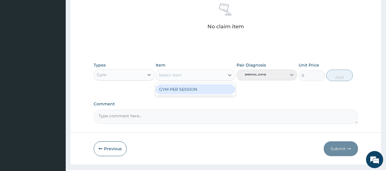
click at [195, 77] on div "Select Item" at bounding box center [190, 75] width 69 height 9
click at [194, 90] on div "GYM PER SESSION" at bounding box center [196, 89] width 80 height 10
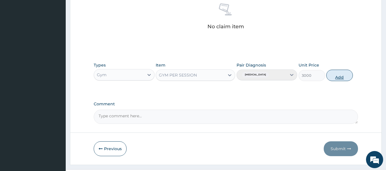
click at [345, 74] on button "Add" at bounding box center [340, 75] width 27 height 11
type input "0"
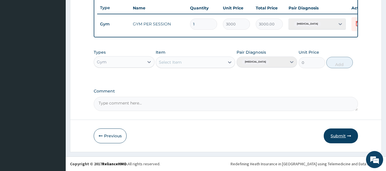
click at [345, 138] on button "Submit" at bounding box center [341, 136] width 34 height 15
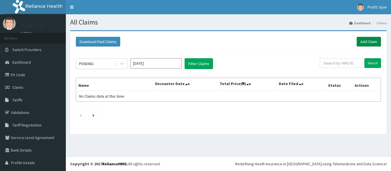
click at [366, 44] on link "Add Claim" at bounding box center [368, 42] width 24 height 10
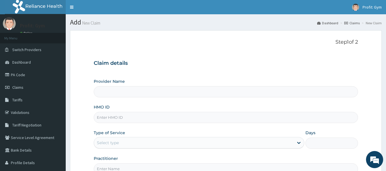
click at [118, 119] on input "HMO ID" at bounding box center [226, 117] width 265 height 11
type input "ACR/1"
type input "PRO FIT GYM"
type input "ACR/10"
type input "1"
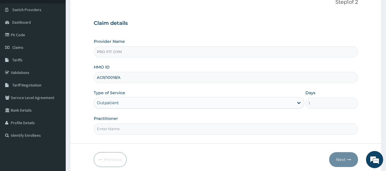
type input "ACR/10018/A"
click at [116, 128] on input "Practitioner" at bounding box center [226, 129] width 265 height 11
type input "GYM"
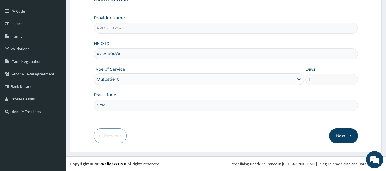
click at [344, 138] on button "Next" at bounding box center [344, 136] width 29 height 15
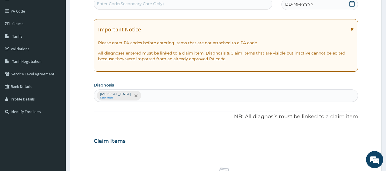
scroll to position [0, 0]
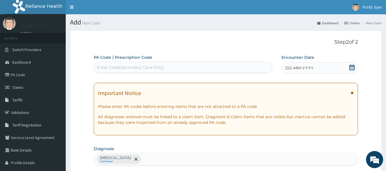
click at [228, 67] on div "Enter Code(Secondary Care Only)" at bounding box center [183, 67] width 179 height 9
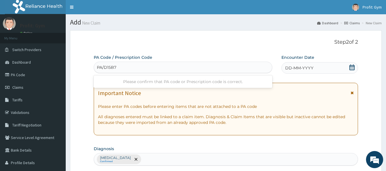
type input "PA/D15B7D"
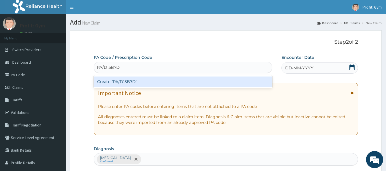
click at [171, 84] on div "Create "PA/D15B7D"" at bounding box center [183, 82] width 179 height 10
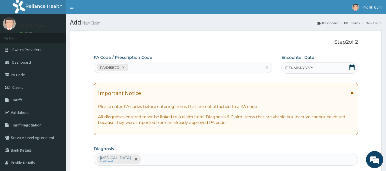
click at [354, 69] on icon at bounding box center [352, 68] width 5 height 6
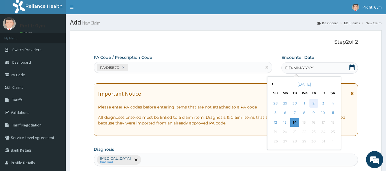
click at [313, 104] on div "2" at bounding box center [314, 103] width 9 height 9
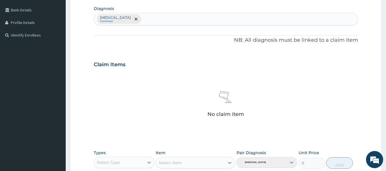
scroll to position [172, 0]
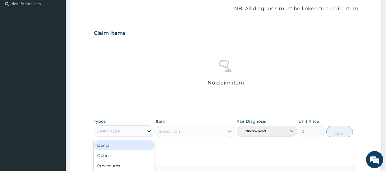
click at [144, 129] on div at bounding box center [149, 131] width 10 height 10
type input "G"
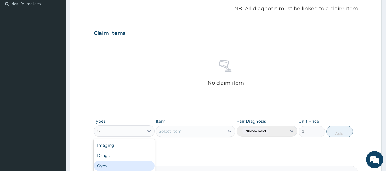
click at [110, 166] on div "Gym" at bounding box center [124, 166] width 61 height 10
click at [192, 134] on div "Select Item" at bounding box center [196, 131] width 80 height 11
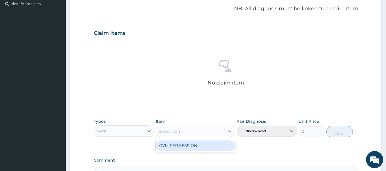
click at [192, 134] on div "Select Item" at bounding box center [190, 131] width 69 height 9
click at [191, 145] on div "GYM PER SESSION" at bounding box center [196, 146] width 80 height 10
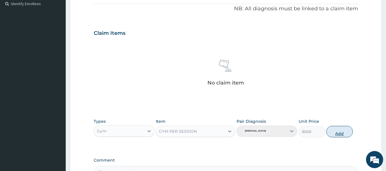
click at [338, 134] on button "Add" at bounding box center [340, 131] width 27 height 11
type input "0"
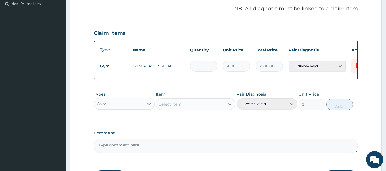
scroll to position [218, 0]
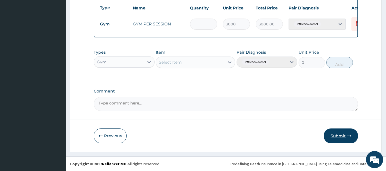
click at [341, 138] on button "Submit" at bounding box center [341, 136] width 34 height 15
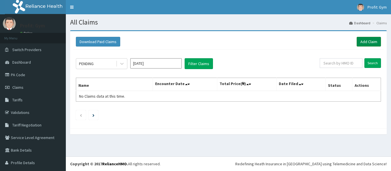
click at [371, 42] on link "Add Claim" at bounding box center [368, 42] width 24 height 10
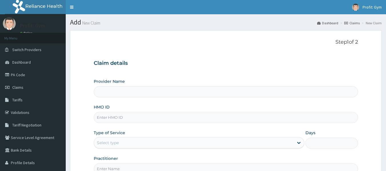
click at [120, 118] on input "HMO ID" at bounding box center [226, 117] width 265 height 11
type input "TSK/"
type input "PRO FIT GYM"
type input "1"
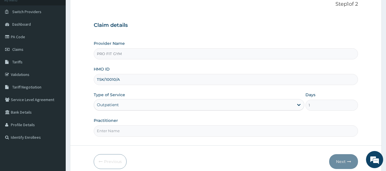
type input "TSK/10010/A"
click at [114, 131] on input "Practitioner" at bounding box center [226, 131] width 265 height 11
type input "GYM"
click at [342, 164] on button "Next" at bounding box center [344, 161] width 29 height 15
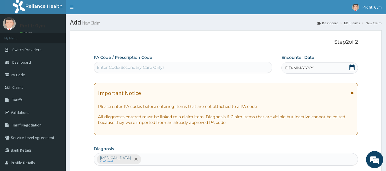
click at [152, 68] on div "Enter Code(Secondary Care Only)" at bounding box center [130, 68] width 67 height 6
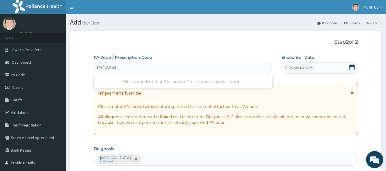
type input "PA/4A4638"
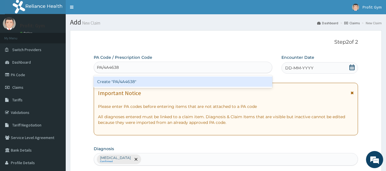
click at [142, 81] on div "Create "PA/4A4638"" at bounding box center [183, 82] width 179 height 10
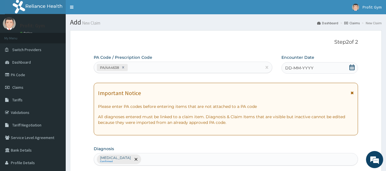
click at [350, 68] on icon at bounding box center [353, 68] width 6 height 6
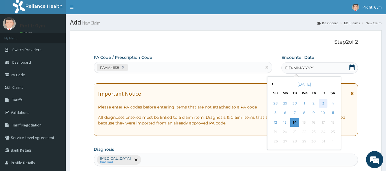
click at [324, 103] on div "3" at bounding box center [323, 103] width 9 height 9
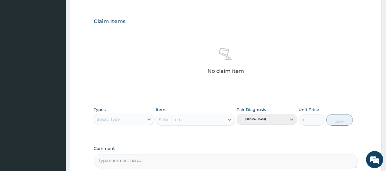
scroll to position [185, 0]
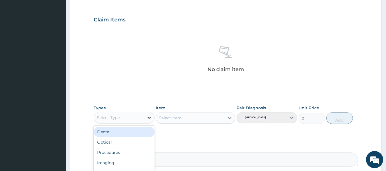
click at [148, 119] on icon at bounding box center [149, 118] width 6 height 6
type input "G"
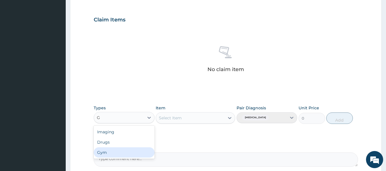
click at [102, 157] on div "Gym" at bounding box center [124, 153] width 61 height 10
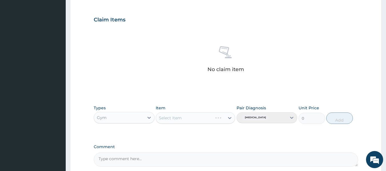
click at [197, 117] on div "Select Item" at bounding box center [196, 117] width 80 height 11
click at [197, 117] on div "Select Item" at bounding box center [190, 118] width 69 height 9
click at [196, 134] on div "GYM PER SESSION" at bounding box center [196, 132] width 80 height 10
click at [342, 118] on button "Add" at bounding box center [340, 118] width 27 height 11
type input "0"
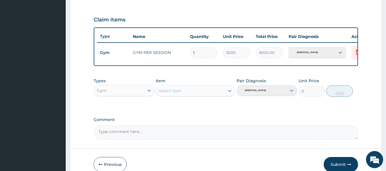
scroll to position [218, 0]
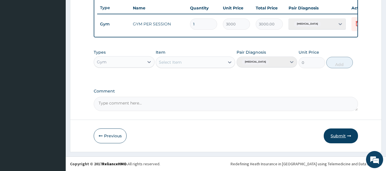
click at [347, 138] on button "Submit" at bounding box center [341, 136] width 34 height 15
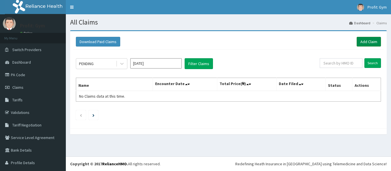
drag, startPoint x: 0, startPoint y: 0, endPoint x: 364, endPoint y: 41, distance: 365.9
click at [364, 41] on link "Add Claim" at bounding box center [368, 42] width 24 height 10
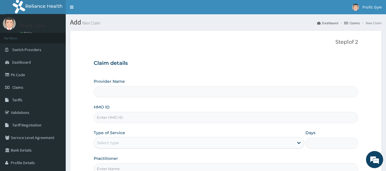
click at [122, 116] on input "HMO ID" at bounding box center [226, 117] width 265 height 11
type input "XIM/"
type input "PRO FIT GYM"
type input "1"
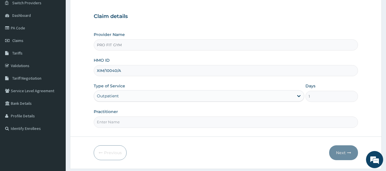
scroll to position [47, 0]
type input "XIM/10040/A"
click at [122, 117] on input "Practitioner" at bounding box center [226, 121] width 265 height 11
type input "GYM"
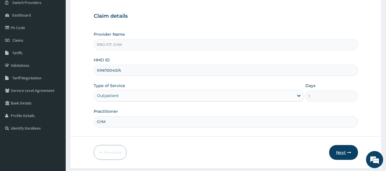
click at [353, 150] on button "Next" at bounding box center [344, 152] width 29 height 15
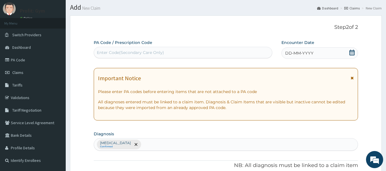
scroll to position [15, 0]
click at [160, 51] on div "Enter Code(Secondary Care Only)" at bounding box center [130, 53] width 67 height 6
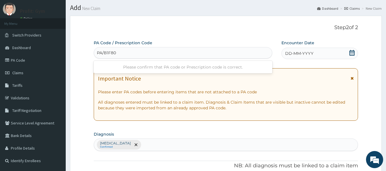
type input "PA/B1F809"
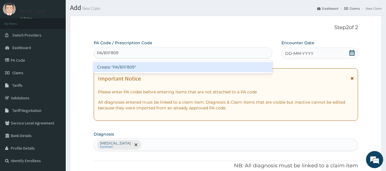
click at [153, 66] on div "Create "PA/B1F809"" at bounding box center [183, 67] width 179 height 10
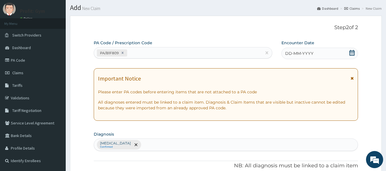
click at [351, 53] on icon at bounding box center [353, 53] width 6 height 6
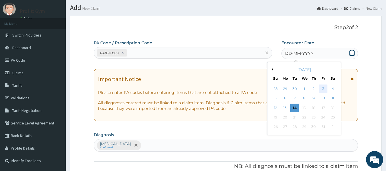
click at [324, 87] on div "3" at bounding box center [323, 89] width 9 height 9
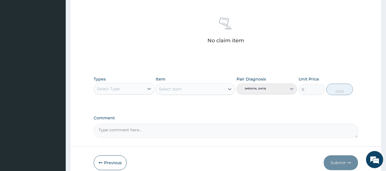
scroll to position [217, 0]
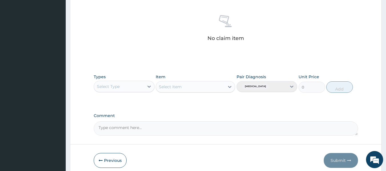
click at [142, 83] on div "Select Type" at bounding box center [119, 86] width 50 height 9
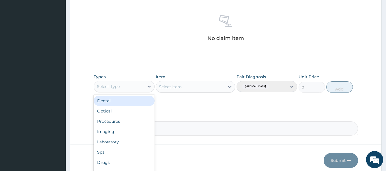
type input "G"
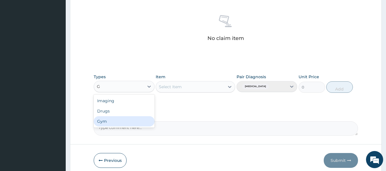
click at [109, 118] on div "Gym" at bounding box center [124, 121] width 61 height 10
click at [178, 86] on div "Select Item" at bounding box center [196, 86] width 80 height 11
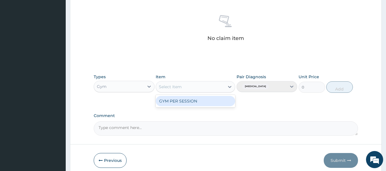
click at [178, 86] on div "Select Item" at bounding box center [170, 87] width 23 height 6
click at [181, 102] on div "GYM PER SESSION" at bounding box center [196, 101] width 80 height 10
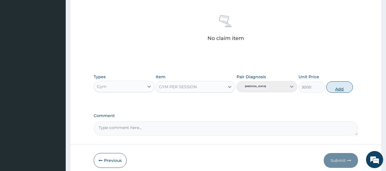
click at [340, 89] on button "Add" at bounding box center [340, 87] width 27 height 11
type input "0"
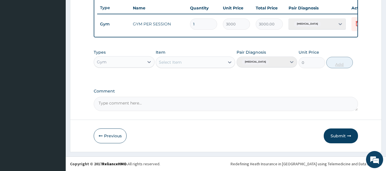
scroll to position [218, 0]
click at [346, 138] on button "Submit" at bounding box center [341, 136] width 34 height 15
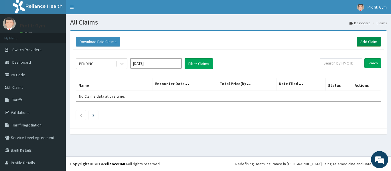
click at [366, 43] on link "Add Claim" at bounding box center [368, 42] width 24 height 10
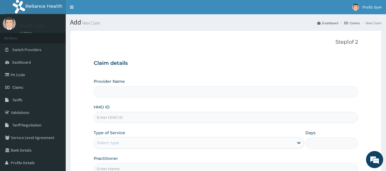
click at [148, 118] on input "HMO ID" at bounding box center [226, 117] width 265 height 11
type input "PRS"
type input "PRO FIT GYM"
type input "1"
type input "PRS/10174/B"
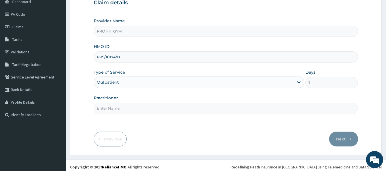
click at [139, 106] on input "Practitioner" at bounding box center [226, 108] width 265 height 11
type input "GYM"
click at [346, 137] on button "Next" at bounding box center [344, 139] width 29 height 15
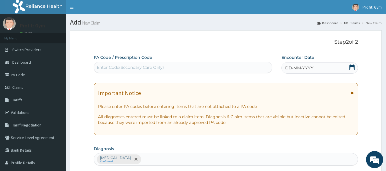
click at [188, 70] on div "Enter Code(Secondary Care Only)" at bounding box center [183, 67] width 179 height 9
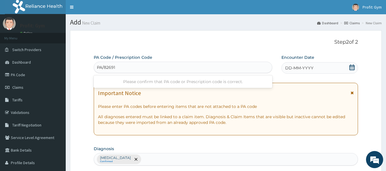
type input "PA/826911"
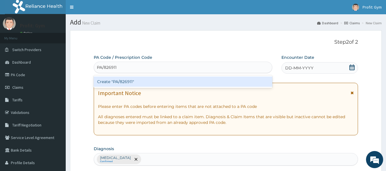
click at [138, 84] on div "Create "PA/826911"" at bounding box center [183, 82] width 179 height 10
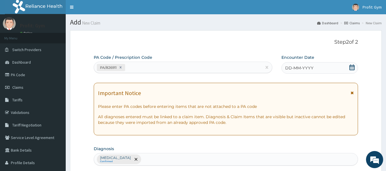
click at [337, 68] on div "DD-MM-YYYY" at bounding box center [320, 67] width 77 height 11
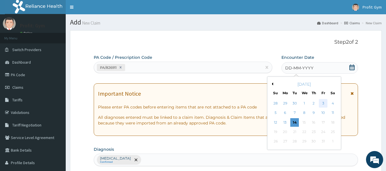
click at [322, 104] on div "3" at bounding box center [323, 103] width 9 height 9
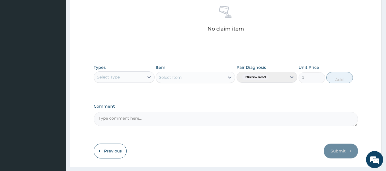
scroll to position [229, 0]
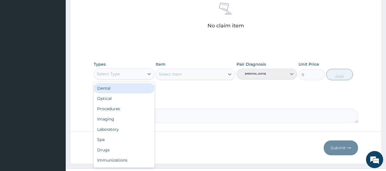
click at [138, 76] on div "Select Type" at bounding box center [119, 74] width 50 height 9
type input "G"
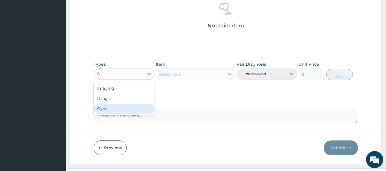
click at [114, 110] on div "Gym" at bounding box center [124, 109] width 61 height 10
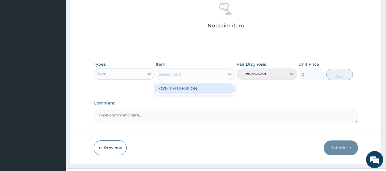
click at [191, 80] on div "Select Item" at bounding box center [196, 74] width 80 height 11
click at [193, 89] on div "GYM PER SESSION" at bounding box center [196, 89] width 80 height 10
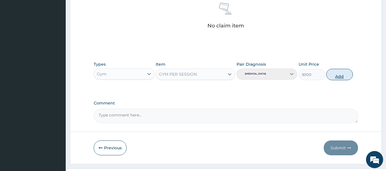
click at [339, 76] on button "Add" at bounding box center [340, 74] width 27 height 11
type input "0"
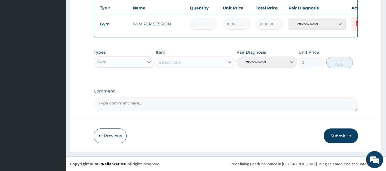
scroll to position [218, 0]
click at [337, 136] on button "Submit" at bounding box center [341, 136] width 34 height 15
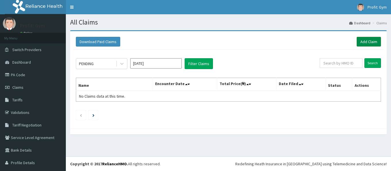
click at [362, 43] on link "Add Claim" at bounding box center [368, 42] width 24 height 10
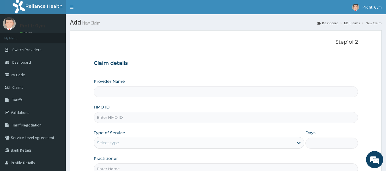
click at [122, 118] on input "HMO ID" at bounding box center [226, 117] width 265 height 11
type input "PRS"
type input "PRO FIT GYM"
type input "1"
type input "PRS/10174/A"
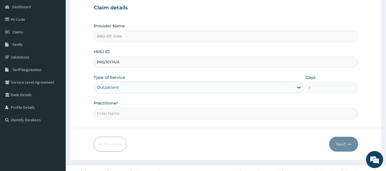
scroll to position [56, 0]
click at [140, 115] on input "Practitioner" at bounding box center [226, 113] width 265 height 11
type input "GYM"
click at [344, 146] on button "Next" at bounding box center [344, 144] width 29 height 15
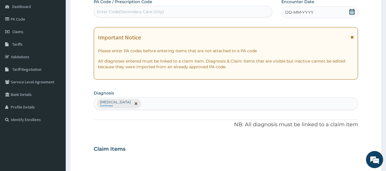
scroll to position [0, 0]
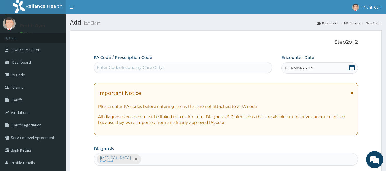
click at [217, 66] on div "Enter Code(Secondary Care Only)" at bounding box center [183, 67] width 179 height 9
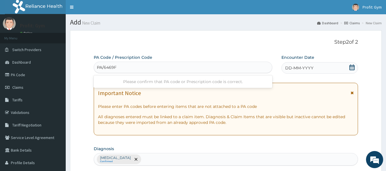
type input "PA/6469FC"
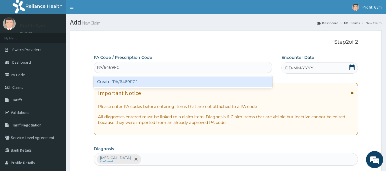
click at [177, 82] on div "Create "PA/6469FC"" at bounding box center [183, 82] width 179 height 10
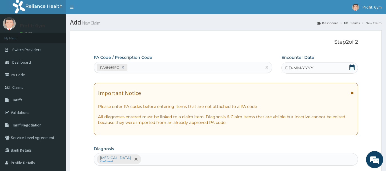
click at [351, 68] on icon at bounding box center [353, 68] width 6 height 6
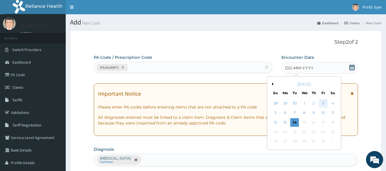
click at [324, 105] on div "3" at bounding box center [323, 103] width 9 height 9
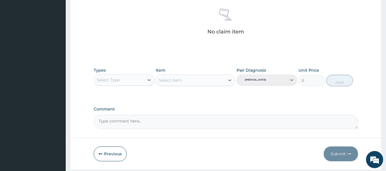
scroll to position [227, 0]
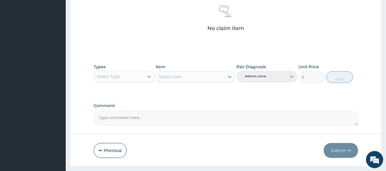
click at [128, 79] on div "Select Type" at bounding box center [119, 76] width 50 height 9
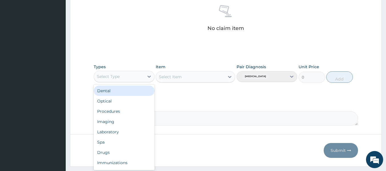
type input "G"
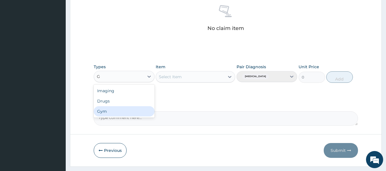
click at [111, 111] on div "Gym" at bounding box center [124, 111] width 61 height 10
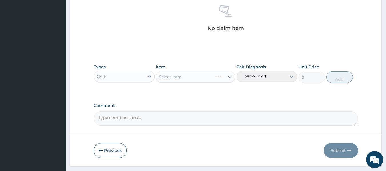
click at [177, 77] on div "Select Item" at bounding box center [196, 76] width 80 height 11
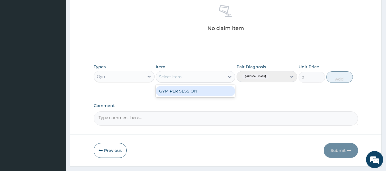
click at [183, 78] on div "Select Item" at bounding box center [190, 76] width 69 height 9
click at [184, 90] on div "GYM PER SESSION" at bounding box center [196, 91] width 80 height 10
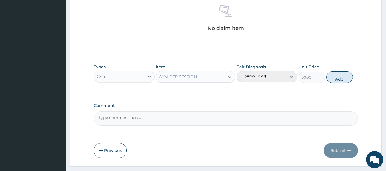
click at [336, 78] on button "Add" at bounding box center [340, 77] width 27 height 11
type input "0"
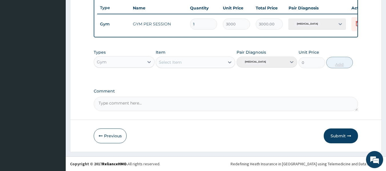
scroll to position [218, 0]
click at [344, 135] on button "Submit" at bounding box center [341, 136] width 34 height 15
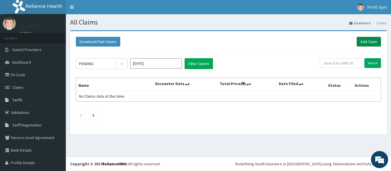
click at [373, 40] on link "Add Claim" at bounding box center [368, 42] width 24 height 10
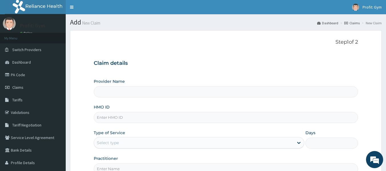
click at [108, 118] on input "HMO ID" at bounding box center [226, 117] width 265 height 11
type input "SLU"
type input "PRO FIT GYM"
type input "1"
type input "SLU/10005/A"
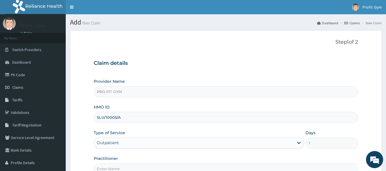
scroll to position [64, 0]
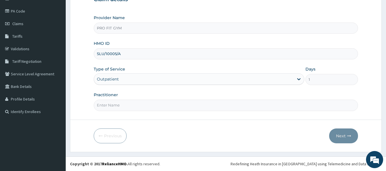
click at [128, 103] on input "Practitioner" at bounding box center [226, 105] width 265 height 11
type input "GYM"
click at [344, 134] on button "Next" at bounding box center [344, 136] width 29 height 15
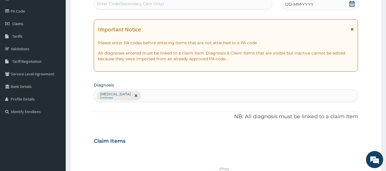
scroll to position [0, 0]
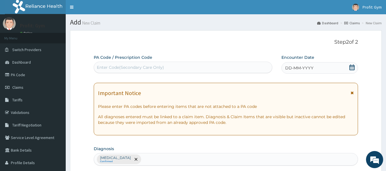
click at [191, 67] on div "Enter Code(Secondary Care Only)" at bounding box center [183, 67] width 179 height 9
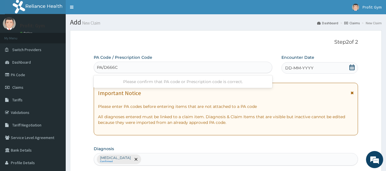
type input "PA/D666C8"
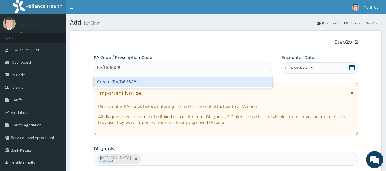
click at [145, 82] on div "Create "PA/D666C8"" at bounding box center [183, 82] width 179 height 10
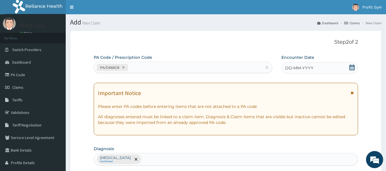
click at [339, 70] on div "DD-MM-YYYY" at bounding box center [320, 67] width 77 height 11
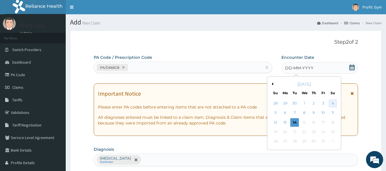
click at [332, 104] on div "4" at bounding box center [333, 103] width 9 height 9
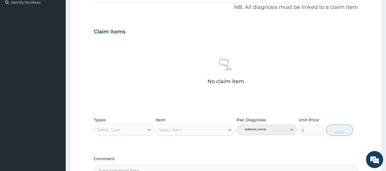
scroll to position [241, 0]
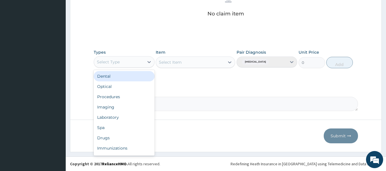
click at [124, 65] on div "Select Type" at bounding box center [119, 62] width 50 height 9
type input "G"
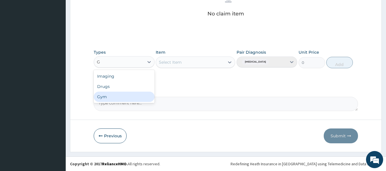
click at [110, 97] on div "Gym" at bounding box center [124, 97] width 61 height 10
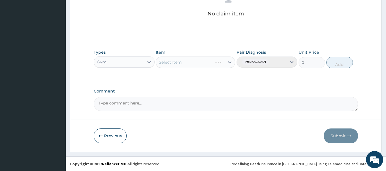
click at [188, 64] on div "Select Item" at bounding box center [196, 62] width 80 height 11
click at [188, 64] on div "Select Item" at bounding box center [190, 62] width 69 height 9
click at [188, 78] on div "GYM PER SESSION" at bounding box center [196, 77] width 80 height 10
click at [341, 64] on button "Add" at bounding box center [340, 62] width 27 height 11
type input "0"
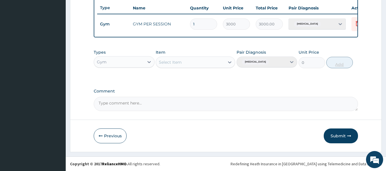
scroll to position [218, 0]
click at [344, 136] on button "Submit" at bounding box center [341, 136] width 34 height 15
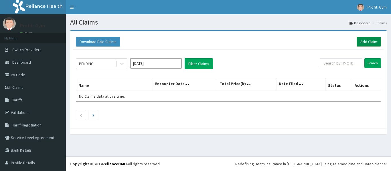
click at [373, 42] on link "Add Claim" at bounding box center [368, 42] width 24 height 10
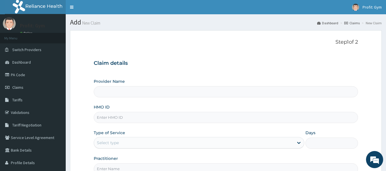
click at [123, 117] on input "HMO ID" at bounding box center [226, 117] width 265 height 11
type input "GTB/10724/A"
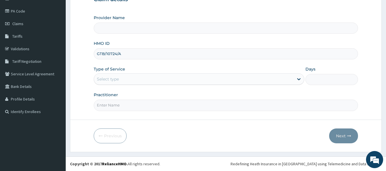
click at [126, 105] on input "Practitioner" at bounding box center [226, 105] width 265 height 11
type input "PRO FIT GYM"
type input "1"
type input "GYM"
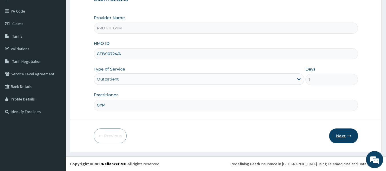
click at [338, 136] on button "Next" at bounding box center [344, 136] width 29 height 15
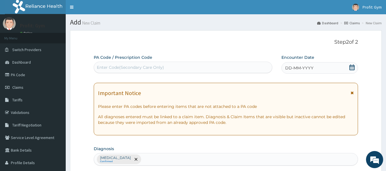
scroll to position [0, 0]
click at [177, 67] on div "Enter Code(Secondary Care Only)" at bounding box center [183, 67] width 179 height 9
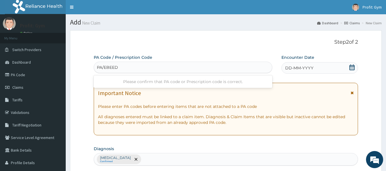
type input "PA/EBEED5"
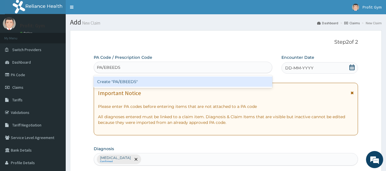
click at [143, 81] on div "Create "PA/EBEED5"" at bounding box center [183, 82] width 179 height 10
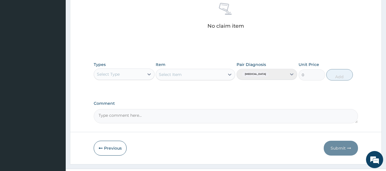
scroll to position [245, 0]
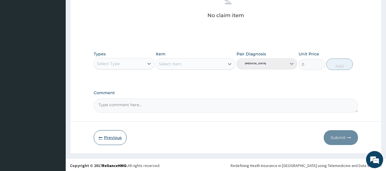
click at [99, 136] on icon "button" at bounding box center [101, 138] width 4 height 4
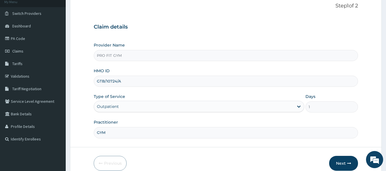
scroll to position [36, 0]
click at [20, 53] on span "Claims" at bounding box center [17, 51] width 11 height 5
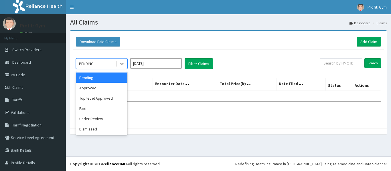
click at [101, 67] on div "PENDING" at bounding box center [96, 63] width 40 height 9
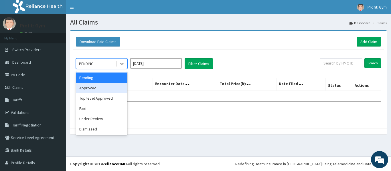
click at [92, 89] on div "Approved" at bounding box center [101, 88] width 51 height 10
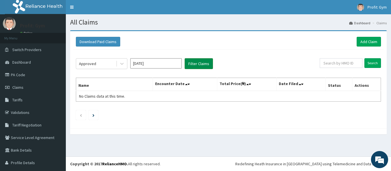
click at [199, 64] on button "Filter Claims" at bounding box center [199, 63] width 28 height 11
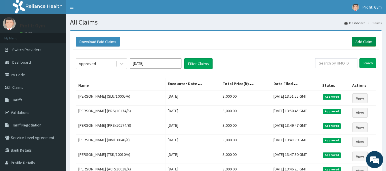
click at [368, 43] on link "Add Claim" at bounding box center [364, 42] width 24 height 10
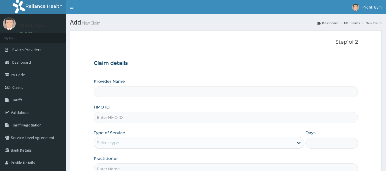
click at [136, 115] on input "HMO ID" at bounding box center [226, 117] width 265 height 11
type input "GTB/10724/A"
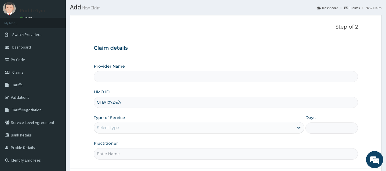
scroll to position [64, 0]
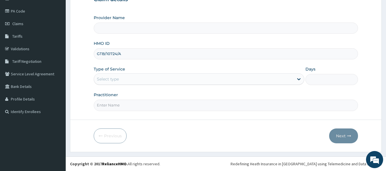
type input "PRO FIT GYM"
type input "1"
click at [131, 106] on input "Practitioner" at bounding box center [226, 105] width 265 height 11
type input "GYM"
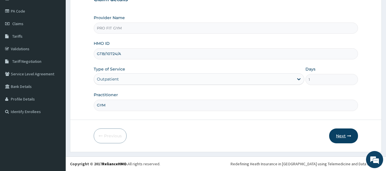
click at [350, 134] on icon "button" at bounding box center [350, 136] width 4 height 4
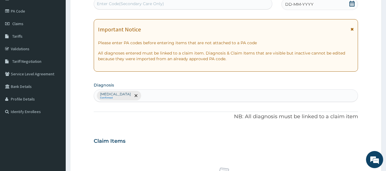
scroll to position [0, 0]
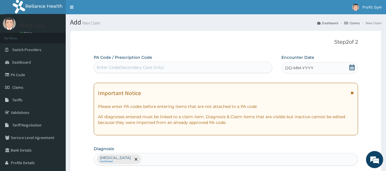
click at [207, 64] on div "Enter Code(Secondary Care Only)" at bounding box center [183, 67] width 179 height 9
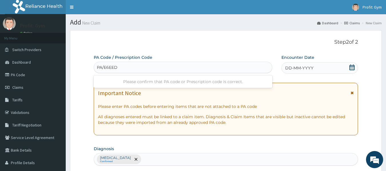
type input "PA/E6EED5"
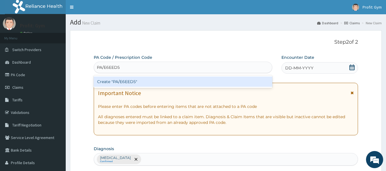
click at [180, 83] on div "Create "PA/E6EED5"" at bounding box center [183, 82] width 179 height 10
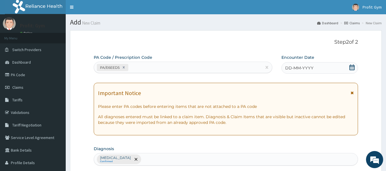
click at [319, 67] on div "DD-MM-YYYY" at bounding box center [320, 67] width 77 height 11
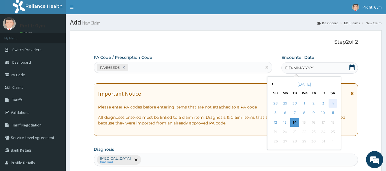
click at [332, 102] on div "4" at bounding box center [333, 103] width 9 height 9
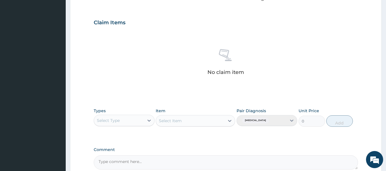
scroll to position [183, 0]
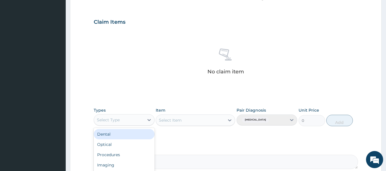
click at [132, 120] on div "Select Type" at bounding box center [119, 120] width 50 height 9
type input "G"
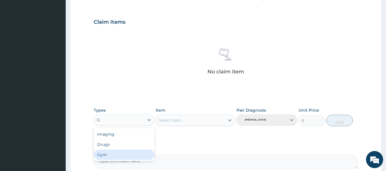
click at [109, 155] on div "Gym" at bounding box center [124, 155] width 61 height 10
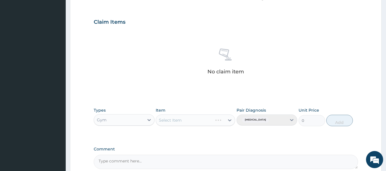
click at [186, 116] on div "Select Item" at bounding box center [196, 120] width 80 height 11
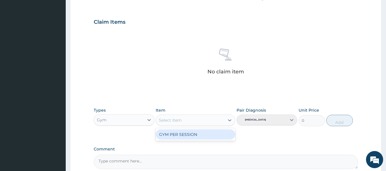
click at [189, 119] on div "Select Item" at bounding box center [190, 120] width 69 height 9
click at [195, 138] on div "GYM PER SESSION" at bounding box center [196, 135] width 80 height 10
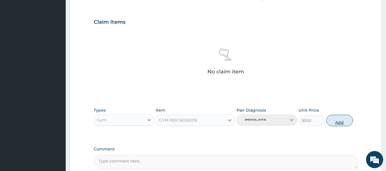
click at [339, 121] on button "Add" at bounding box center [340, 120] width 27 height 11
type input "0"
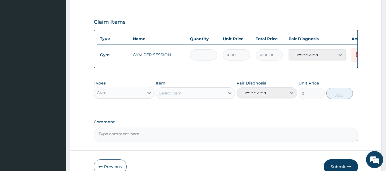
scroll to position [218, 0]
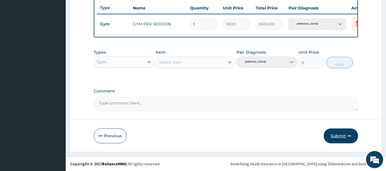
click at [340, 138] on button "Submit" at bounding box center [341, 136] width 34 height 15
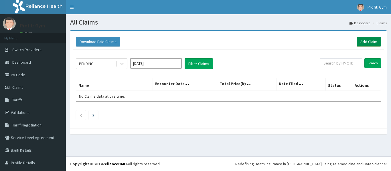
click at [361, 43] on link "Add Claim" at bounding box center [368, 42] width 24 height 10
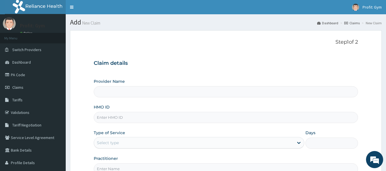
click at [123, 119] on input "HMO ID" at bounding box center [226, 117] width 265 height 11
type input "ABP"
type input "PRO FIT GYM"
type input "1"
type input "ABP/10485/A"
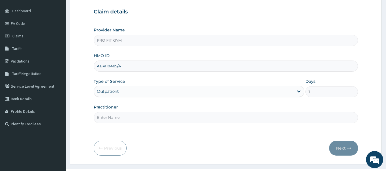
scroll to position [52, 0]
click at [130, 118] on input "Practitioner" at bounding box center [226, 117] width 265 height 11
type input "GYM"
click at [343, 147] on button "Next" at bounding box center [344, 148] width 29 height 15
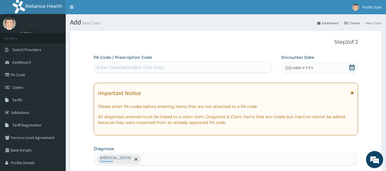
click at [210, 67] on div "Enter Code(Secondary Care Only)" at bounding box center [183, 67] width 179 height 9
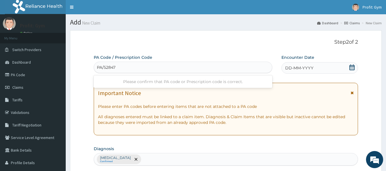
type input "PA/528473"
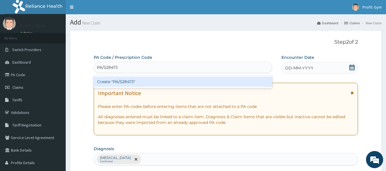
click at [163, 83] on div "Create "PA/528473"" at bounding box center [183, 82] width 179 height 10
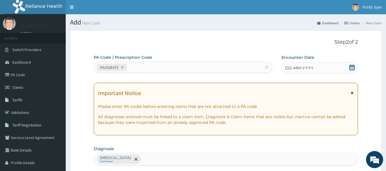
click at [350, 66] on icon at bounding box center [353, 68] width 6 height 6
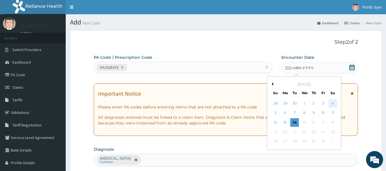
click at [331, 102] on div "4" at bounding box center [333, 103] width 9 height 9
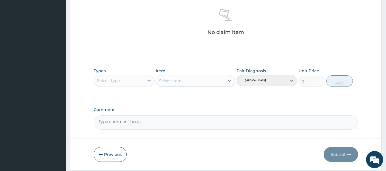
scroll to position [224, 0]
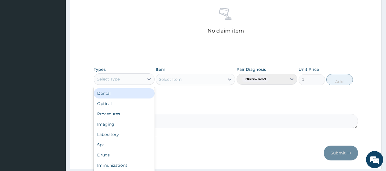
click at [128, 83] on div "Select Type" at bounding box center [119, 79] width 50 height 9
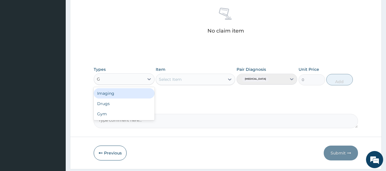
type input "GY"
click at [123, 92] on div "Gym" at bounding box center [124, 93] width 61 height 10
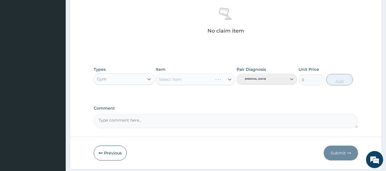
click at [169, 82] on div "Select Item" at bounding box center [196, 79] width 80 height 11
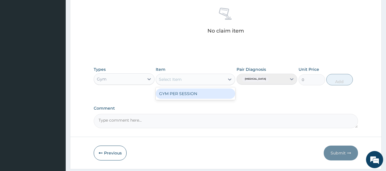
click at [178, 81] on div "Select Item" at bounding box center [170, 80] width 23 height 6
click at [182, 94] on div "GYM PER SESSION" at bounding box center [196, 94] width 80 height 10
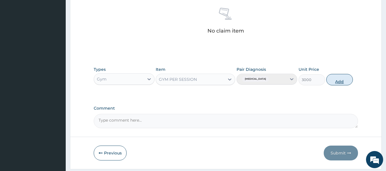
click at [343, 82] on button "Add" at bounding box center [340, 79] width 27 height 11
type input "0"
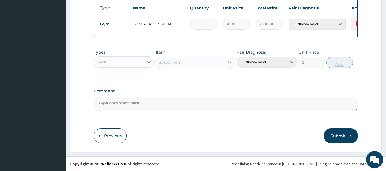
scroll to position [218, 0]
click at [344, 135] on button "Submit" at bounding box center [341, 136] width 34 height 15
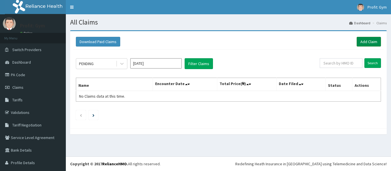
click at [356, 42] on link "Add Claim" at bounding box center [368, 42] width 24 height 10
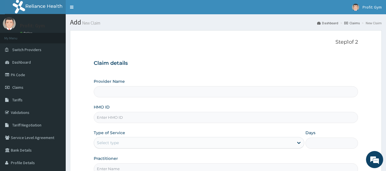
click at [125, 119] on input "HMO ID" at bounding box center [226, 117] width 265 height 11
type input "OPN/"
type input "PRO FIT GYM"
type input "1"
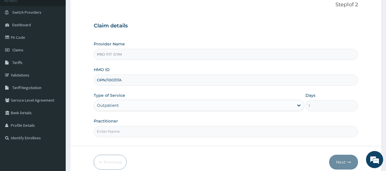
scroll to position [39, 0]
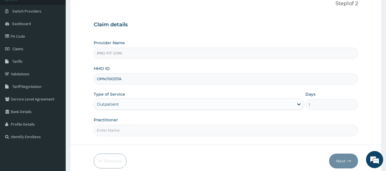
type input "OPN/10037/A"
click at [124, 130] on input "Practitioner" at bounding box center [226, 130] width 265 height 11
type input "GYM"
click at [343, 159] on button "Next" at bounding box center [344, 161] width 29 height 15
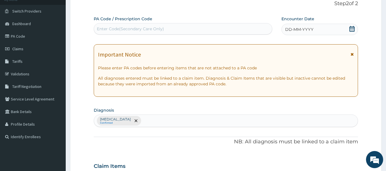
scroll to position [0, 0]
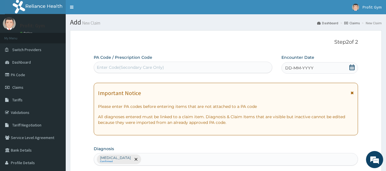
click at [189, 65] on div "Enter Code(Secondary Care Only)" at bounding box center [183, 67] width 179 height 9
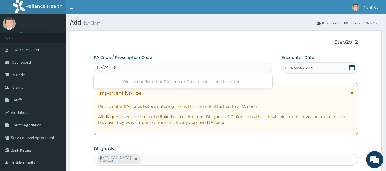
type input "PA/24A48E"
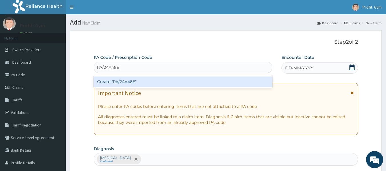
click at [156, 81] on div "Create "PA/24A48E"" at bounding box center [183, 82] width 179 height 10
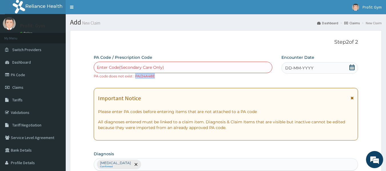
drag, startPoint x: 160, startPoint y: 76, endPoint x: 136, endPoint y: 76, distance: 24.6
click at [136, 76] on div "Enter Code(Secondary Care Only) PA code does not exist : PA/24A48E" at bounding box center [183, 70] width 179 height 17
copy small "PA/24A48E"
click at [133, 65] on div "Enter Code(Secondary Care Only)" at bounding box center [130, 68] width 67 height 6
paste input "PA/24A48E"
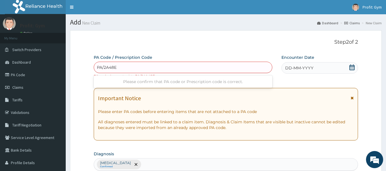
type input "PA/21A48E"
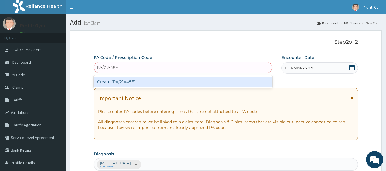
click at [137, 82] on div "Create "PA/21A48E"" at bounding box center [183, 82] width 179 height 10
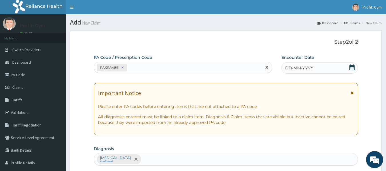
click at [351, 69] on icon at bounding box center [353, 68] width 6 height 6
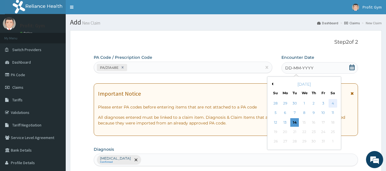
click at [335, 106] on div "4" at bounding box center [333, 103] width 9 height 9
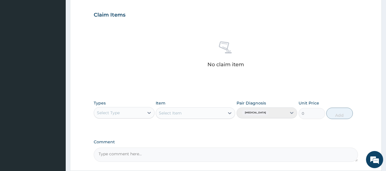
scroll to position [191, 0]
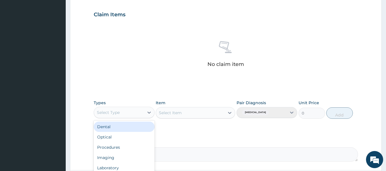
click at [139, 113] on div "Select Type" at bounding box center [119, 112] width 50 height 9
type input "GY"
click at [126, 127] on div "Gym" at bounding box center [124, 127] width 61 height 10
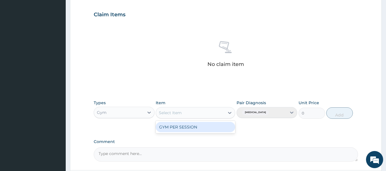
click at [187, 114] on div "Select Item" at bounding box center [190, 112] width 69 height 9
click at [189, 130] on div "GYM PER SESSION" at bounding box center [196, 127] width 80 height 10
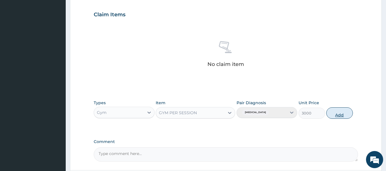
click at [341, 114] on button "Add" at bounding box center [340, 113] width 27 height 11
type input "0"
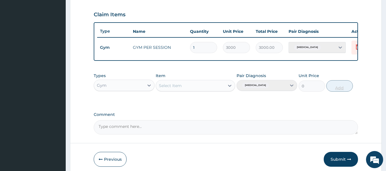
scroll to position [218, 0]
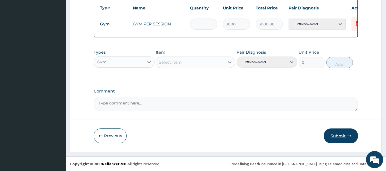
click at [346, 135] on button "Submit" at bounding box center [341, 136] width 34 height 15
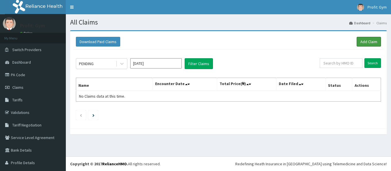
drag, startPoint x: 0, startPoint y: 0, endPoint x: 273, endPoint y: 34, distance: 275.0
click at [367, 43] on link "Add Claim" at bounding box center [368, 42] width 24 height 10
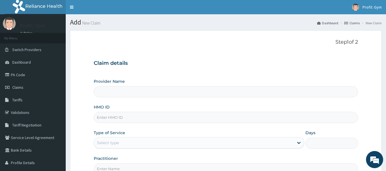
click at [136, 117] on input "HMO ID" at bounding box center [226, 117] width 265 height 11
type input "ABP/10018/A"
type input "PRO FIT GYM"
type input "1"
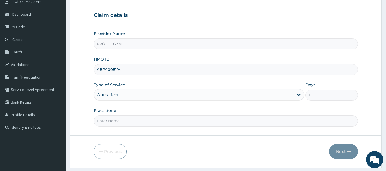
scroll to position [48, 0]
type input "ABP/10081/A"
click at [133, 123] on input "Practitioner" at bounding box center [226, 120] width 265 height 11
type input "GYM"
click at [343, 155] on button "Next" at bounding box center [344, 151] width 29 height 15
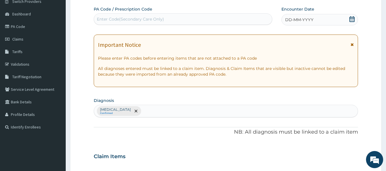
scroll to position [0, 0]
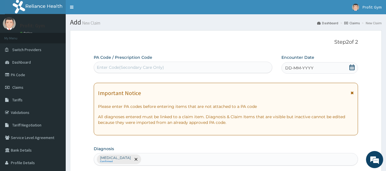
click at [139, 67] on div "Enter Code(Secondary Care Only)" at bounding box center [130, 68] width 67 height 6
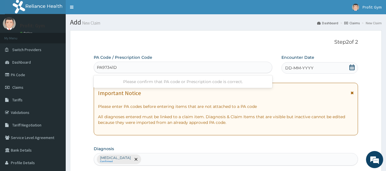
click at [103, 66] on input "PA97341D" at bounding box center [107, 68] width 20 height 6
type input "PA/97341D"
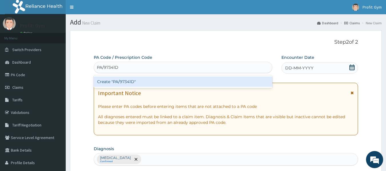
click at [123, 81] on div "Create "PA/97341D"" at bounding box center [183, 82] width 179 height 10
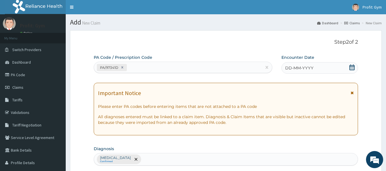
click at [350, 68] on icon at bounding box center [352, 68] width 5 height 6
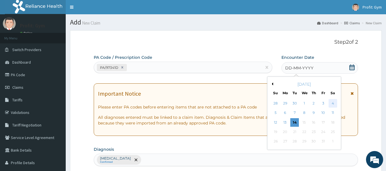
click at [334, 106] on div "4" at bounding box center [333, 103] width 9 height 9
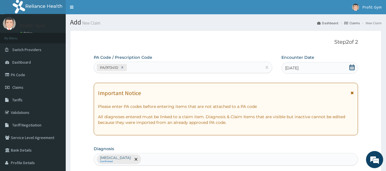
click at [334, 106] on p "Please enter PA codes before entering items that are not attached to a PA code" at bounding box center [226, 107] width 256 height 6
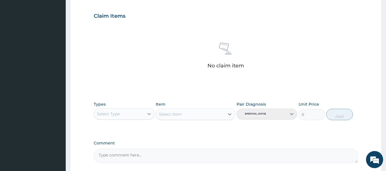
scroll to position [190, 0]
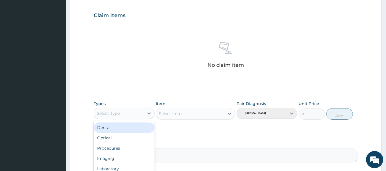
click at [139, 111] on div "Select Type" at bounding box center [119, 113] width 50 height 9
type input "G"
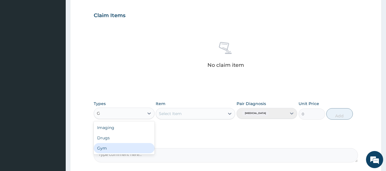
click at [106, 149] on div "Gym" at bounding box center [124, 148] width 61 height 10
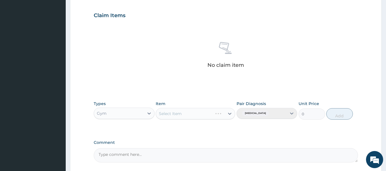
click at [188, 114] on div "Select Item" at bounding box center [196, 113] width 80 height 11
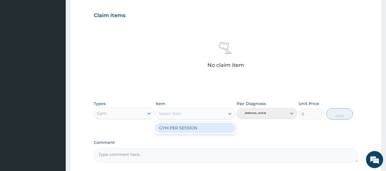
click at [188, 114] on div "Select Item" at bounding box center [190, 113] width 69 height 9
click at [186, 127] on div "GYM PER SESSION" at bounding box center [196, 128] width 80 height 10
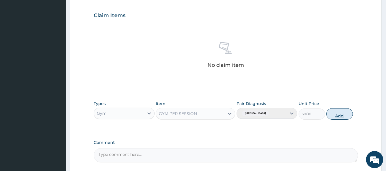
click at [340, 115] on button "Add" at bounding box center [340, 113] width 27 height 11
type input "0"
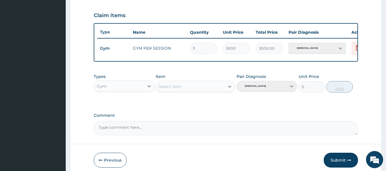
scroll to position [218, 0]
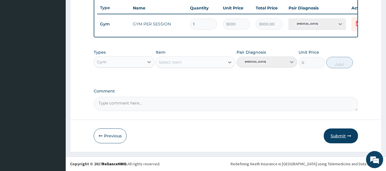
click at [342, 138] on button "Submit" at bounding box center [341, 136] width 34 height 15
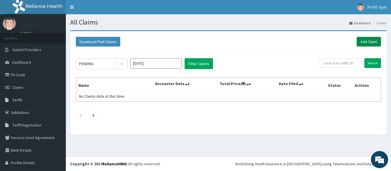
click at [366, 38] on link "Add Claim" at bounding box center [368, 42] width 24 height 10
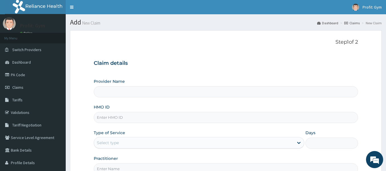
click at [121, 118] on input "HMO ID" at bounding box center [226, 117] width 265 height 11
type input "FUP"
type input "PRO FIT GYM"
type input "1"
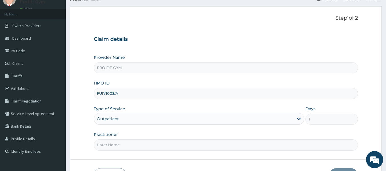
scroll to position [30, 0]
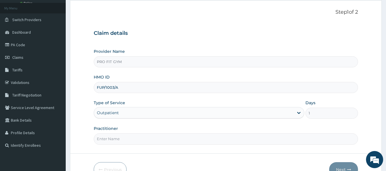
type input "FUP/1003/A"
click at [119, 143] on input "Practitioner" at bounding box center [226, 139] width 265 height 11
type input "GYM"
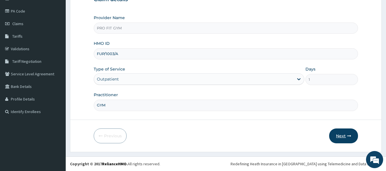
click at [350, 141] on button "Next" at bounding box center [344, 136] width 29 height 15
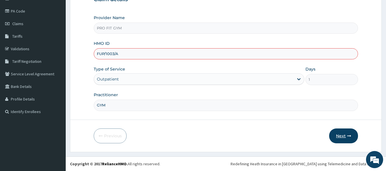
click at [350, 141] on button "Next" at bounding box center [344, 136] width 29 height 15
click at [112, 53] on input "FUP/1003/A" at bounding box center [226, 53] width 265 height 11
type input "FUP/10003/A"
click at [347, 135] on button "Next" at bounding box center [344, 136] width 29 height 15
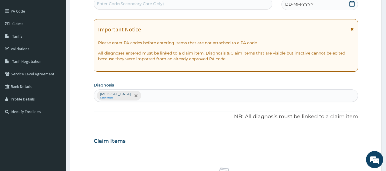
scroll to position [0, 0]
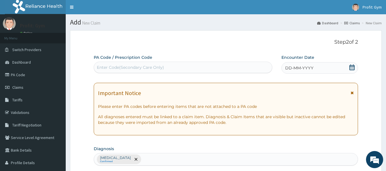
click at [180, 68] on div "Enter Code(Secondary Care Only)" at bounding box center [183, 67] width 179 height 9
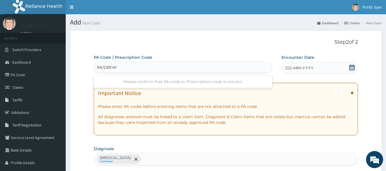
type input "PA/D8F4F8"
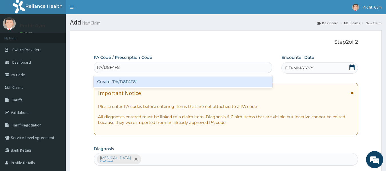
click at [163, 85] on div "Create "PA/D8F4F8"" at bounding box center [183, 82] width 179 height 10
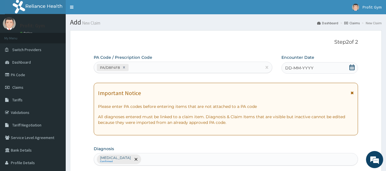
click at [333, 68] on div "DD-MM-YYYY" at bounding box center [320, 67] width 77 height 11
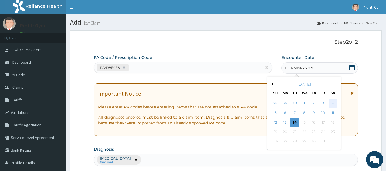
click at [333, 103] on div "4" at bounding box center [333, 103] width 9 height 9
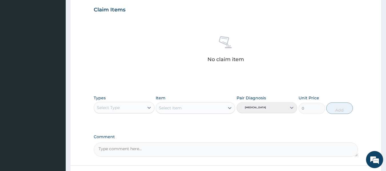
scroll to position [241, 0]
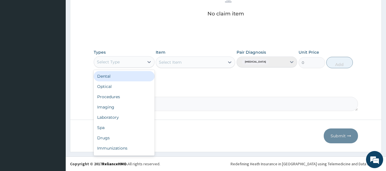
click at [129, 63] on div "Select Type" at bounding box center [119, 62] width 50 height 9
type input "G"
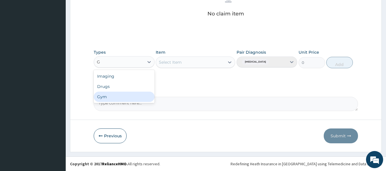
click at [106, 100] on div "Gym" at bounding box center [124, 97] width 61 height 10
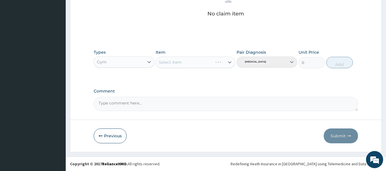
click at [191, 63] on div "Select Item" at bounding box center [196, 62] width 80 height 11
click at [191, 63] on div "Select Item" at bounding box center [190, 62] width 69 height 9
click at [192, 76] on div "GYM PER SESSION" at bounding box center [196, 77] width 80 height 10
click at [336, 66] on button "Add" at bounding box center [340, 62] width 27 height 11
type input "0"
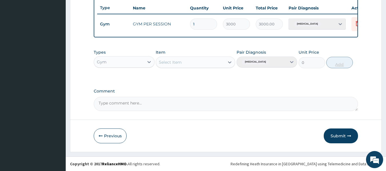
scroll to position [218, 0]
click at [341, 135] on button "Submit" at bounding box center [341, 136] width 34 height 15
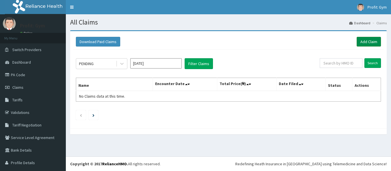
click at [363, 42] on link "Add Claim" at bounding box center [368, 42] width 24 height 10
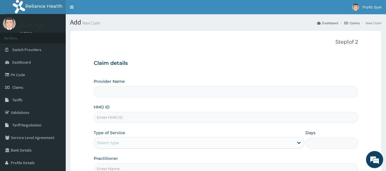
click at [121, 117] on input "HMO ID" at bounding box center [226, 117] width 265 height 11
type input "PWC/10464/B"
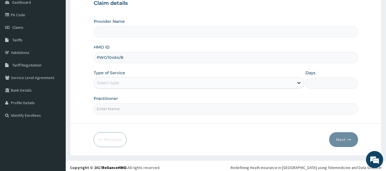
scroll to position [62, 0]
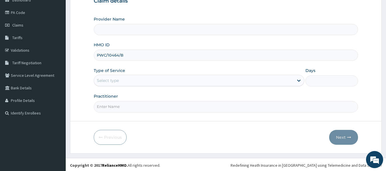
type input "PRO FIT GYM"
type input "1"
click at [131, 104] on input "Practitioner" at bounding box center [226, 106] width 265 height 11
type input "GYM"
click at [343, 137] on button "Next" at bounding box center [344, 137] width 29 height 15
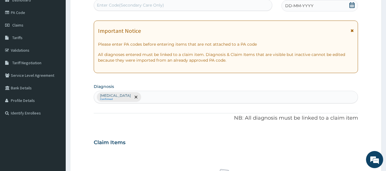
scroll to position [0, 0]
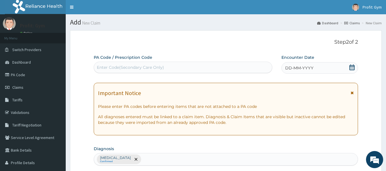
click at [200, 65] on div "Enter Code(Secondary Care Only)" at bounding box center [183, 67] width 179 height 9
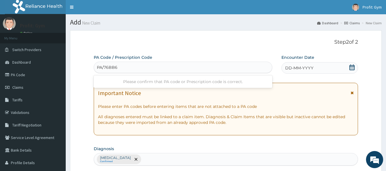
type input "PA/76BB68"
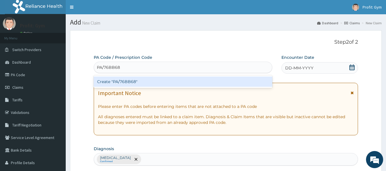
click at [169, 84] on div "Create "PA/76BB68"" at bounding box center [183, 82] width 179 height 10
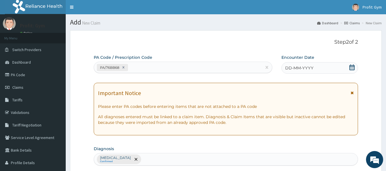
click at [352, 66] on icon at bounding box center [352, 68] width 5 height 6
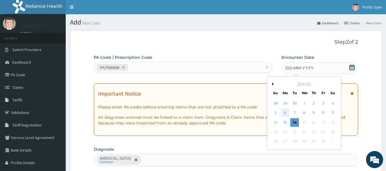
click at [289, 113] on div "6" at bounding box center [285, 113] width 9 height 9
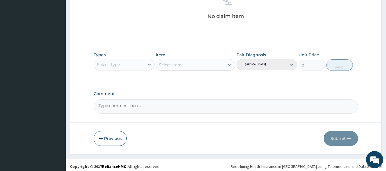
scroll to position [241, 0]
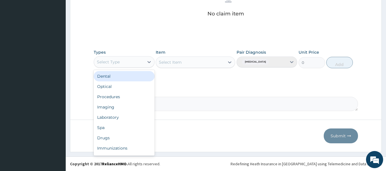
click at [138, 64] on div "Select Type" at bounding box center [119, 62] width 50 height 9
type input "G"
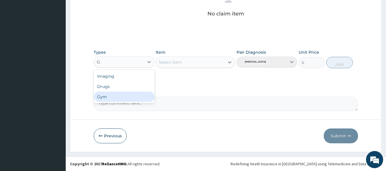
click at [109, 98] on div "Gym" at bounding box center [124, 97] width 61 height 10
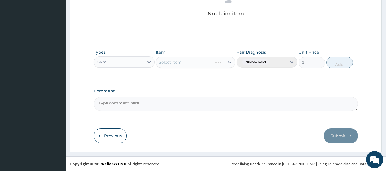
click at [180, 64] on div "Select Item" at bounding box center [196, 62] width 80 height 11
click at [180, 64] on div "Select Item" at bounding box center [170, 63] width 23 height 6
click at [186, 77] on div "GYM PER SESSION" at bounding box center [196, 77] width 80 height 10
click at [339, 60] on button "Add" at bounding box center [340, 62] width 27 height 11
type input "0"
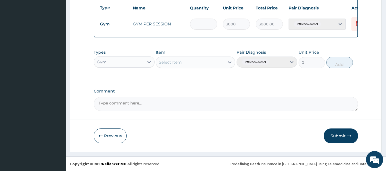
scroll to position [218, 0]
click at [342, 135] on button "Submit" at bounding box center [341, 136] width 34 height 15
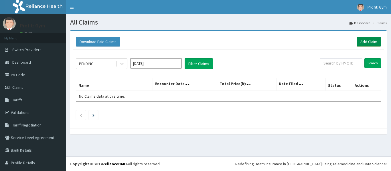
click at [370, 39] on link "Add Claim" at bounding box center [368, 42] width 24 height 10
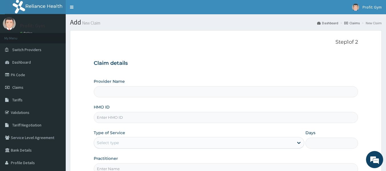
click at [111, 117] on input "HMO ID" at bounding box center [226, 117] width 265 height 11
type input "PWC/10464/"
type input "PRO FIT GYM"
type input "1"
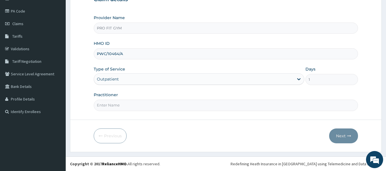
type input "PWC/10464/A"
click at [131, 105] on input "Practitioner" at bounding box center [226, 105] width 265 height 11
type input "GYM"
click at [352, 135] on icon "button" at bounding box center [350, 136] width 4 height 4
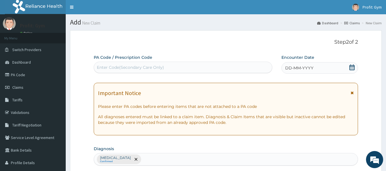
scroll to position [0, 0]
click at [192, 66] on div "Enter Code(Secondary Care Only)" at bounding box center [183, 67] width 179 height 9
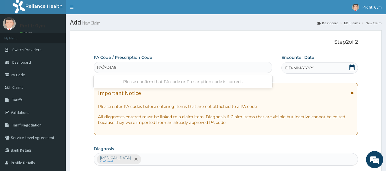
type input "PA/AD1A9D"
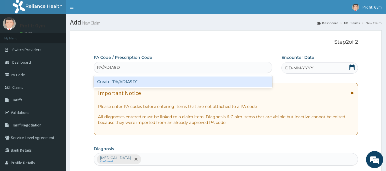
click at [157, 84] on div "Create "PA/AD1A9D"" at bounding box center [183, 82] width 179 height 10
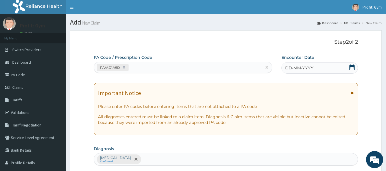
click at [349, 68] on div "DD-MM-YYYY" at bounding box center [320, 67] width 77 height 11
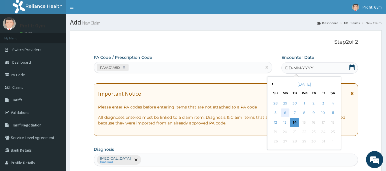
click at [286, 114] on div "6" at bounding box center [285, 113] width 9 height 9
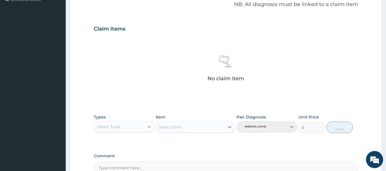
scroll to position [177, 0]
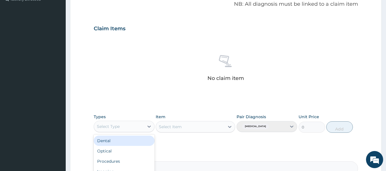
click at [142, 129] on div "Select Type" at bounding box center [119, 126] width 50 height 9
type input "G"
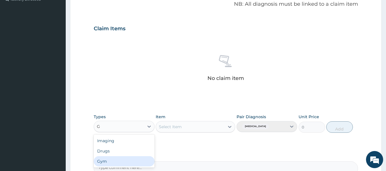
click at [105, 164] on div "Gym" at bounding box center [124, 161] width 61 height 10
click at [191, 128] on div "Select Item" at bounding box center [196, 126] width 80 height 11
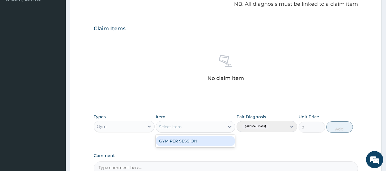
click at [191, 128] on div "Select Item" at bounding box center [190, 126] width 69 height 9
click at [192, 142] on div "GYM PER SESSION" at bounding box center [196, 141] width 80 height 10
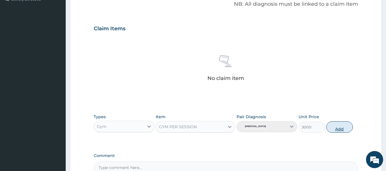
click at [341, 129] on button "Add" at bounding box center [340, 127] width 27 height 11
type input "0"
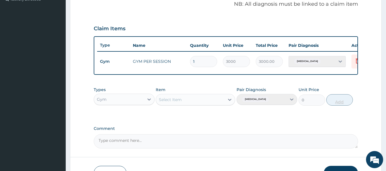
scroll to position [218, 0]
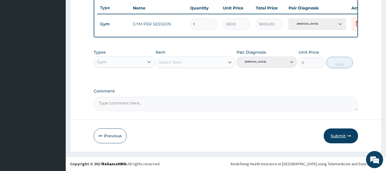
click at [344, 136] on button "Submit" at bounding box center [341, 136] width 34 height 15
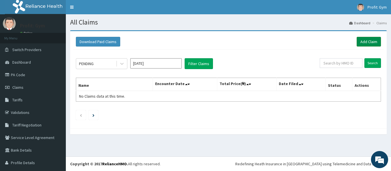
click at [372, 47] on link "Add Claim" at bounding box center [368, 42] width 24 height 10
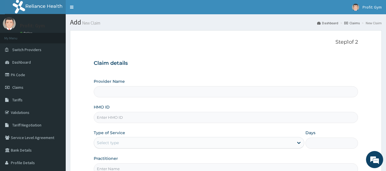
click at [113, 118] on input "HMO ID" at bounding box center [226, 117] width 265 height 11
type input "A"
type input "PRO FIT GYM"
type input "1"
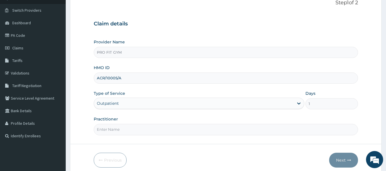
scroll to position [50, 0]
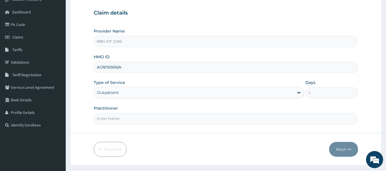
type input "ACR/10005/A"
click at [113, 121] on input "Practitioner" at bounding box center [226, 118] width 265 height 11
type input "GYM"
click at [336, 151] on button "Next" at bounding box center [344, 149] width 29 height 15
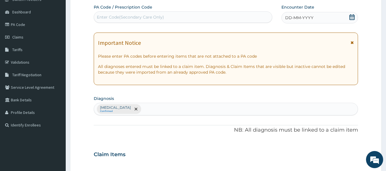
scroll to position [0, 0]
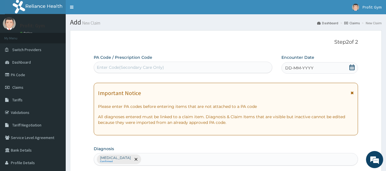
click at [233, 68] on div "Enter Code(Secondary Care Only)" at bounding box center [183, 67] width 179 height 9
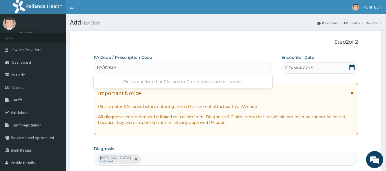
type input "PA/9793AB"
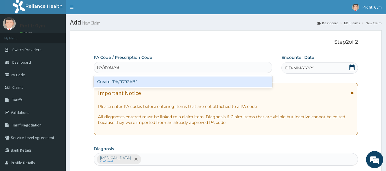
click at [171, 82] on div "Create "PA/9793AB"" at bounding box center [183, 82] width 179 height 10
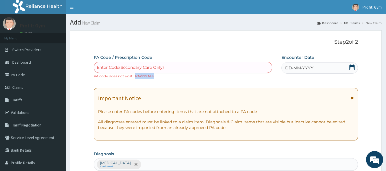
drag, startPoint x: 158, startPoint y: 76, endPoint x: 136, endPoint y: 80, distance: 21.6
click at [351, 68] on icon at bounding box center [353, 68] width 6 height 6
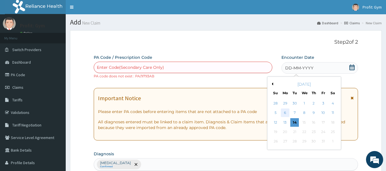
click at [289, 114] on div "6" at bounding box center [285, 113] width 9 height 9
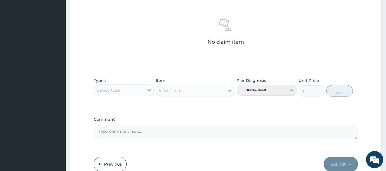
scroll to position [220, 0]
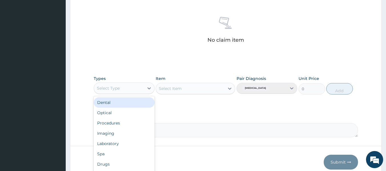
click at [140, 88] on div "Select Type" at bounding box center [119, 88] width 50 height 9
type input "G"
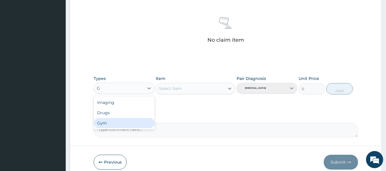
click at [107, 124] on div "Gym" at bounding box center [124, 123] width 61 height 10
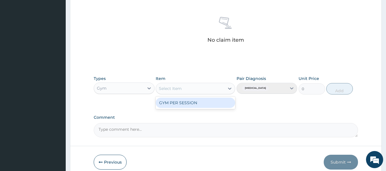
click at [198, 92] on div "Select Item" at bounding box center [190, 88] width 69 height 9
click at [197, 105] on div "GYM PER SESSION" at bounding box center [196, 103] width 80 height 10
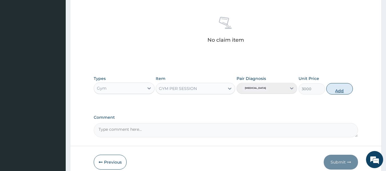
click at [340, 88] on button "Add" at bounding box center [340, 88] width 27 height 11
type input "0"
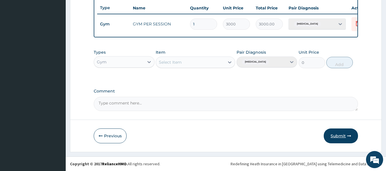
click at [344, 142] on button "Submit" at bounding box center [341, 136] width 34 height 15
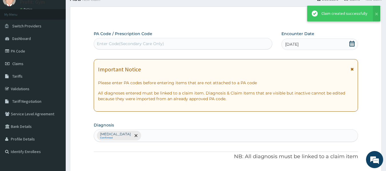
scroll to position [218, 0]
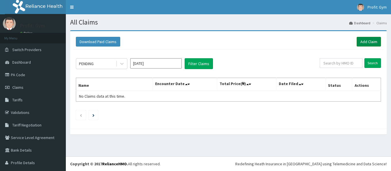
drag, startPoint x: 0, startPoint y: 0, endPoint x: 370, endPoint y: 40, distance: 372.7
click at [370, 40] on link "Add Claim" at bounding box center [368, 42] width 24 height 10
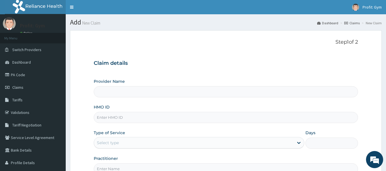
click at [158, 118] on input "HMO ID" at bounding box center [226, 117] width 265 height 11
type input "OPN"
type input "PRO FIT GYM"
type input "1"
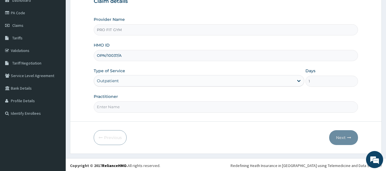
scroll to position [64, 0]
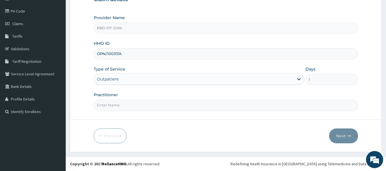
type input "OPN/10037/A"
click at [150, 107] on input "Practitioner" at bounding box center [226, 105] width 265 height 11
type input "GYM"
click at [346, 136] on button "Next" at bounding box center [344, 136] width 29 height 15
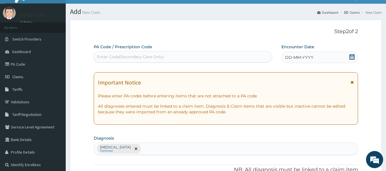
scroll to position [0, 0]
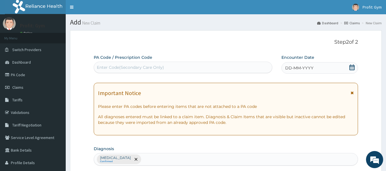
click at [217, 69] on div "Enter Code(Secondary Care Only)" at bounding box center [183, 67] width 179 height 9
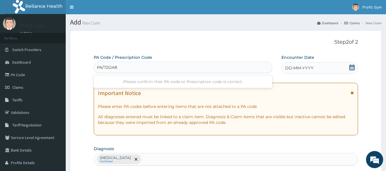
type input "PA/72DA8D"
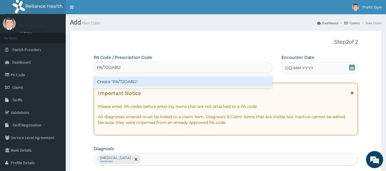
click at [174, 86] on div "Create "PA/72DA8D"" at bounding box center [183, 82] width 179 height 10
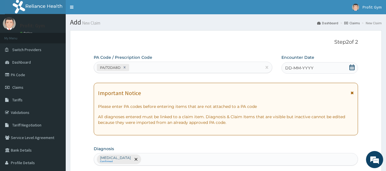
click at [354, 68] on icon at bounding box center [353, 68] width 6 height 6
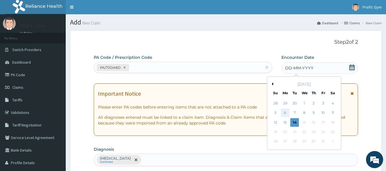
click at [287, 112] on div "6" at bounding box center [285, 113] width 9 height 9
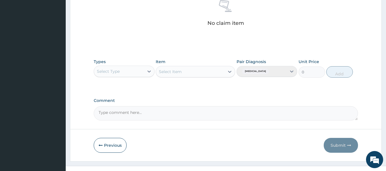
scroll to position [232, 0]
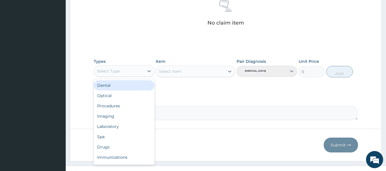
click at [126, 70] on div "Select Type" at bounding box center [119, 71] width 50 height 9
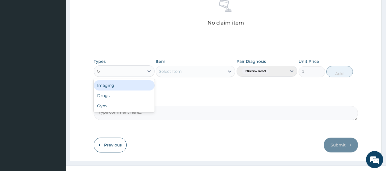
type input "GY"
click at [113, 85] on div "Gym" at bounding box center [124, 85] width 61 height 10
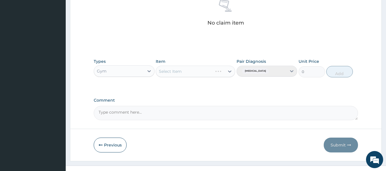
click at [195, 71] on div "Select Item" at bounding box center [196, 71] width 80 height 11
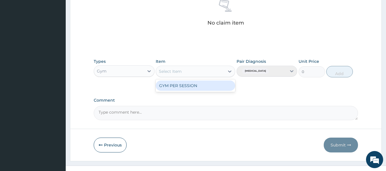
click at [208, 73] on div "Select Item" at bounding box center [190, 71] width 69 height 9
click at [200, 88] on div "GYM PER SESSION" at bounding box center [196, 86] width 80 height 10
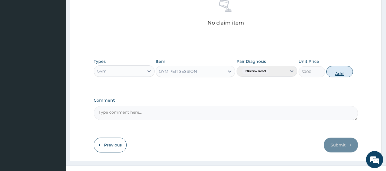
click at [335, 76] on button "Add" at bounding box center [340, 71] width 27 height 11
type input "0"
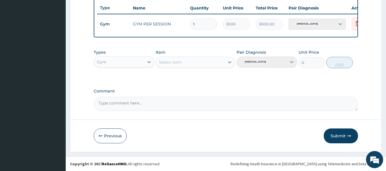
scroll to position [218, 0]
click at [334, 132] on button "Submit" at bounding box center [341, 136] width 34 height 15
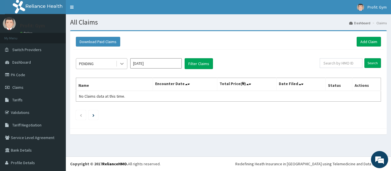
click at [118, 63] on div at bounding box center [122, 64] width 10 height 10
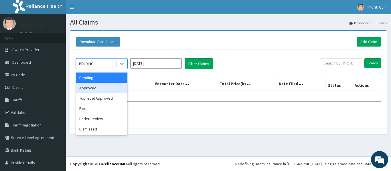
click at [94, 86] on div "Approved" at bounding box center [101, 88] width 51 height 10
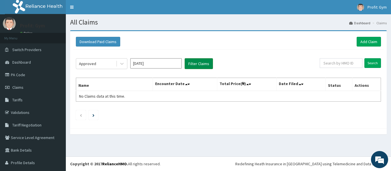
click at [192, 62] on button "Filter Claims" at bounding box center [199, 63] width 28 height 11
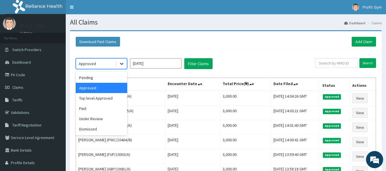
click at [119, 66] on div at bounding box center [122, 64] width 10 height 10
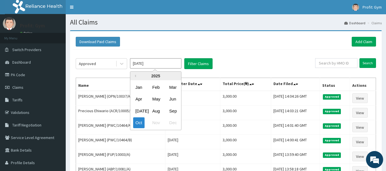
click at [147, 62] on input "[DATE]" at bounding box center [155, 63] width 51 height 10
click at [177, 113] on div "Sep" at bounding box center [172, 111] width 11 height 11
type input "[DATE]"
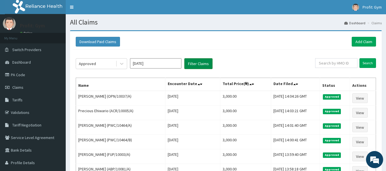
click at [202, 64] on button "Filter Claims" at bounding box center [199, 63] width 28 height 11
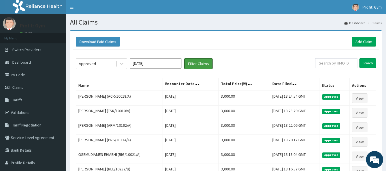
scroll to position [0, 0]
